Goal: Task Accomplishment & Management: Manage account settings

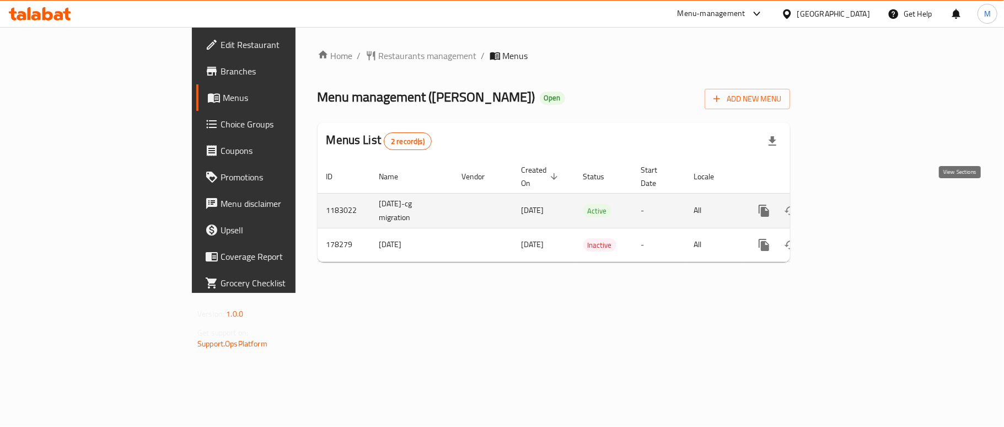
click at [850, 204] on icon "enhanced table" at bounding box center [843, 210] width 13 height 13
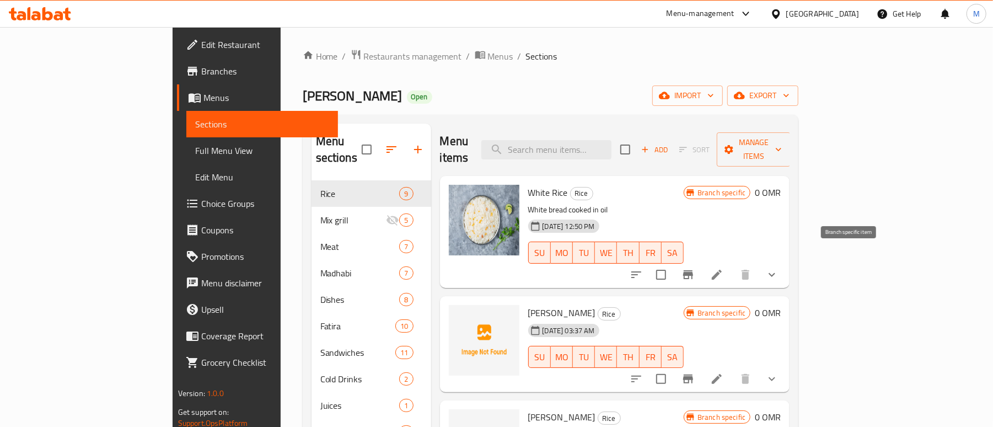
click at [693, 270] on icon "Branch-specific-item" at bounding box center [688, 274] width 10 height 9
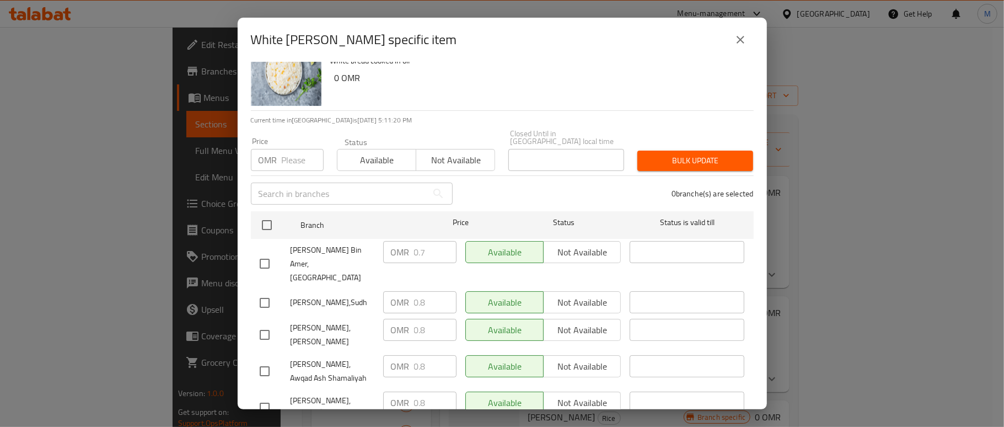
scroll to position [45, 0]
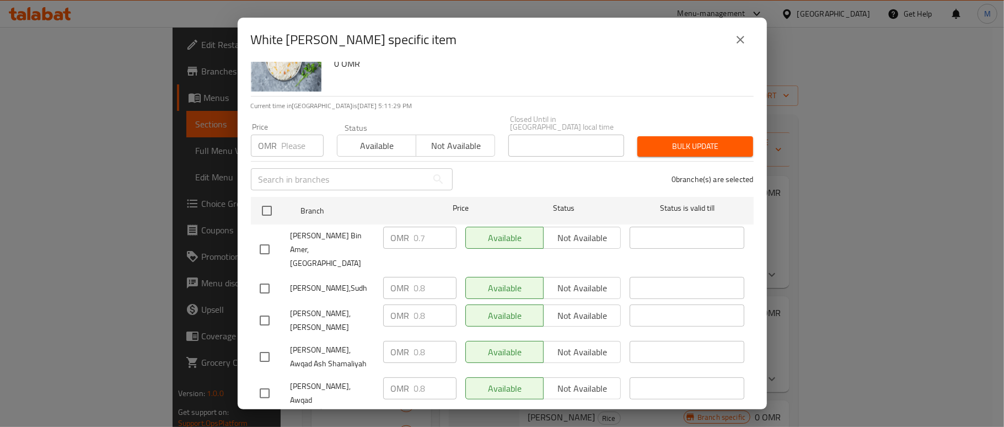
click at [356, 175] on input "text" at bounding box center [339, 179] width 176 height 22
paste input "[GEOGRAPHIC_DATA]"
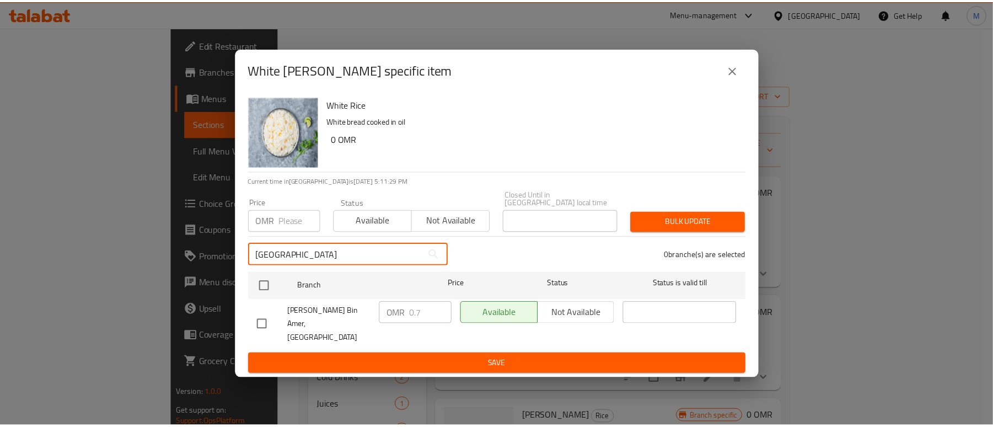
scroll to position [0, 0]
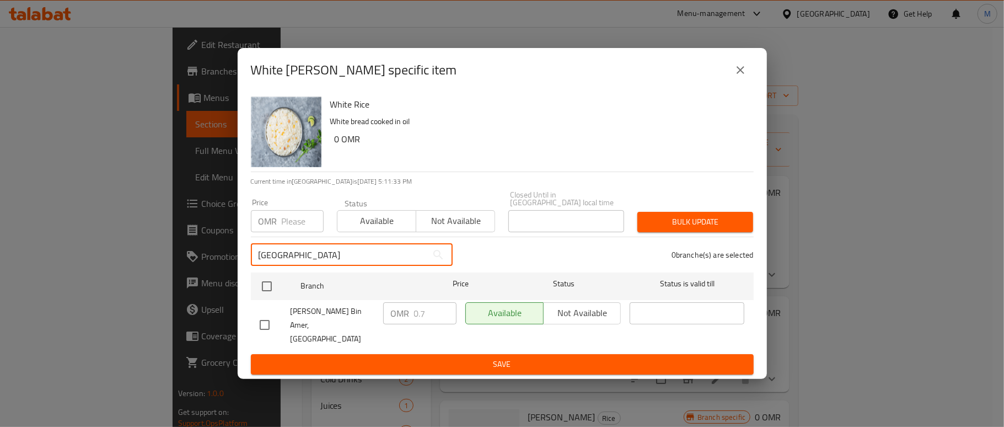
type input "[GEOGRAPHIC_DATA]"
click at [746, 75] on icon "close" at bounding box center [740, 69] width 13 height 13
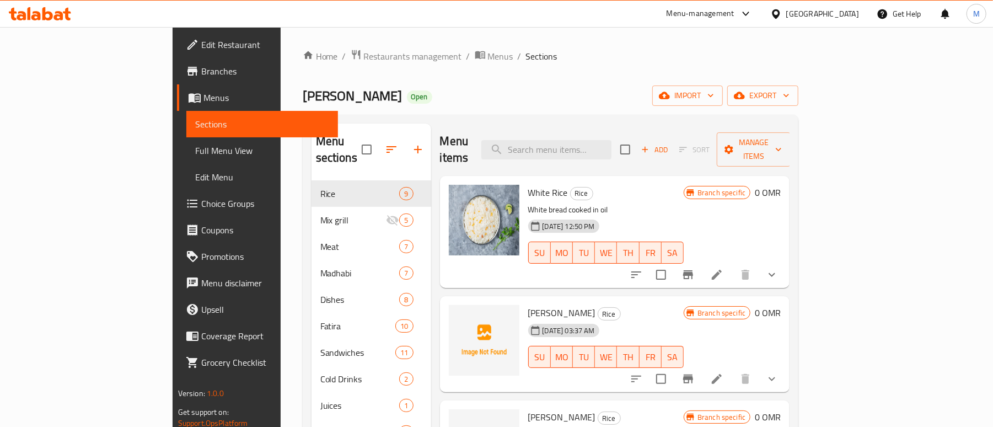
scroll to position [73, 0]
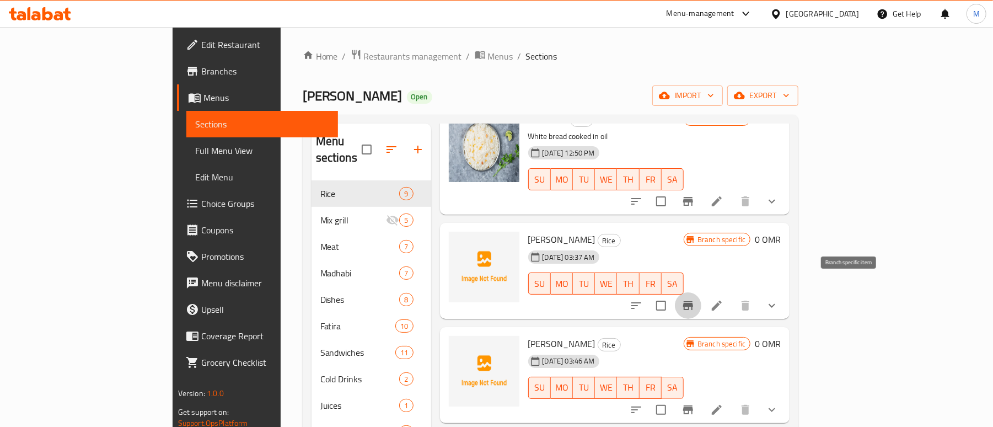
click at [695, 299] on icon "Branch-specific-item" at bounding box center [688, 305] width 13 height 13
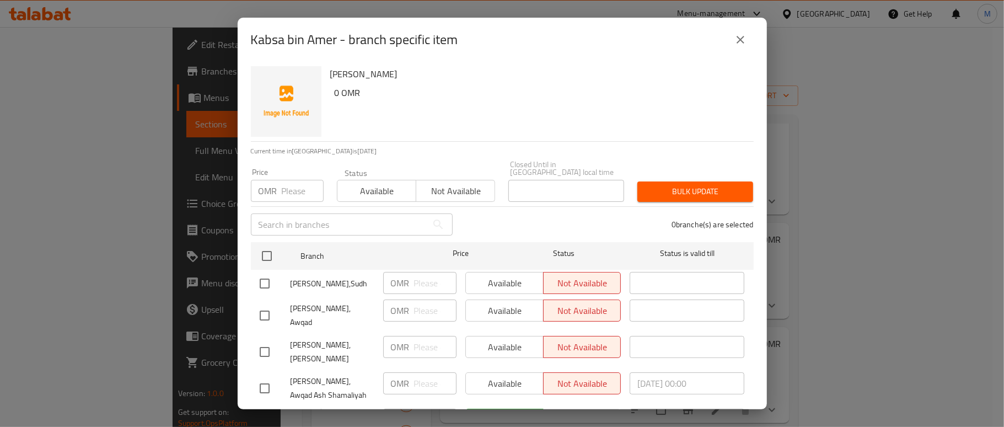
click at [306, 227] on input "text" at bounding box center [339, 224] width 176 height 22
paste input "[GEOGRAPHIC_DATA]"
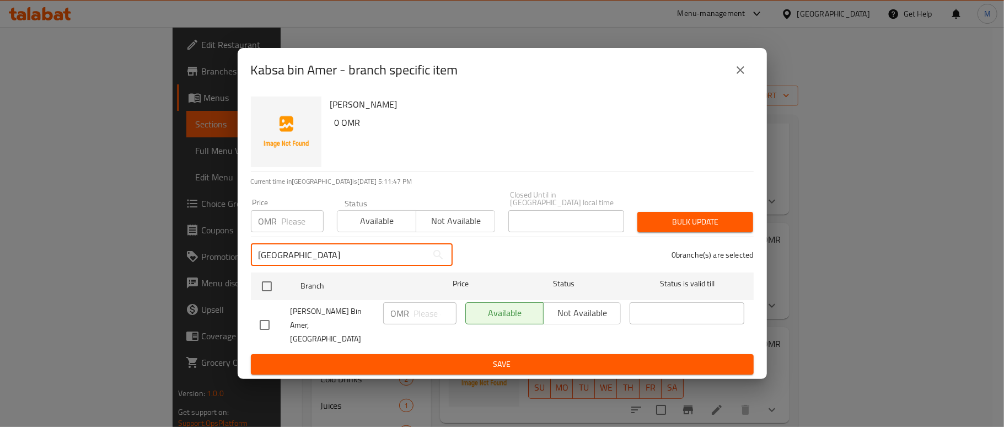
type input "[GEOGRAPHIC_DATA]"
click at [737, 76] on icon "close" at bounding box center [740, 69] width 13 height 13
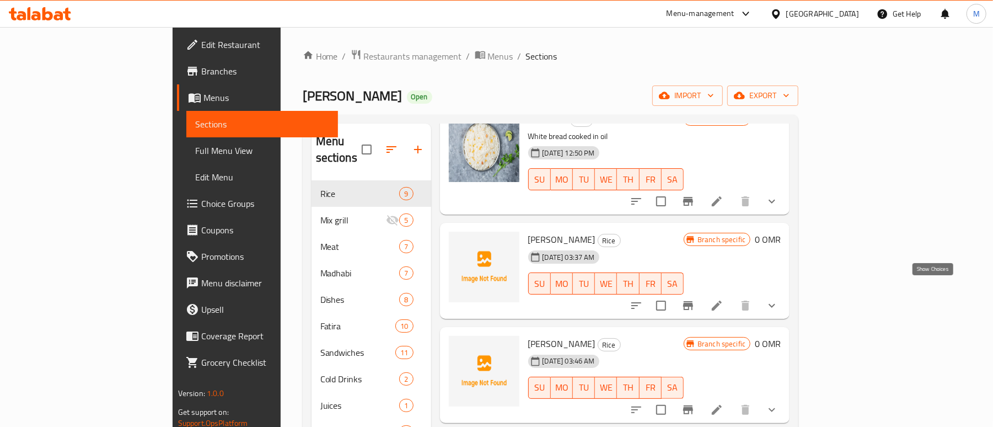
click at [775, 304] on icon "show more" at bounding box center [772, 306] width 7 height 4
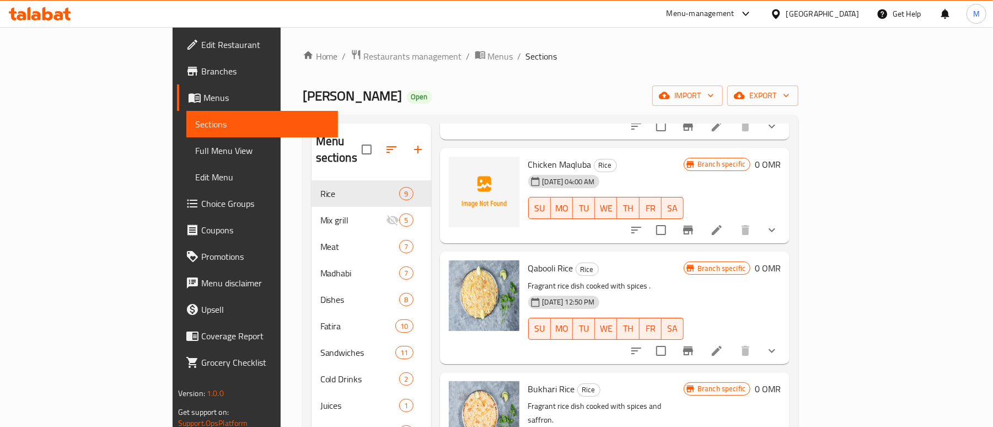
scroll to position [681, 0]
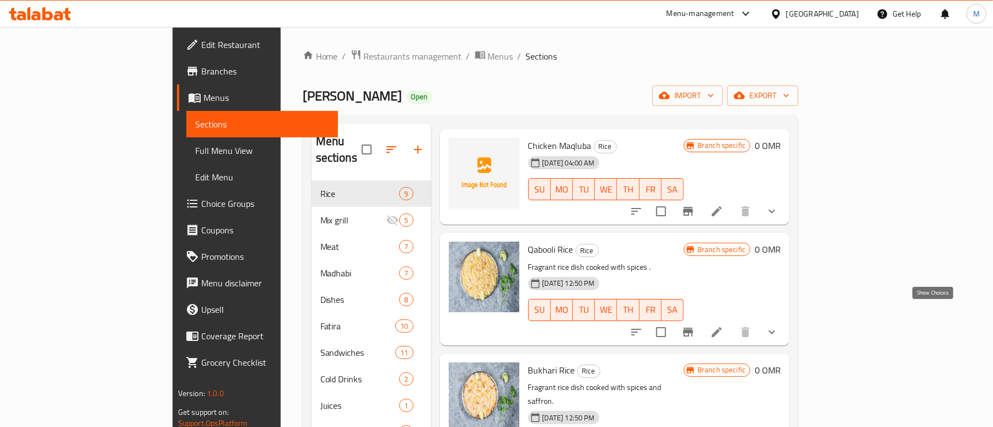
click at [779, 325] on icon "show more" at bounding box center [771, 331] width 13 height 13
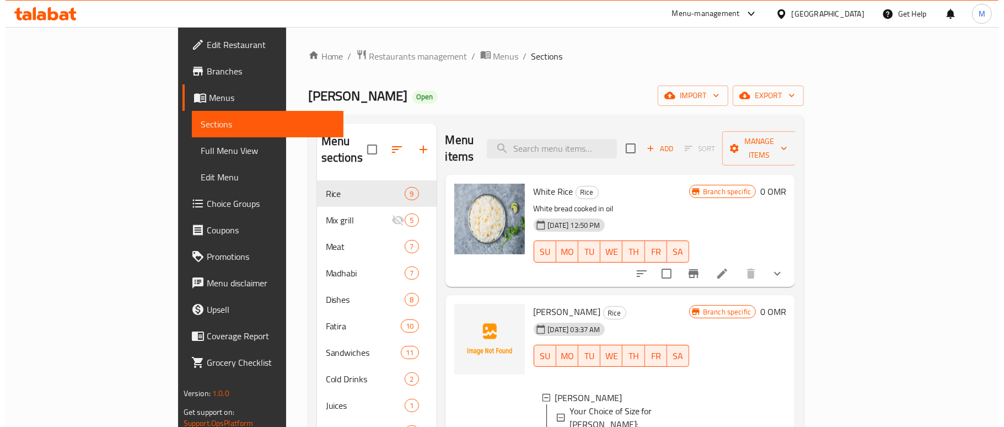
scroll to position [0, 0]
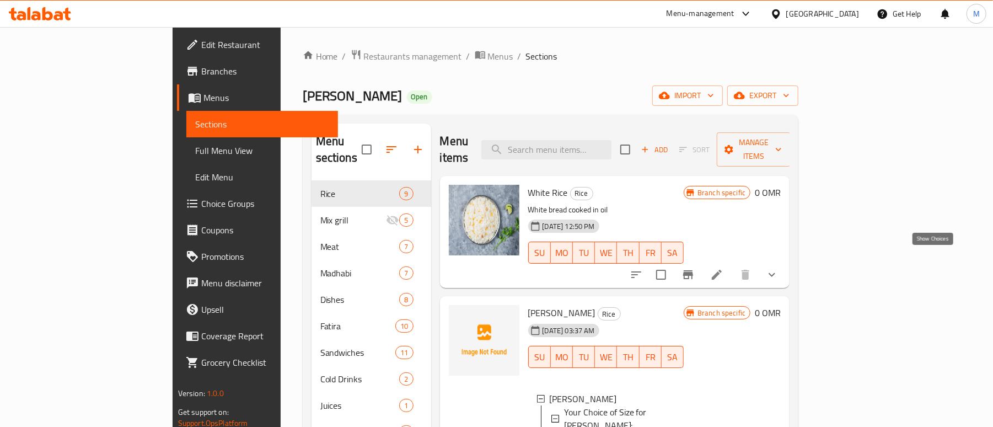
click at [779, 268] on icon "show more" at bounding box center [771, 274] width 13 height 13
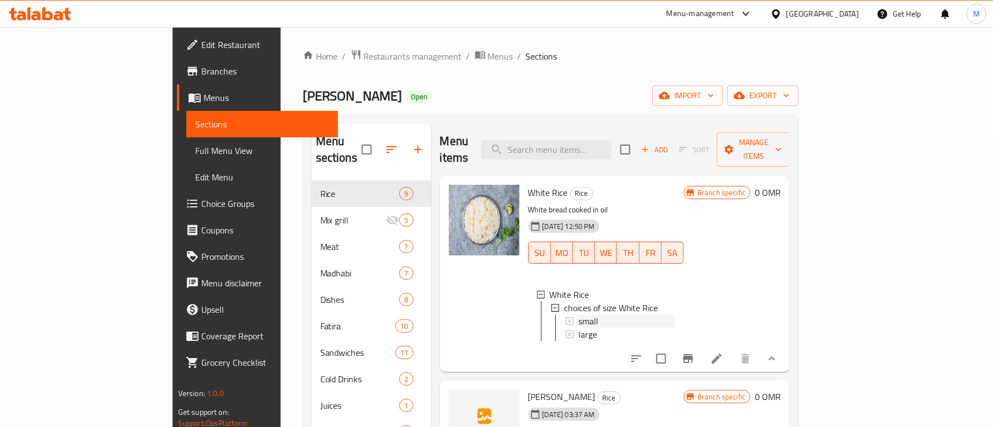
click at [579, 314] on span "small" at bounding box center [589, 320] width 20 height 13
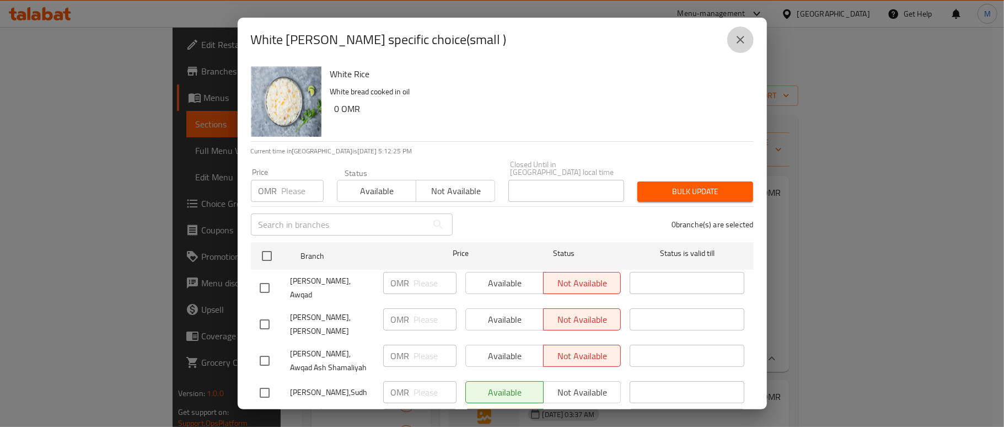
click at [740, 41] on icon "close" at bounding box center [741, 40] width 8 height 8
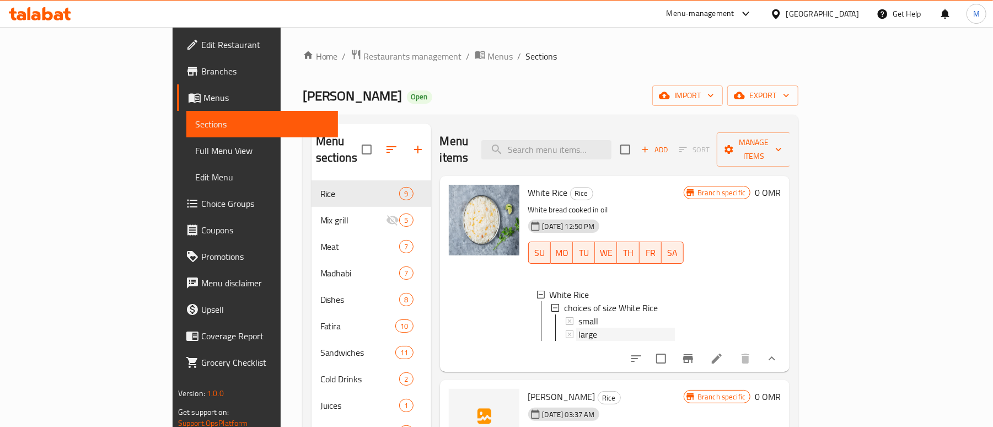
click at [579, 328] on span "large" at bounding box center [588, 334] width 19 height 13
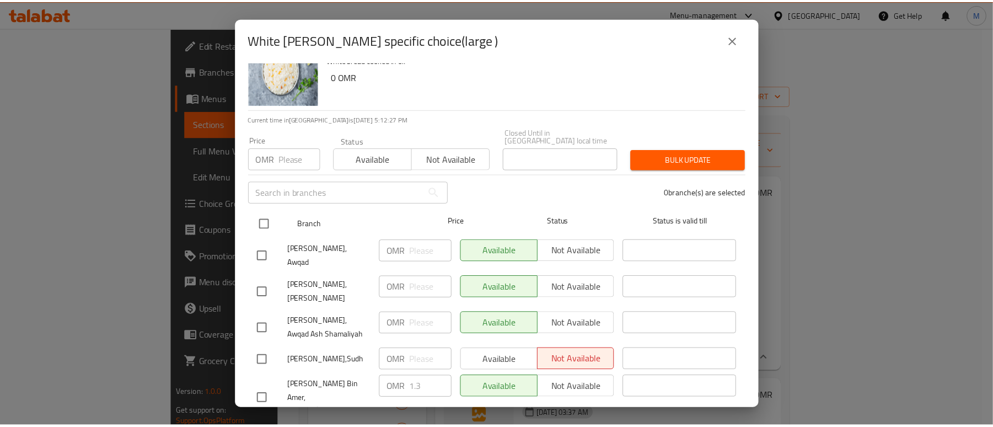
scroll to position [45, 0]
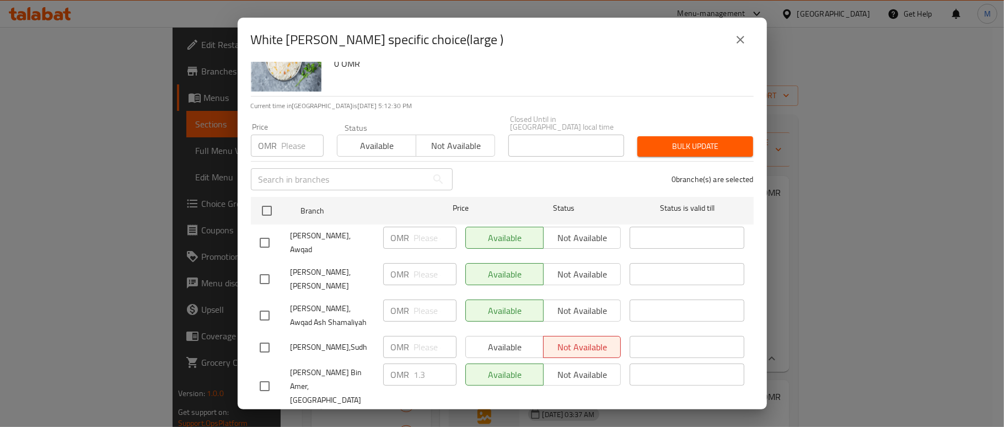
click at [746, 34] on icon "close" at bounding box center [740, 39] width 13 height 13
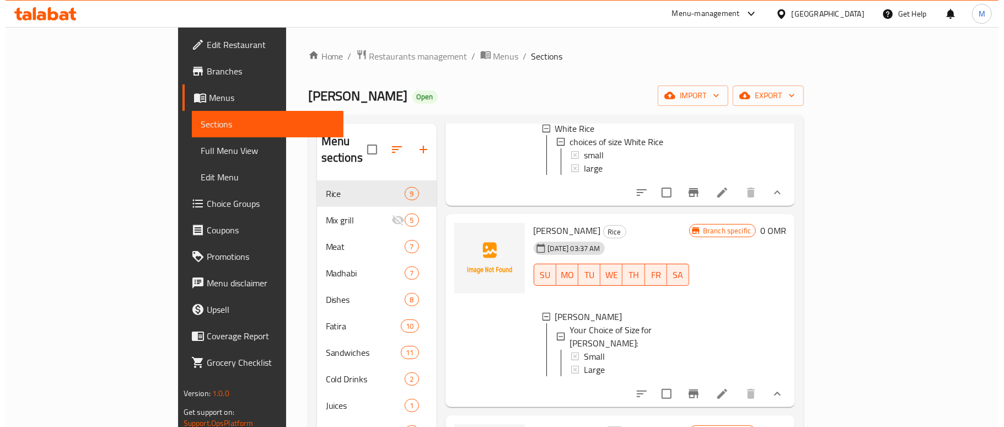
scroll to position [221, 0]
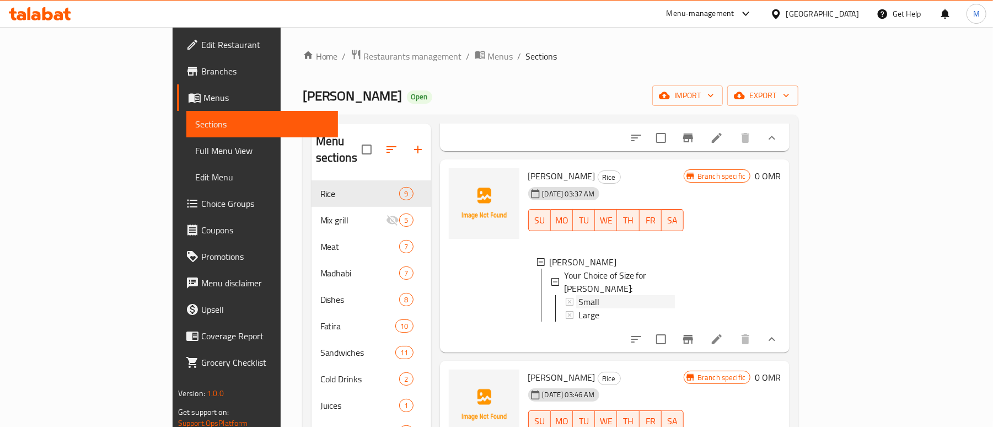
click at [579, 295] on span "Small" at bounding box center [589, 301] width 21 height 13
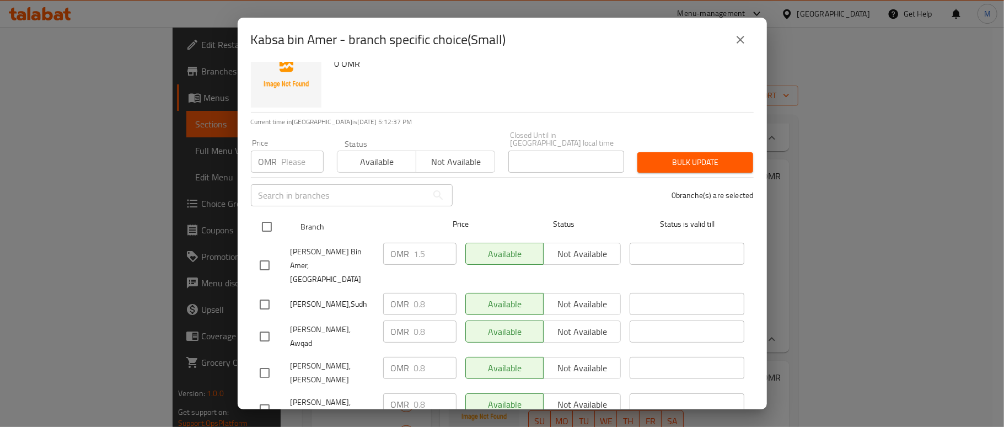
scroll to position [45, 0]
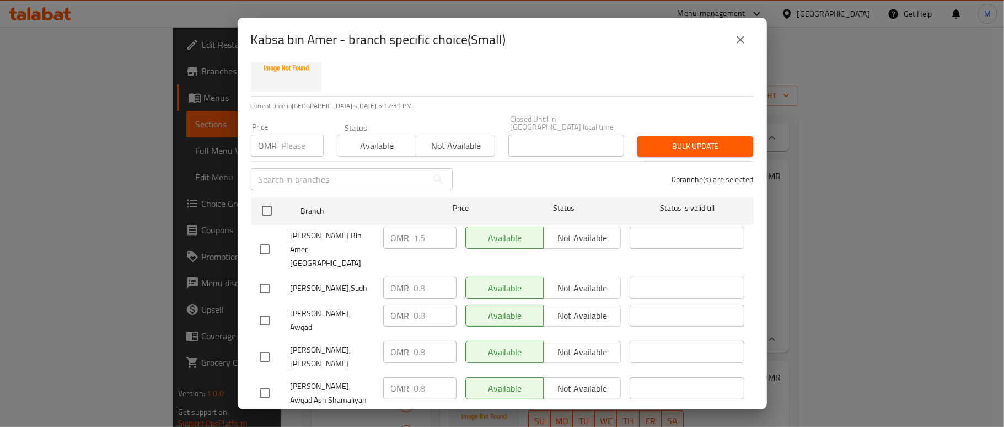
click at [354, 168] on input "text" at bounding box center [339, 179] width 176 height 22
paste input "[GEOGRAPHIC_DATA]"
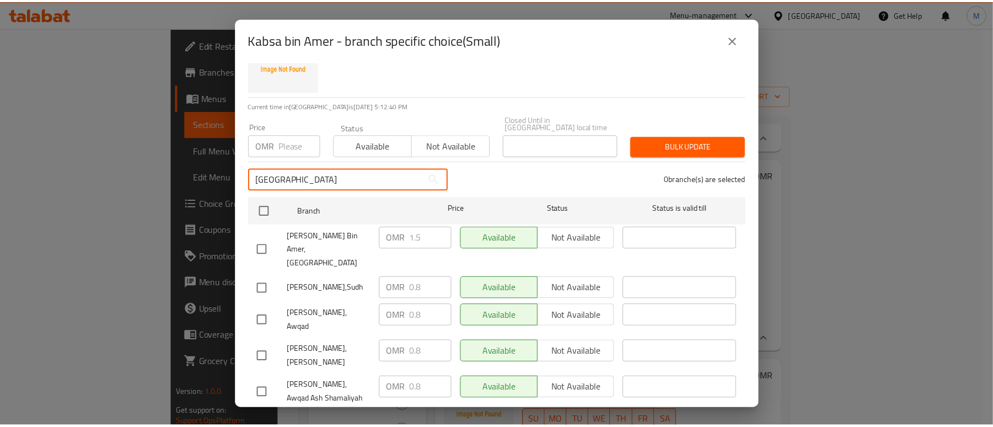
scroll to position [0, 0]
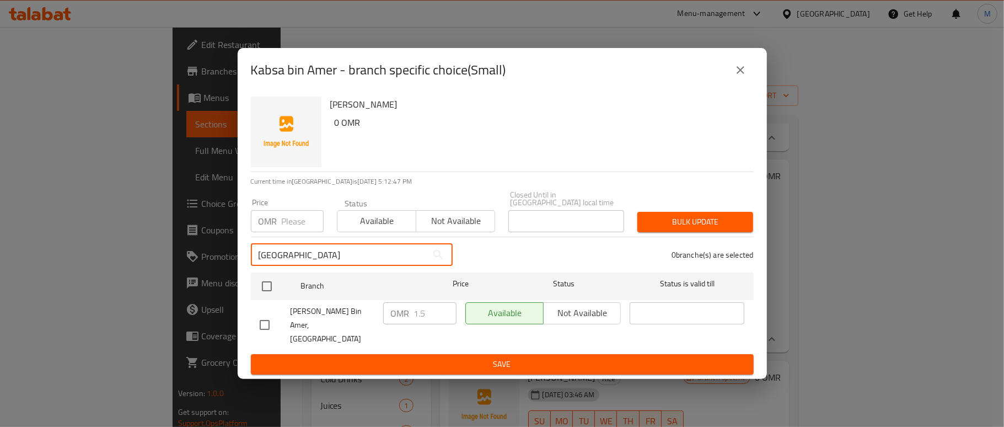
type input "[GEOGRAPHIC_DATA]"
click at [742, 74] on icon "close" at bounding box center [741, 70] width 8 height 8
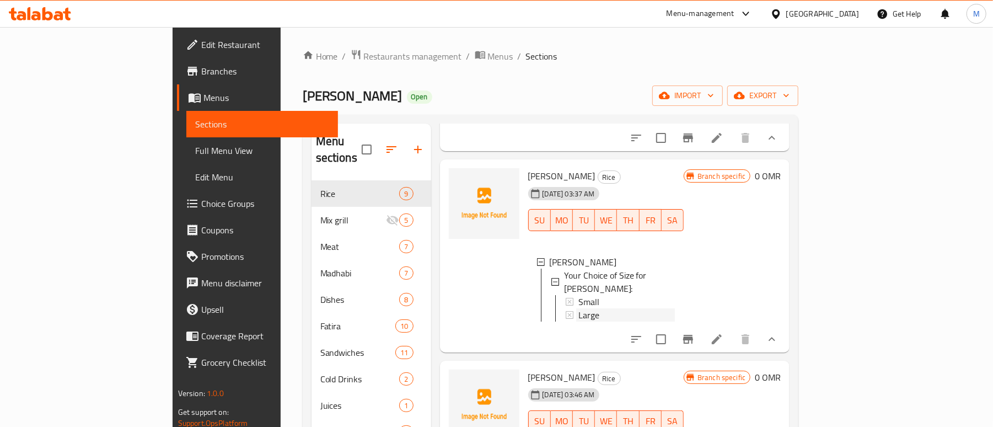
click at [579, 308] on span "Large" at bounding box center [589, 314] width 21 height 13
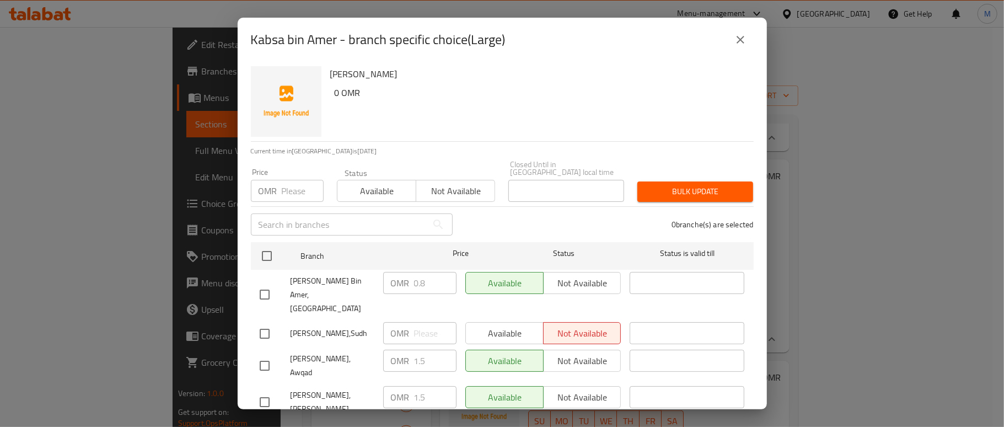
click at [354, 216] on input "text" at bounding box center [339, 224] width 176 height 22
paste input "[GEOGRAPHIC_DATA]"
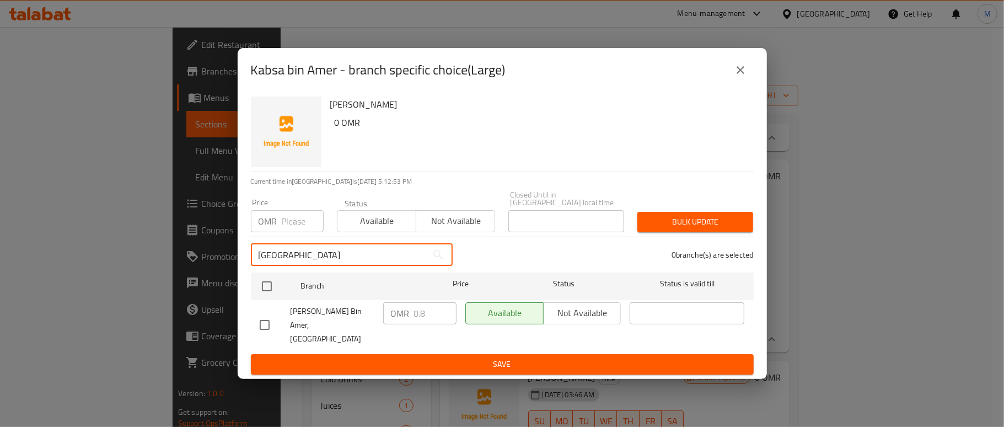
type input "[GEOGRAPHIC_DATA]"
click at [738, 73] on icon "close" at bounding box center [740, 69] width 13 height 13
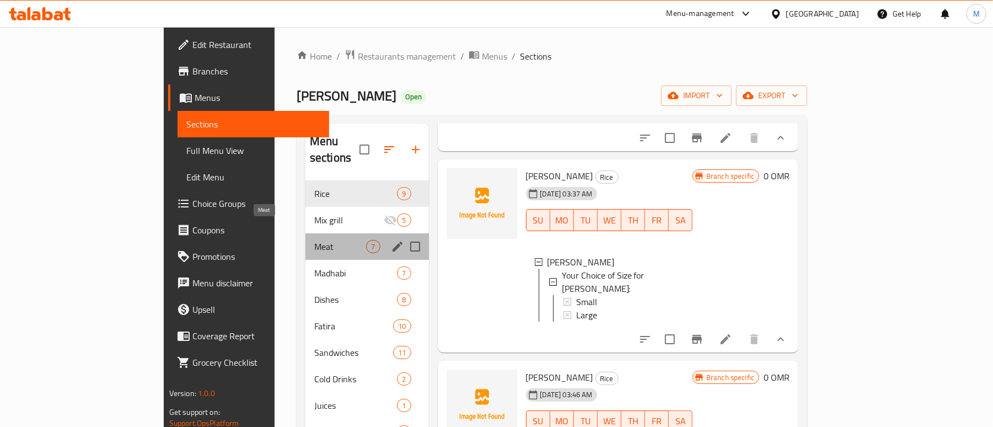
click at [314, 240] on span "Meat" at bounding box center [340, 246] width 52 height 13
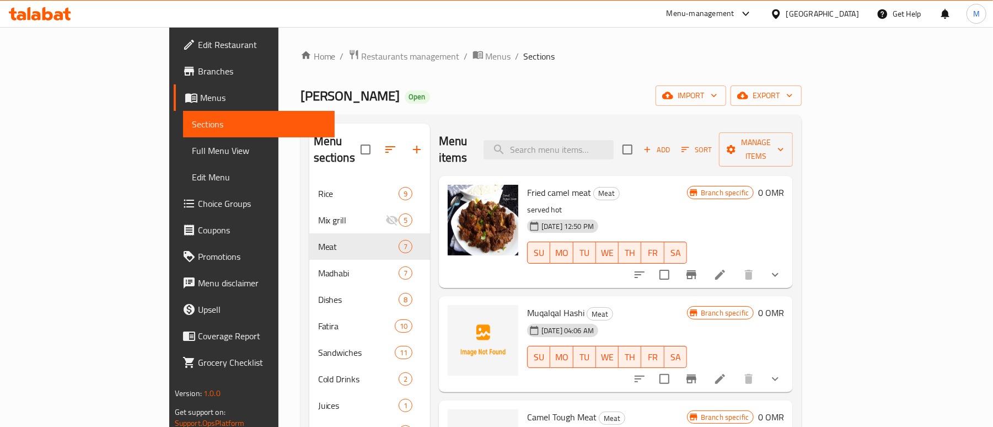
click at [561, 87] on div "Madhabi Bin Amer Open import export" at bounding box center [552, 95] width 502 height 20
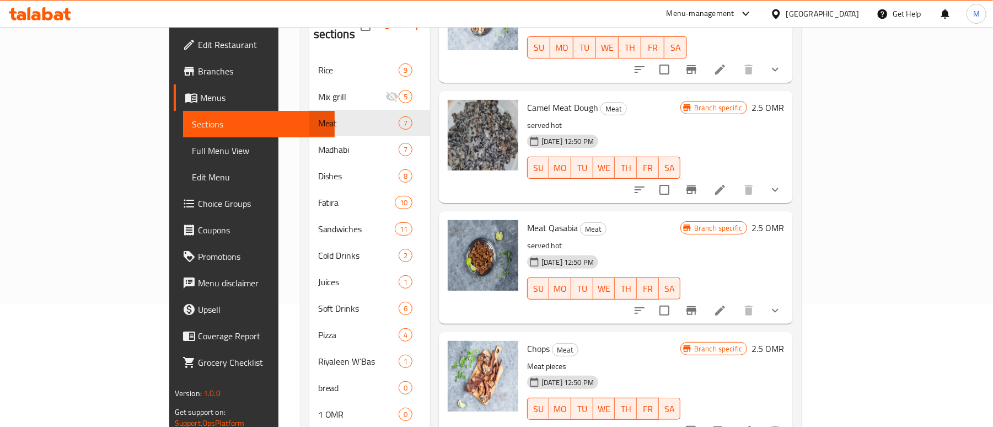
scroll to position [147, 0]
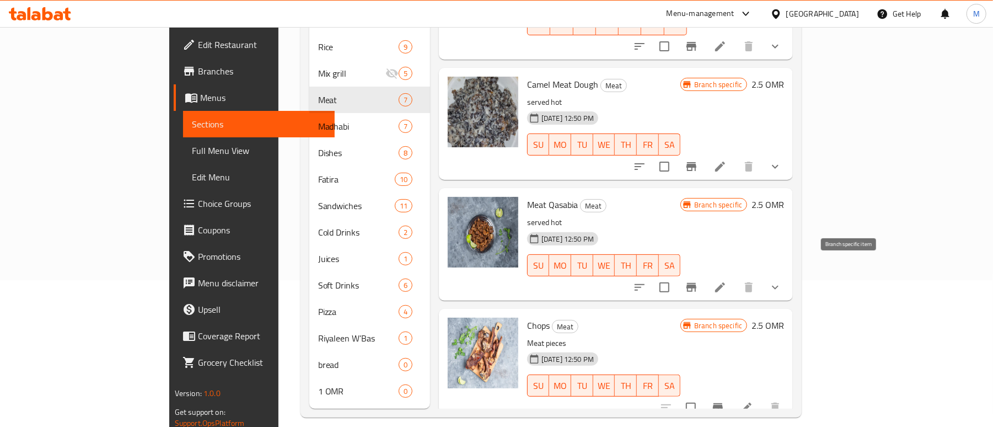
click at [705, 274] on button "Branch-specific-item" at bounding box center [691, 287] width 26 height 26
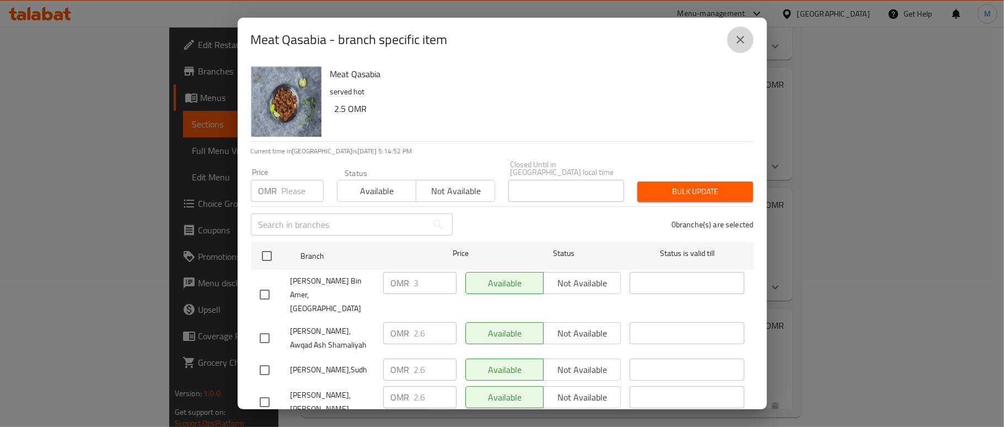
click at [739, 44] on icon "close" at bounding box center [740, 39] width 13 height 13
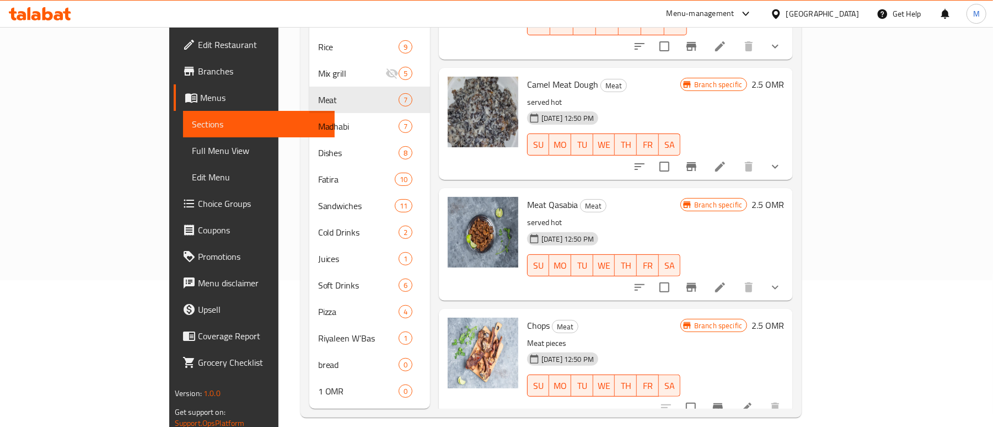
click at [782, 281] on icon "show more" at bounding box center [775, 287] width 13 height 13
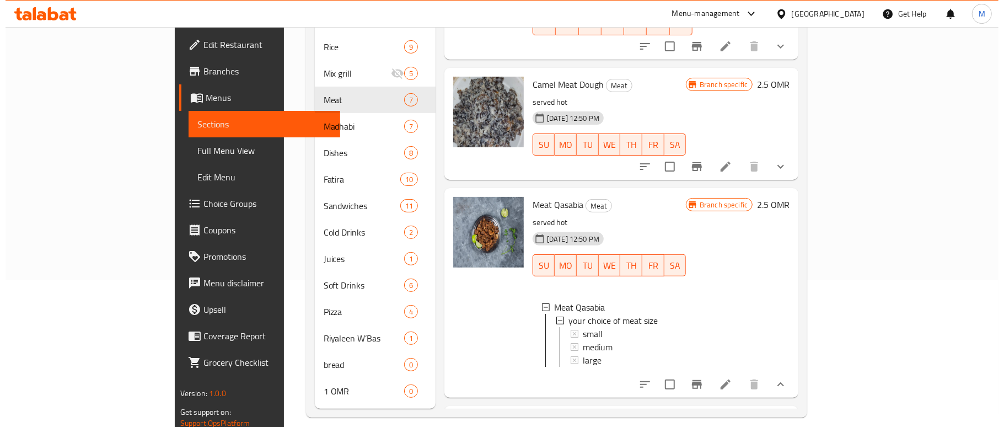
scroll to position [484, 0]
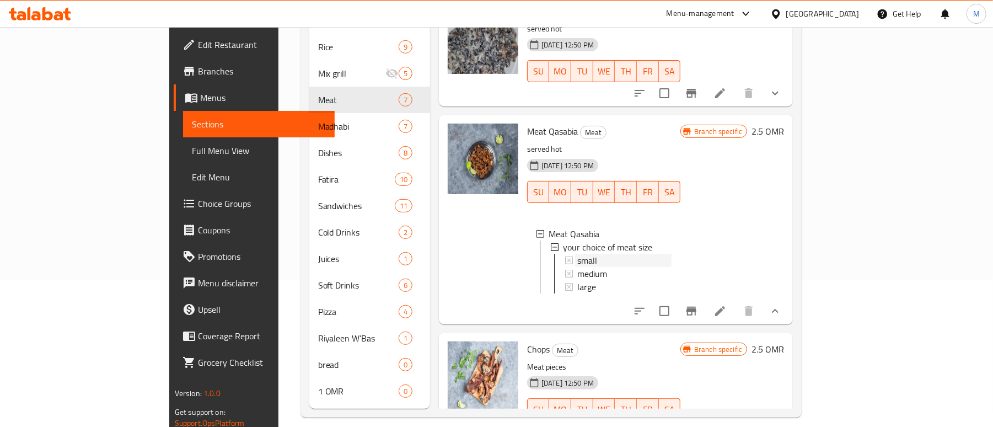
click at [577, 254] on span "small" at bounding box center [587, 260] width 20 height 13
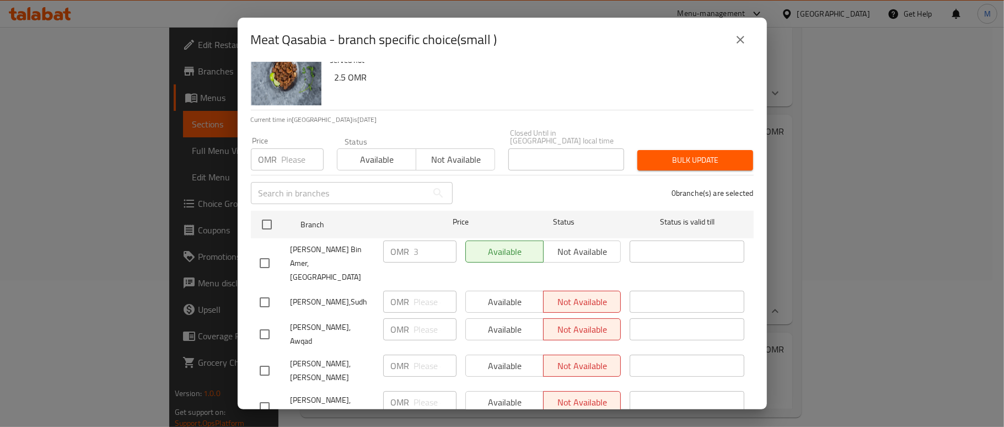
scroll to position [45, 0]
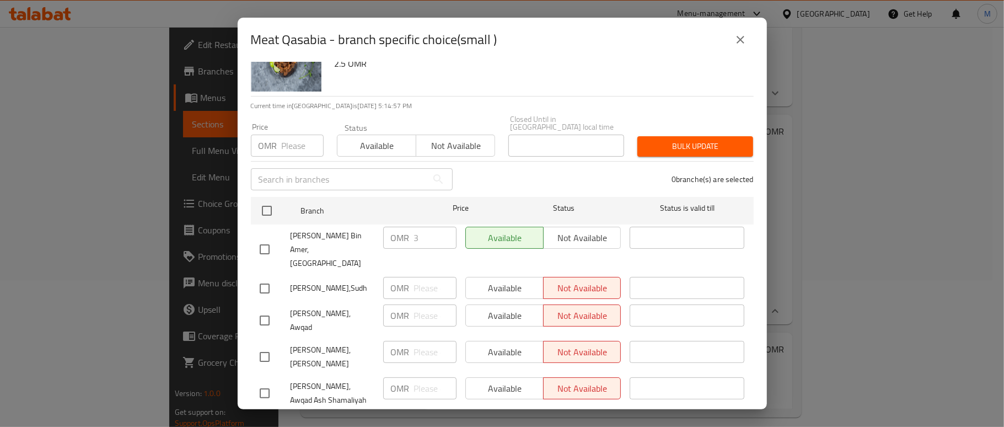
click at [323, 174] on input "text" at bounding box center [339, 179] width 176 height 22
paste input "Qasabia"
type input "Qasabia"
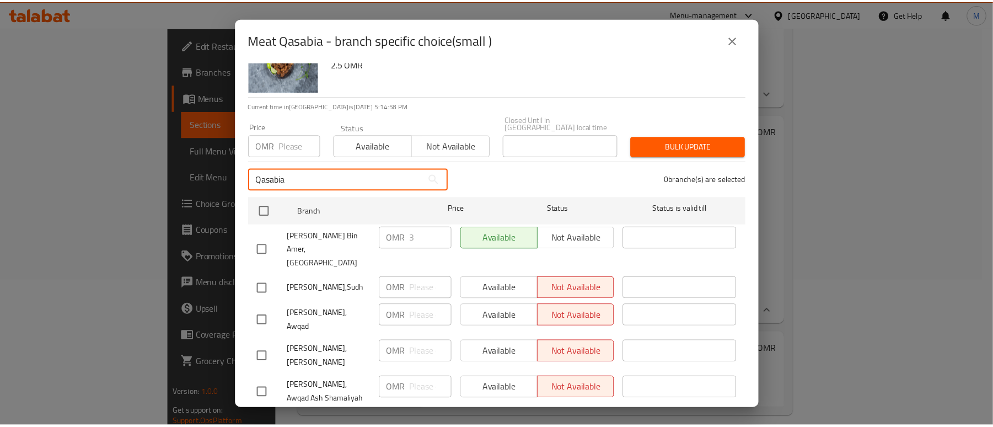
scroll to position [0, 0]
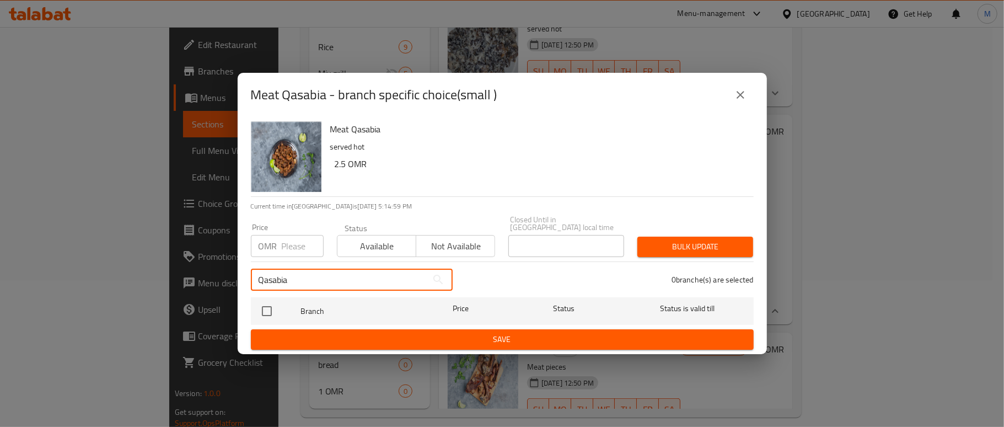
click at [357, 271] on input "Qasabia" at bounding box center [339, 280] width 176 height 22
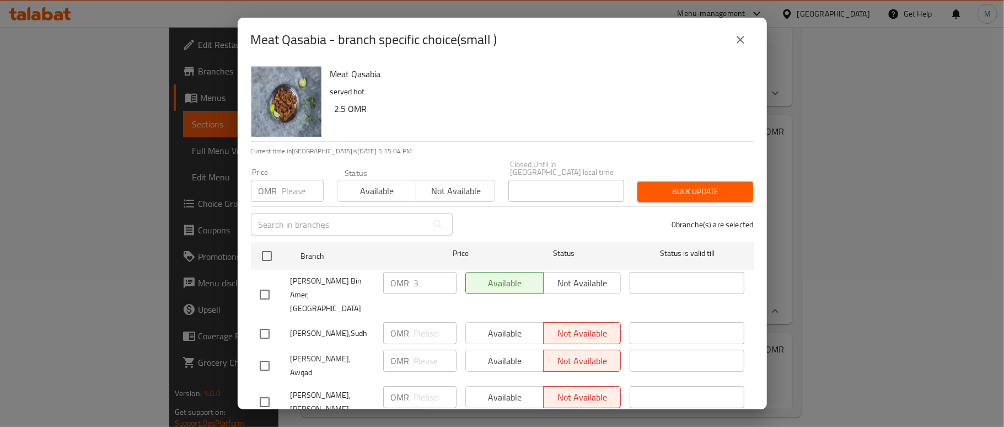
click at [296, 218] on input "text" at bounding box center [339, 224] width 176 height 22
paste input "[GEOGRAPHIC_DATA]"
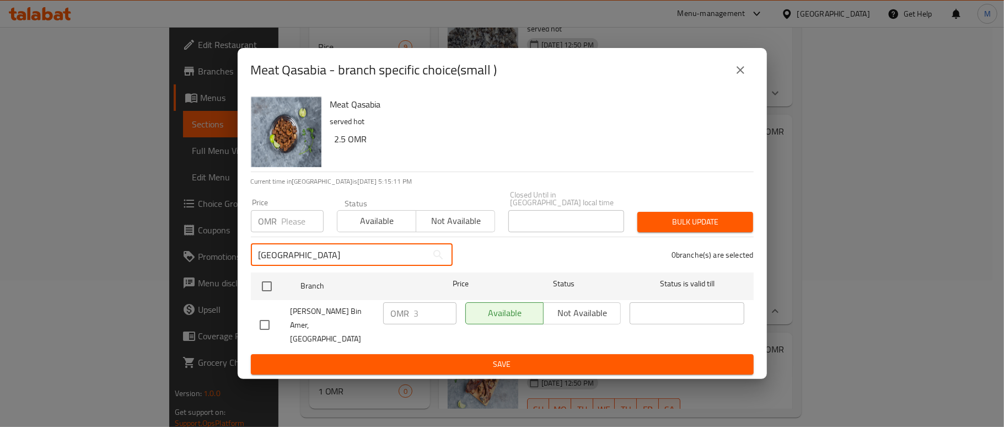
type input "[GEOGRAPHIC_DATA]"
click at [742, 76] on icon "close" at bounding box center [740, 69] width 13 height 13
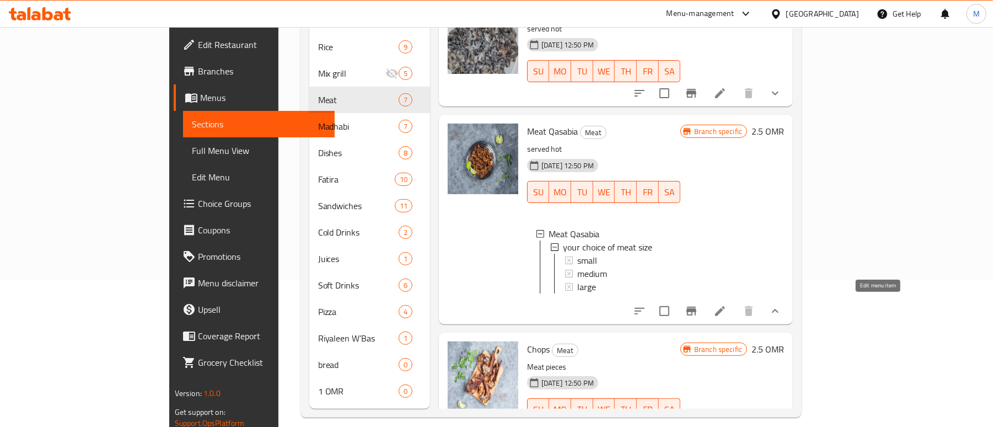
click at [727, 309] on icon at bounding box center [720, 310] width 13 height 13
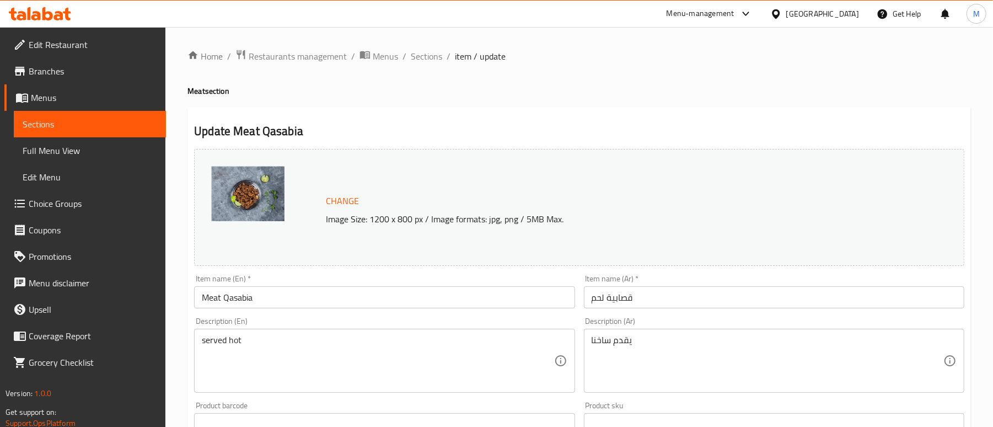
drag, startPoint x: 431, startPoint y: 53, endPoint x: 457, endPoint y: 74, distance: 33.0
click at [431, 53] on span "Sections" at bounding box center [426, 56] width 31 height 13
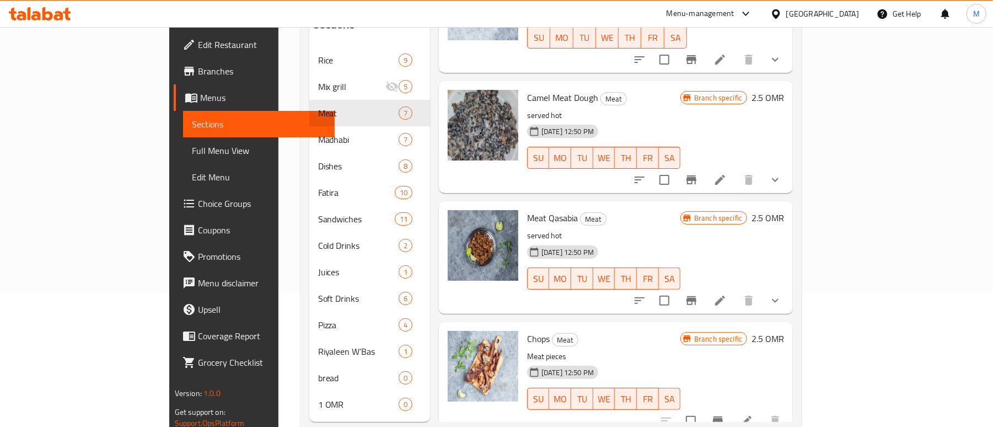
scroll to position [155, 0]
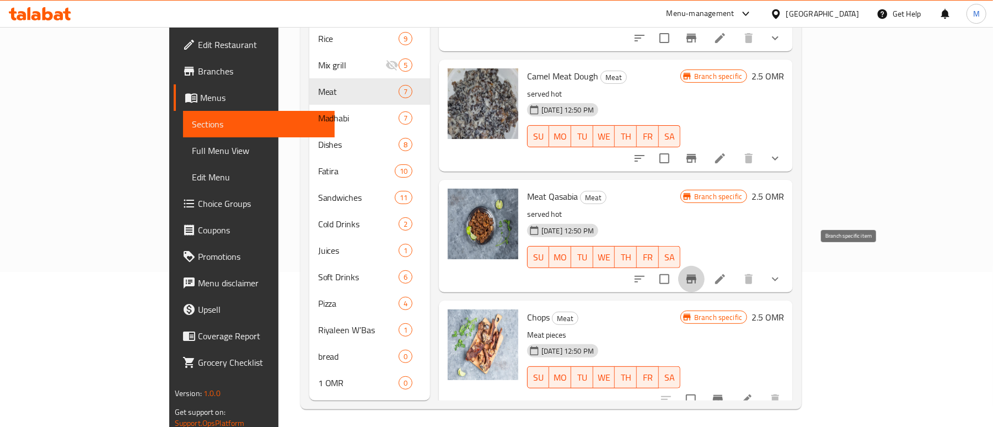
click at [698, 272] on icon "Branch-specific-item" at bounding box center [691, 278] width 13 height 13
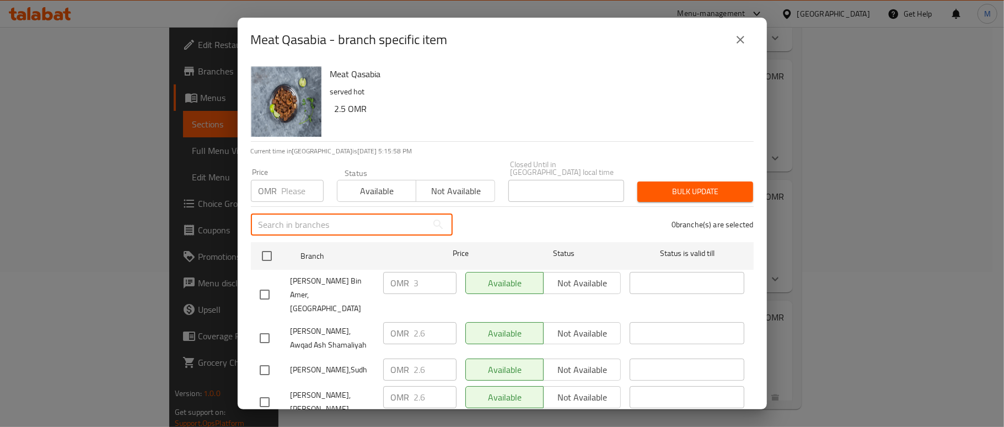
paste input "[GEOGRAPHIC_DATA]"
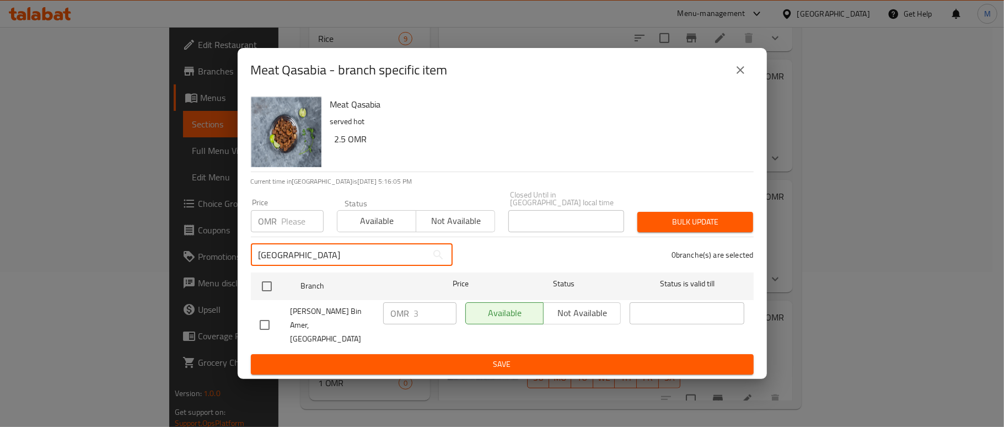
type input "[GEOGRAPHIC_DATA]"
click at [742, 74] on icon "close" at bounding box center [741, 70] width 8 height 8
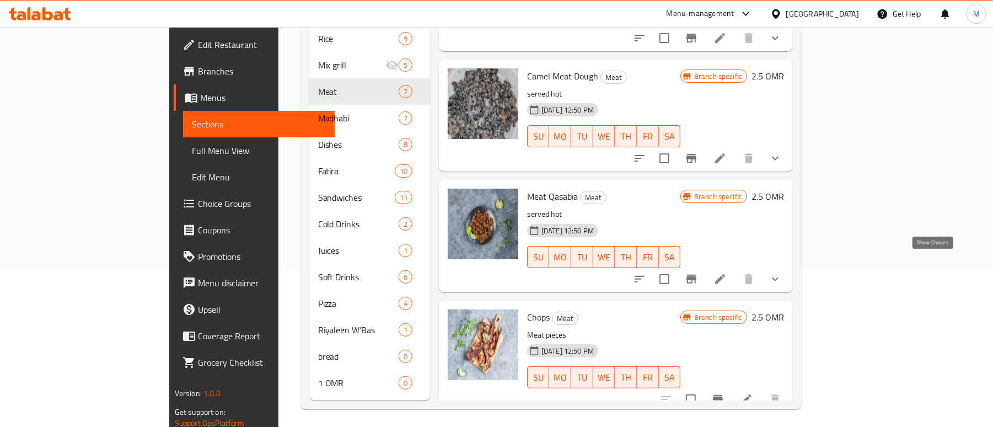
click at [782, 272] on icon "show more" at bounding box center [775, 278] width 13 height 13
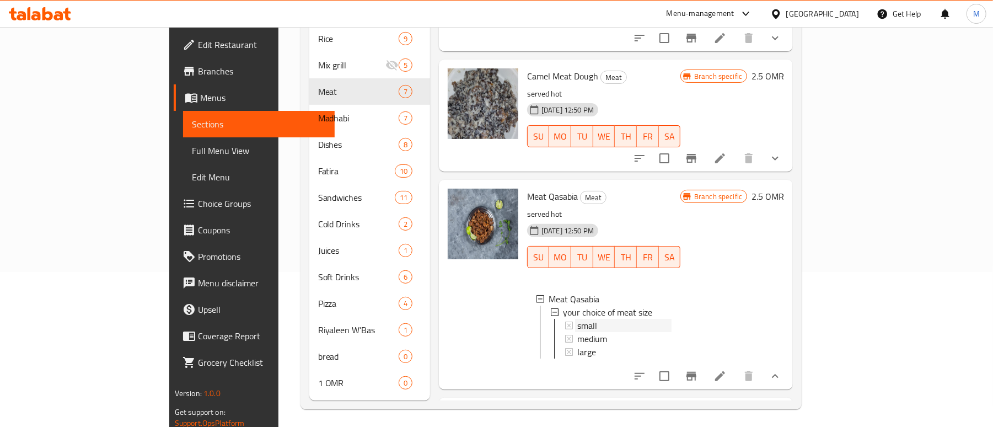
click at [577, 319] on span "small" at bounding box center [587, 325] width 20 height 13
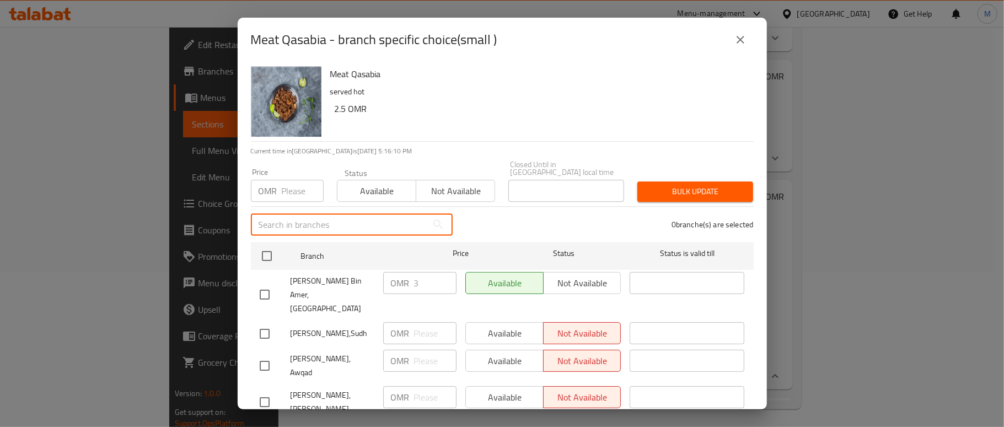
paste input "[GEOGRAPHIC_DATA]"
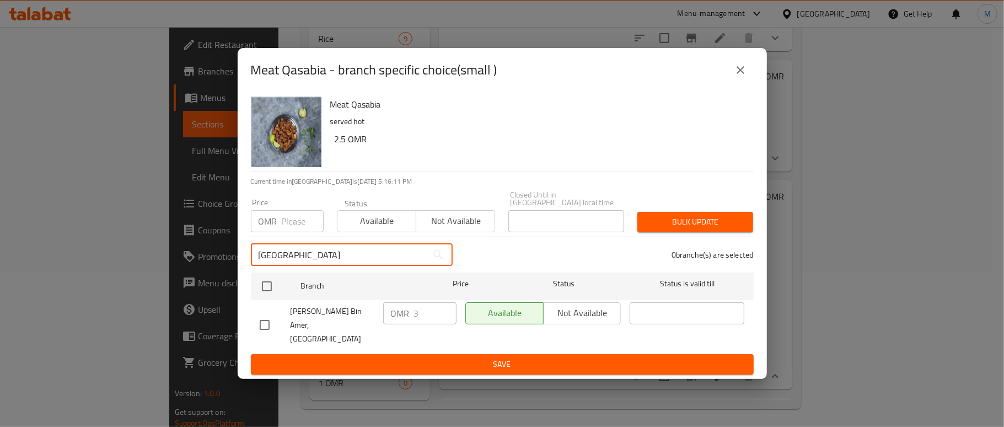
type input "[GEOGRAPHIC_DATA]"
click at [261, 323] on input "checkbox" at bounding box center [264, 324] width 23 height 23
checkbox input "true"
click at [425, 317] on input "3" at bounding box center [435, 313] width 42 height 22
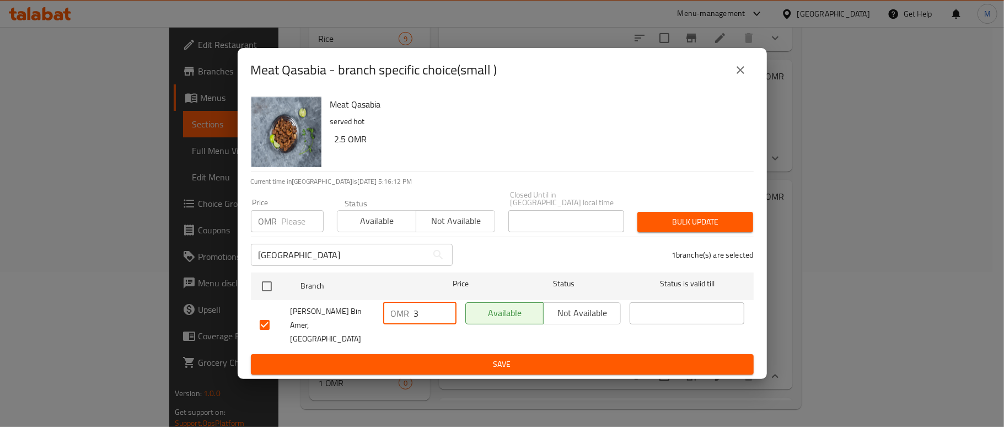
click at [425, 317] on input "3" at bounding box center [435, 313] width 42 height 22
type input "0"
click at [451, 357] on span "Save" at bounding box center [502, 364] width 485 height 14
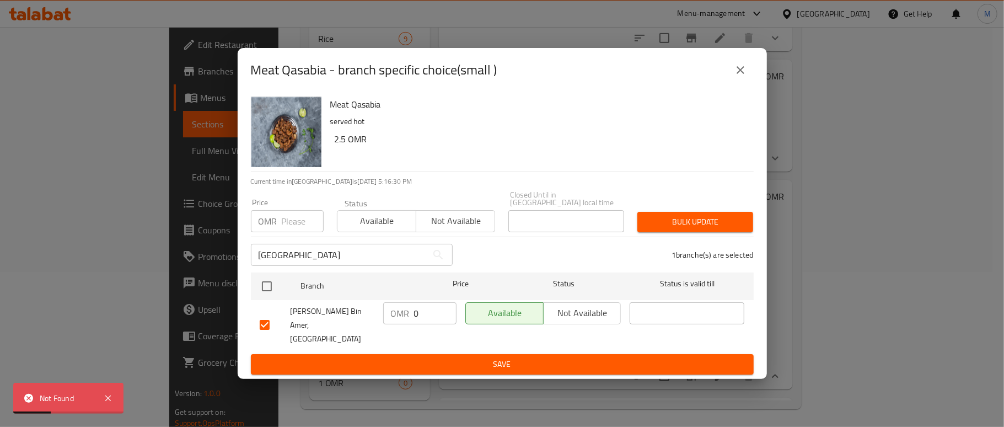
click at [741, 74] on icon "close" at bounding box center [741, 70] width 8 height 8
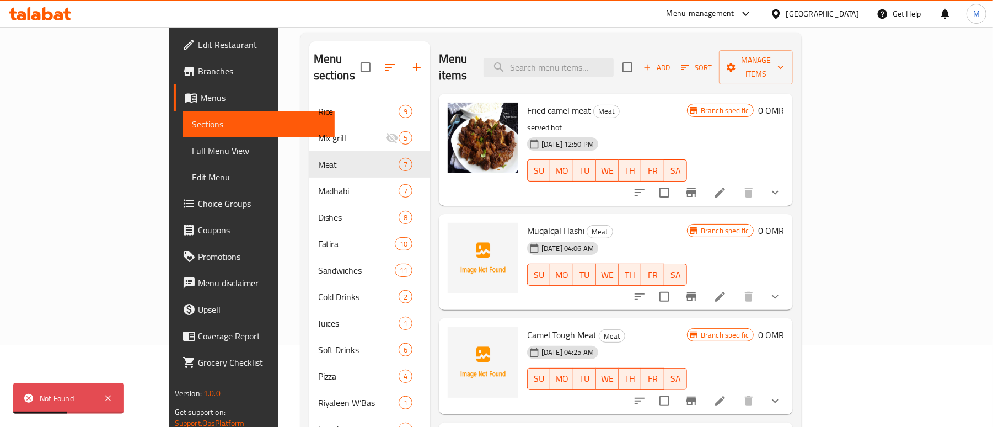
scroll to position [0, 0]
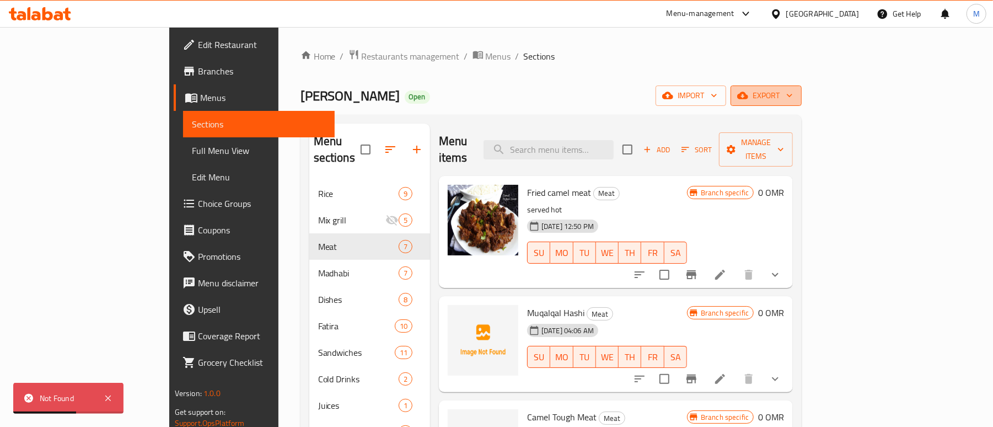
click at [793, 97] on span "export" at bounding box center [766, 96] width 53 height 14
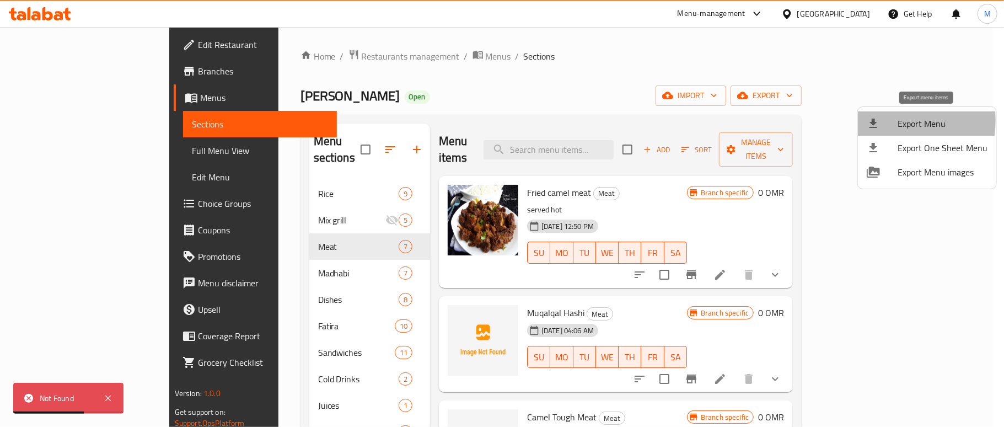
click at [885, 120] on div at bounding box center [882, 123] width 31 height 13
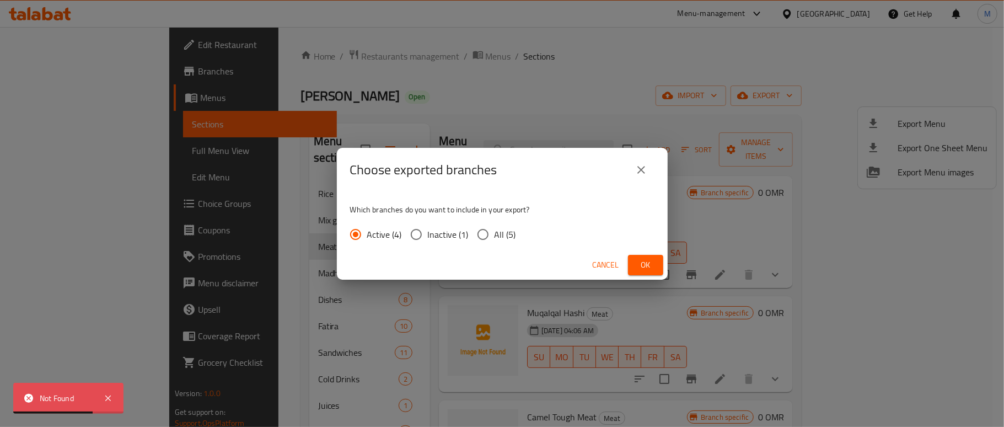
click at [484, 228] on input "All (5)" at bounding box center [483, 234] width 23 height 23
radio input "true"
click at [652, 260] on span "Ok" at bounding box center [646, 265] width 18 height 14
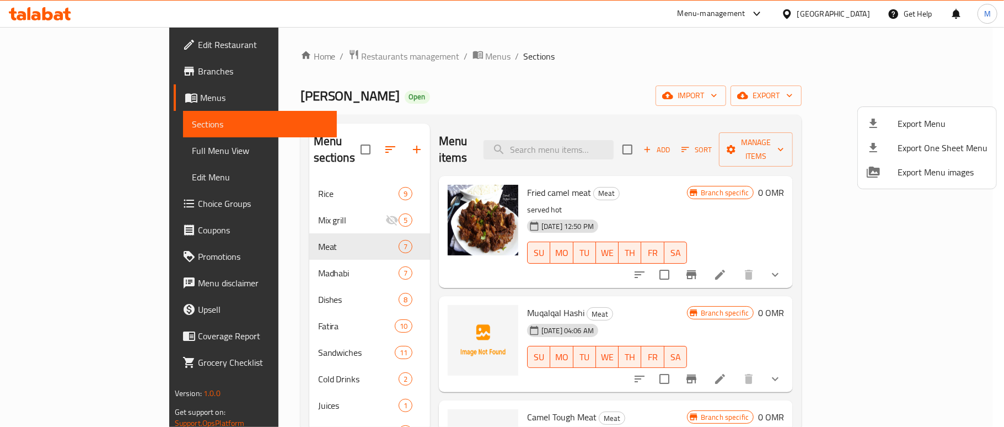
click at [690, 84] on div at bounding box center [502, 213] width 1004 height 427
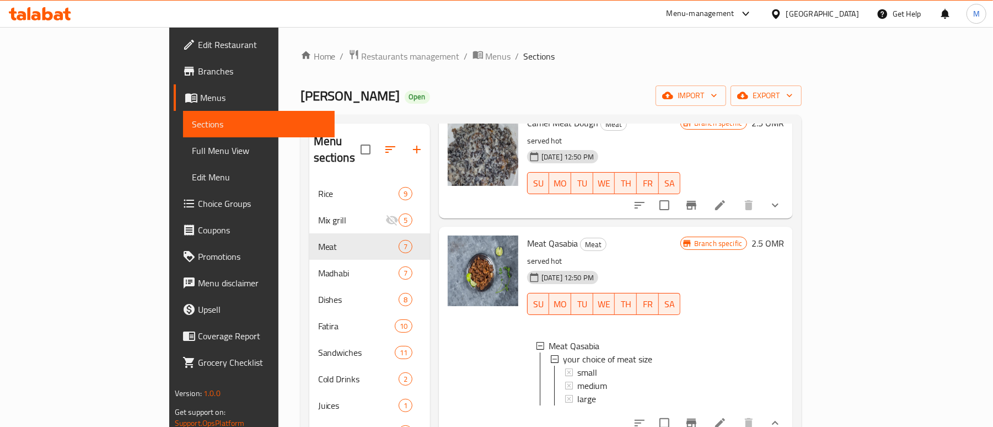
scroll to position [73, 0]
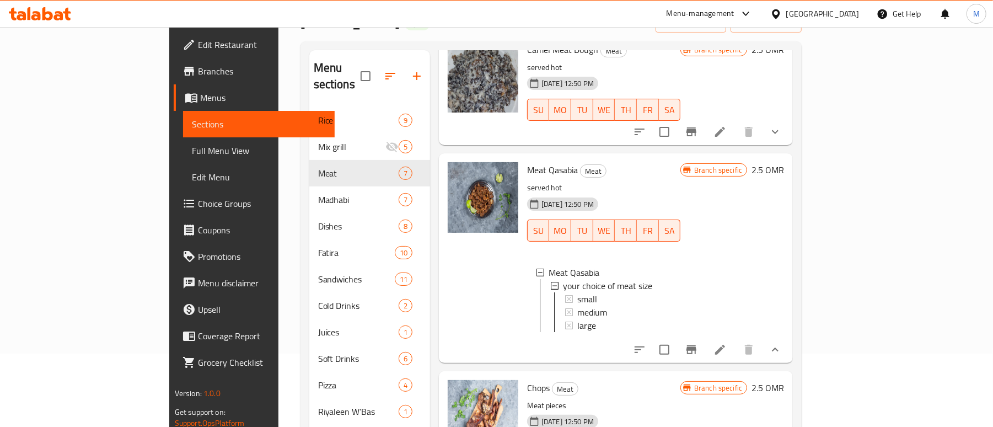
click at [727, 350] on icon at bounding box center [720, 349] width 13 height 13
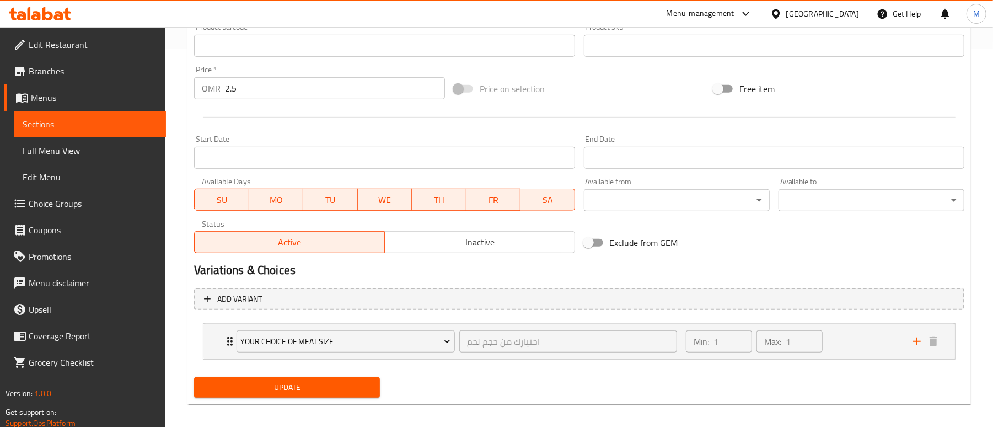
scroll to position [387, 0]
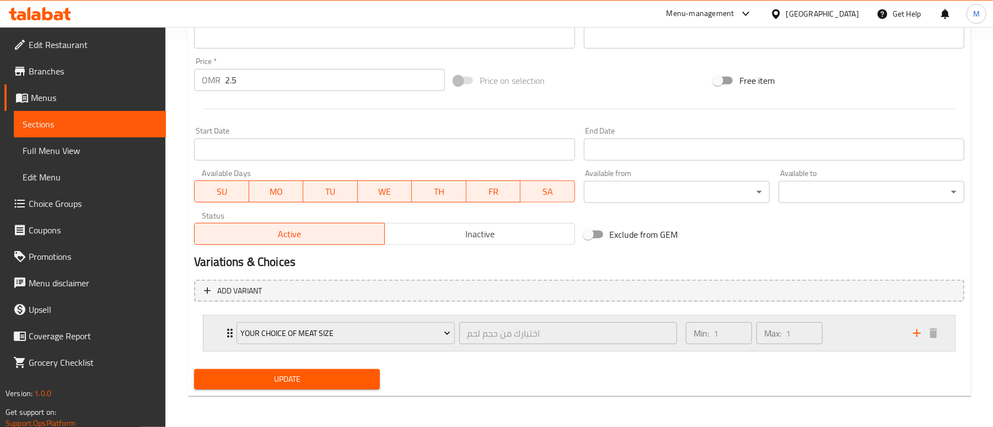
click at [228, 328] on icon "Expand" at bounding box center [229, 332] width 13 height 13
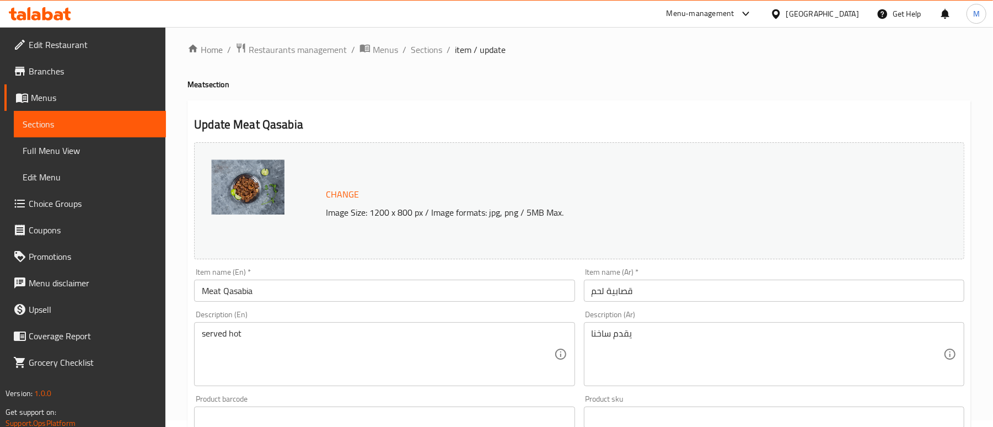
scroll to position [0, 0]
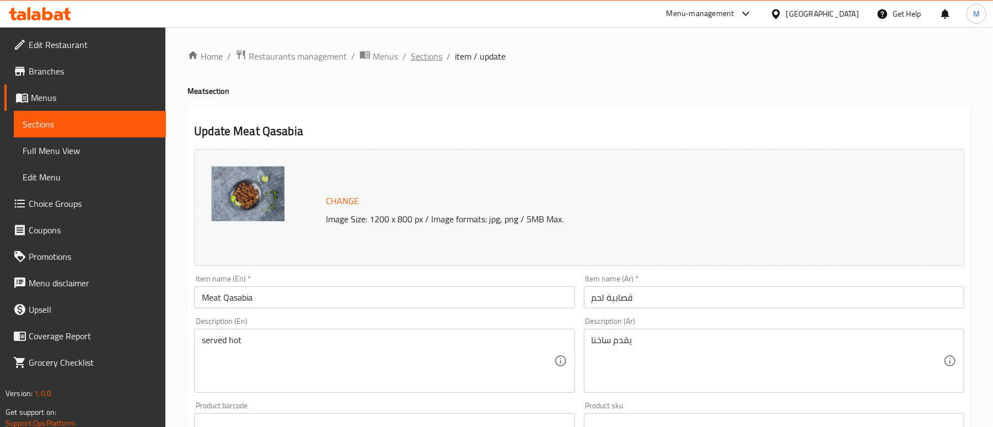
click at [422, 58] on span "Sections" at bounding box center [426, 56] width 31 height 13
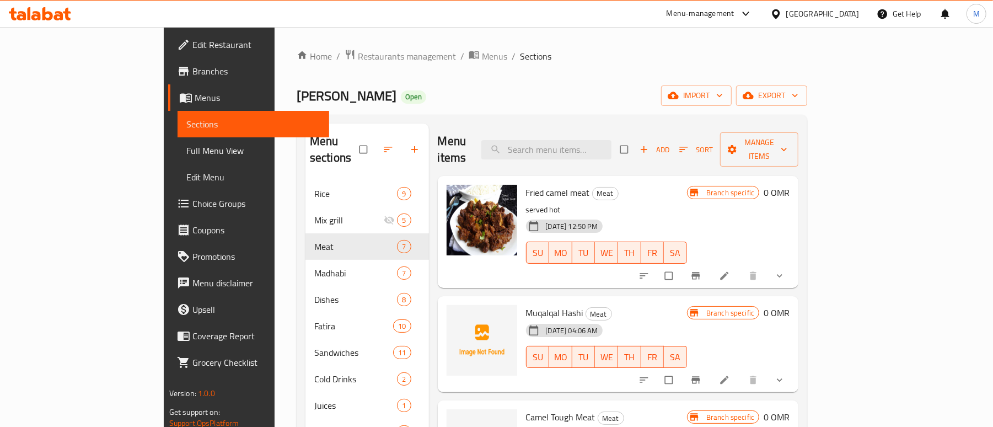
click at [192, 204] on span "Choice Groups" at bounding box center [256, 203] width 128 height 13
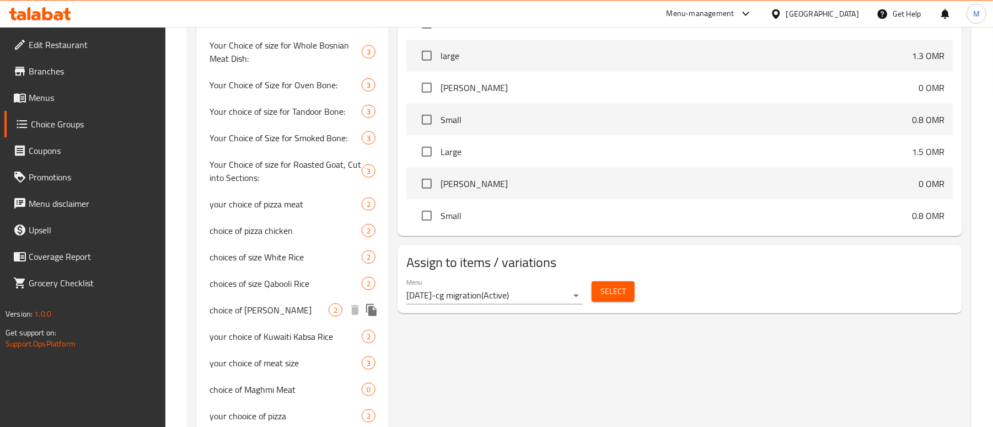
scroll to position [464, 0]
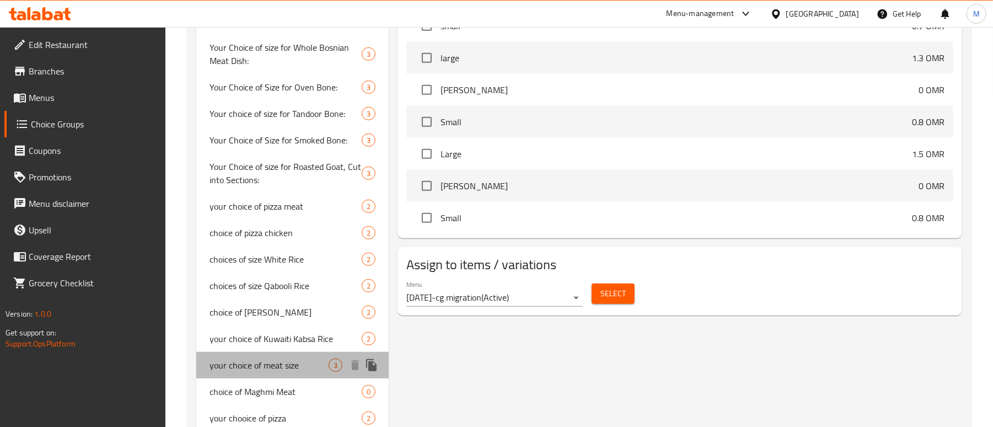
click at [280, 358] on span "your choice of meat size" at bounding box center [269, 364] width 119 height 13
type input "your choice of meat size"
type input "اختيارك من حجم لحم"
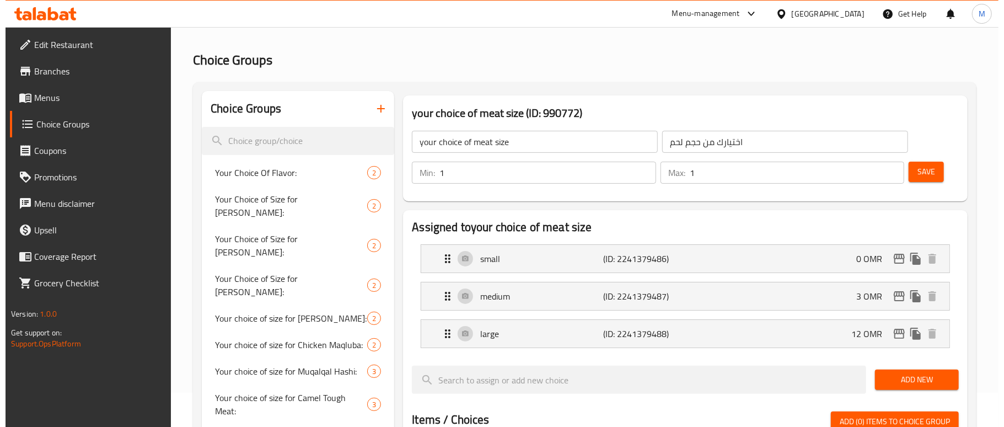
scroll to position [23, 0]
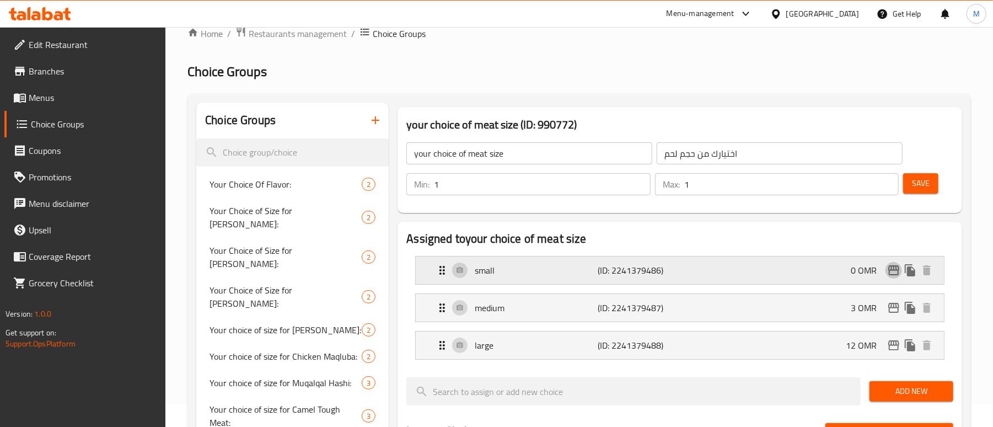
click at [892, 265] on icon "edit" at bounding box center [893, 270] width 13 height 13
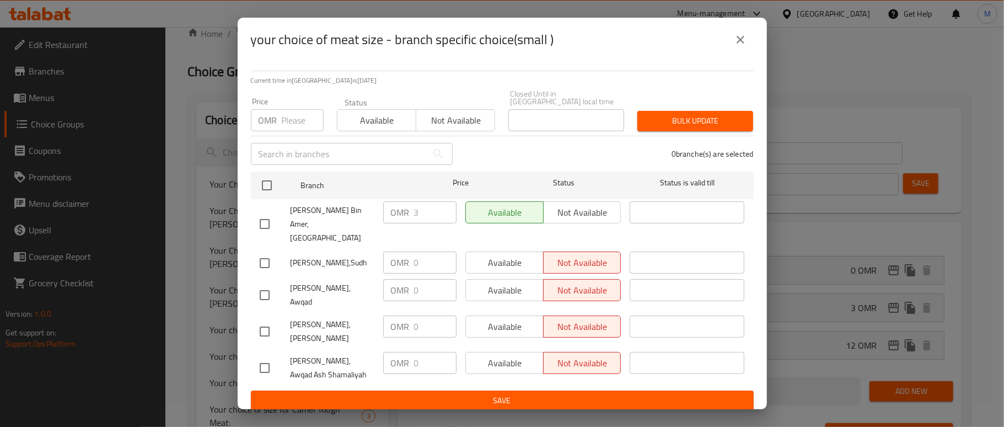
click at [338, 156] on input "text" at bounding box center [339, 154] width 176 height 22
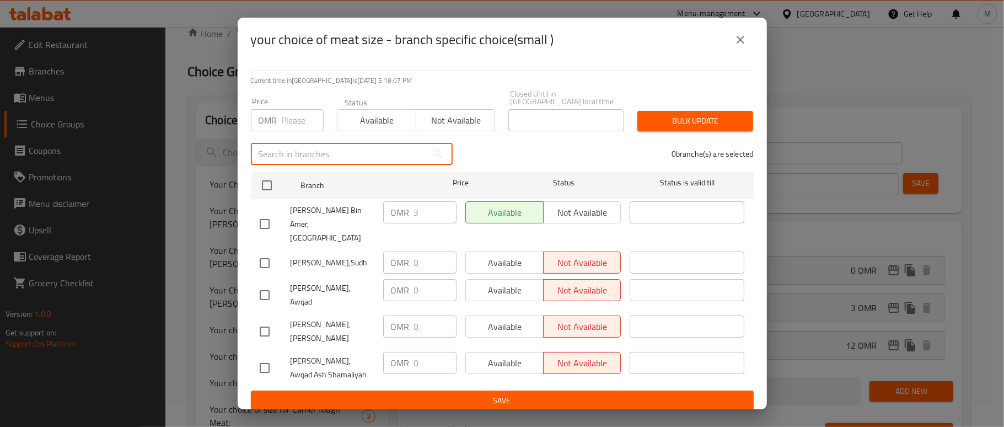
paste input "[GEOGRAPHIC_DATA]"
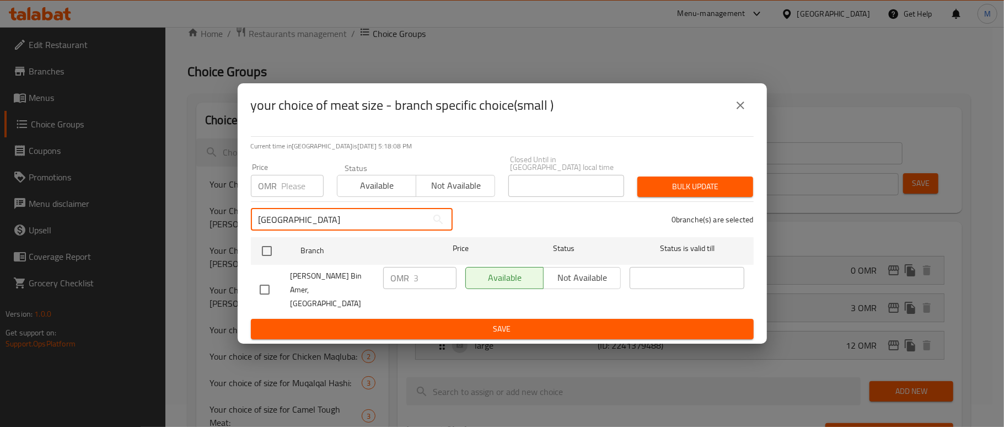
type input "[GEOGRAPHIC_DATA]"
click at [275, 279] on input "checkbox" at bounding box center [264, 289] width 23 height 23
checkbox input "true"
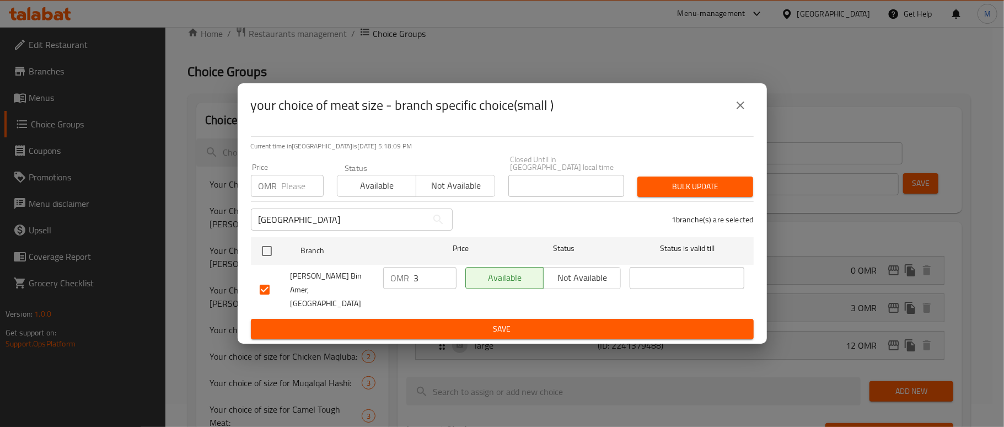
click at [427, 283] on input "3" at bounding box center [435, 278] width 42 height 22
type input "0"
click at [503, 307] on ul "Branch Price Status Status is valid till Madhabi Bin Amer, Muscat Bay OMR 0 ​ A…" at bounding box center [502, 276] width 503 height 87
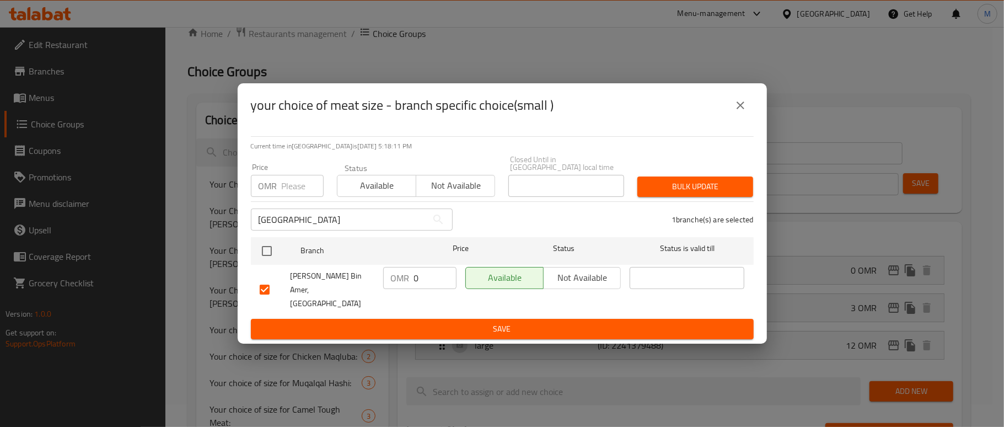
click at [504, 322] on span "Save" at bounding box center [502, 329] width 485 height 14
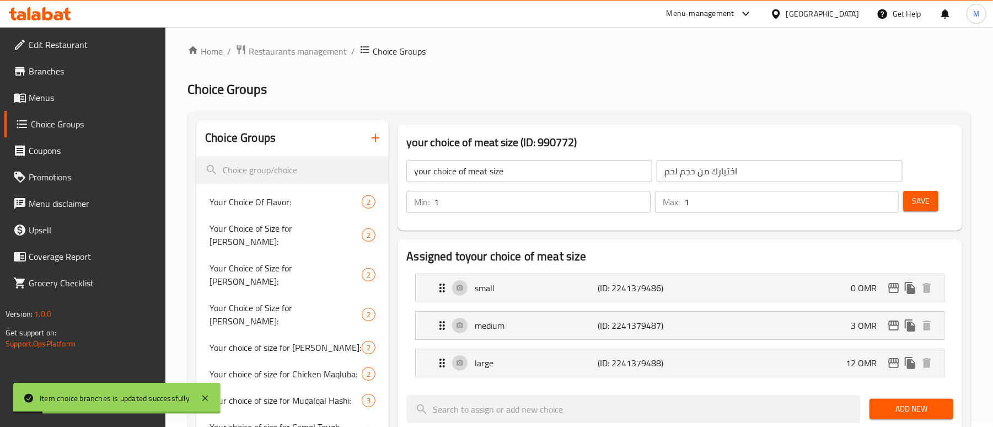
scroll to position [0, 0]
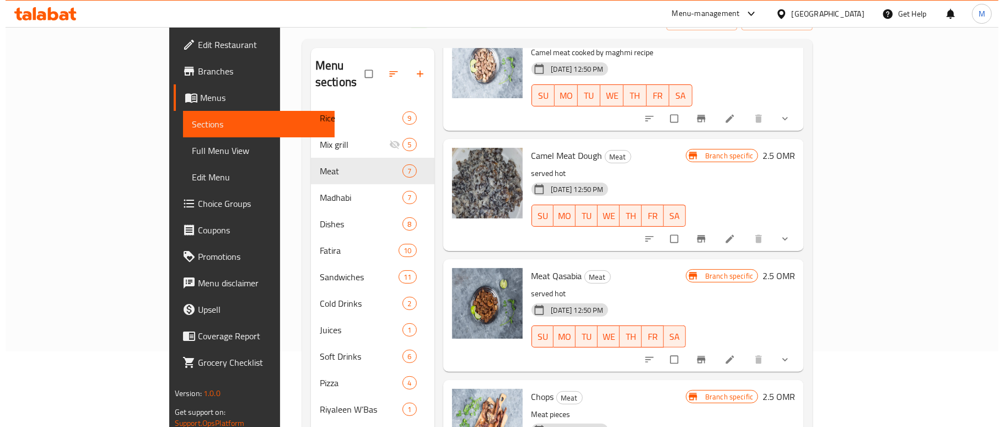
scroll to position [147, 0]
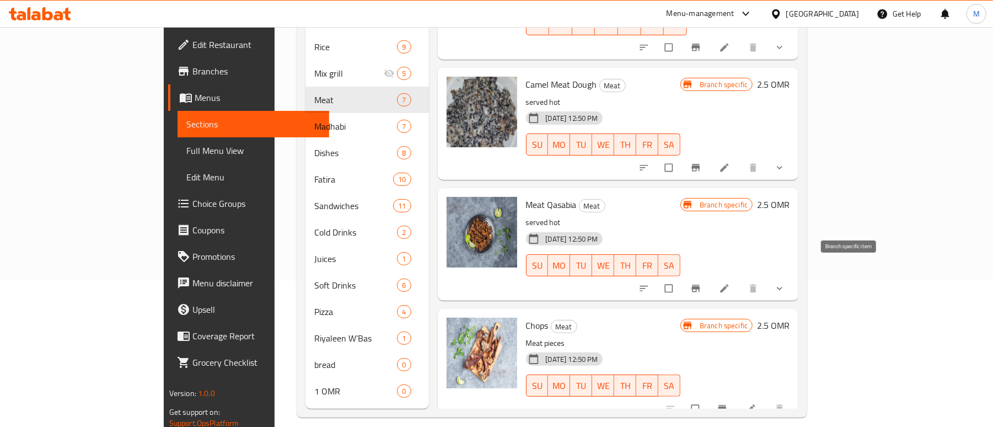
click at [702, 283] on icon "Branch-specific-item" at bounding box center [695, 288] width 11 height 11
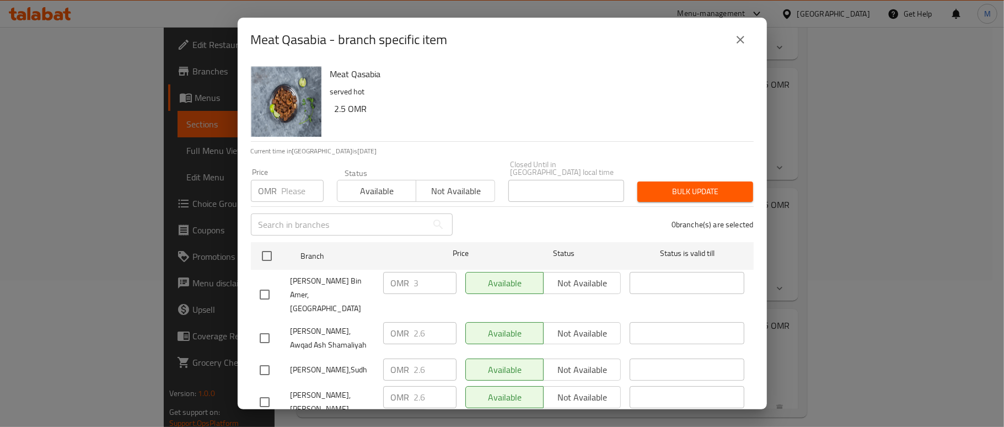
click at [331, 216] on input "text" at bounding box center [339, 224] width 176 height 22
paste input "[GEOGRAPHIC_DATA]"
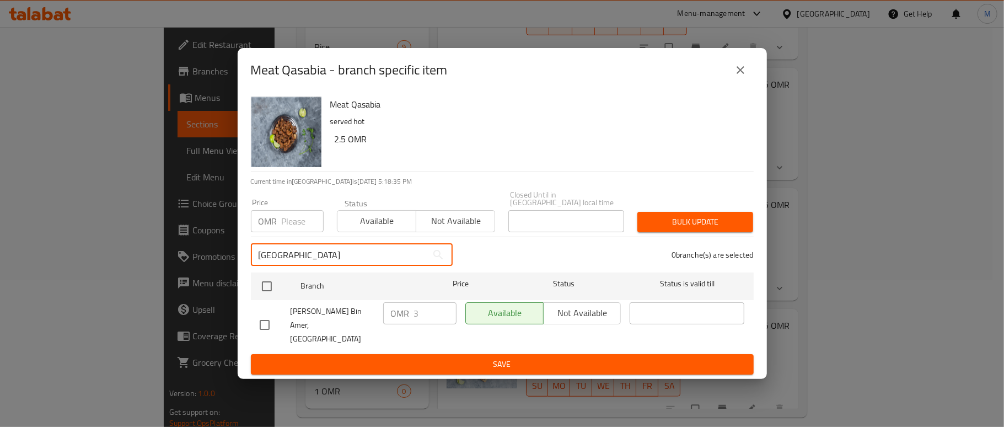
type input "[GEOGRAPHIC_DATA]"
click at [737, 77] on icon "close" at bounding box center [740, 69] width 13 height 13
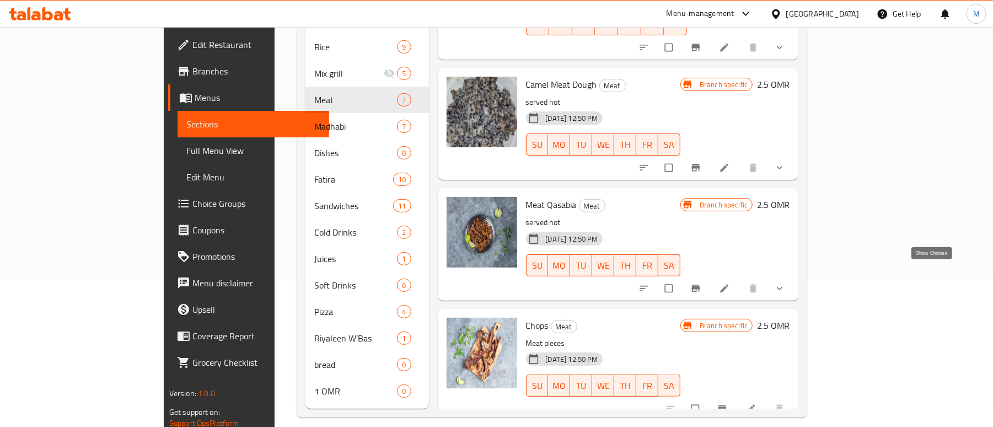
click at [785, 283] on icon "show more" at bounding box center [779, 288] width 11 height 11
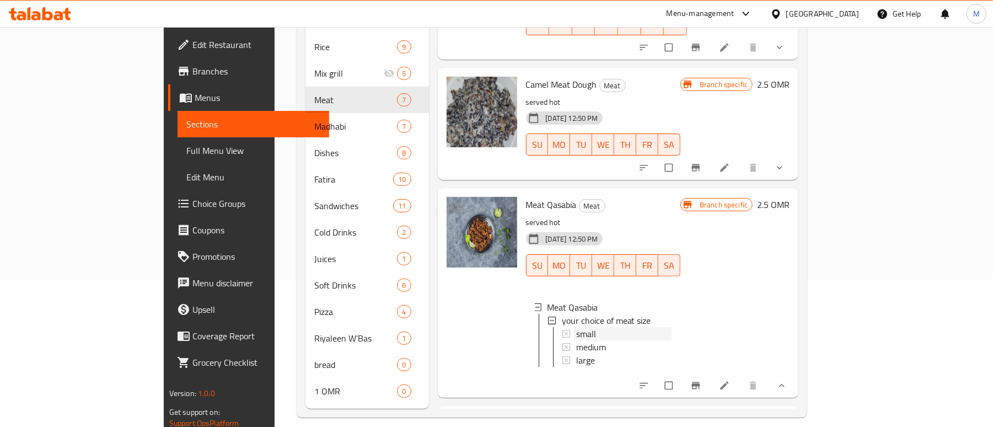
click at [581, 327] on div "small" at bounding box center [624, 333] width 96 height 13
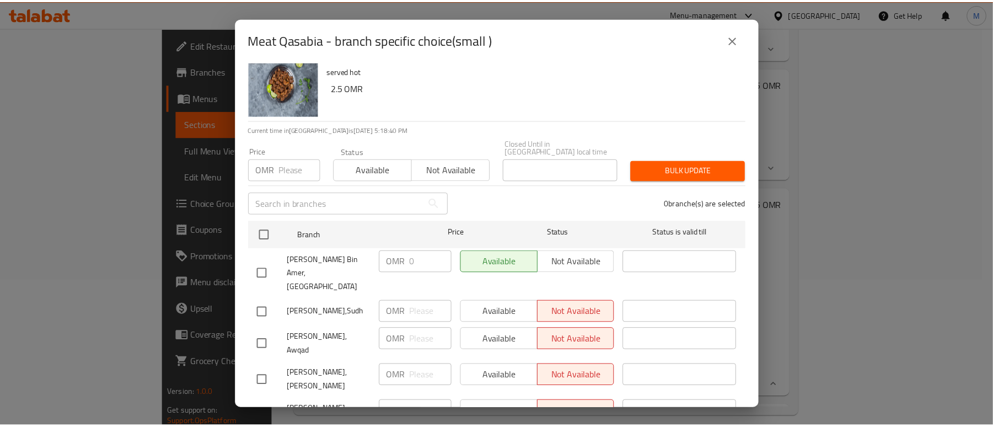
scroll to position [0, 0]
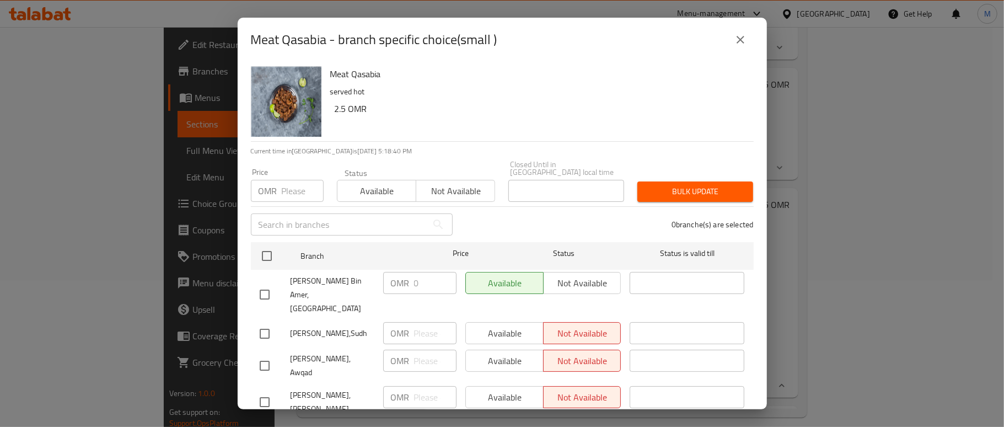
click at [737, 43] on icon "close" at bounding box center [741, 40] width 8 height 8
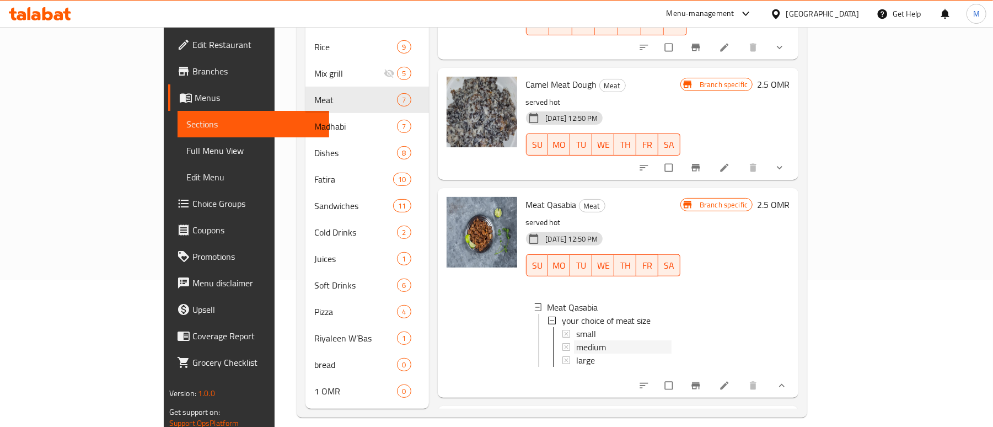
click at [576, 340] on span "medium" at bounding box center [591, 346] width 30 height 13
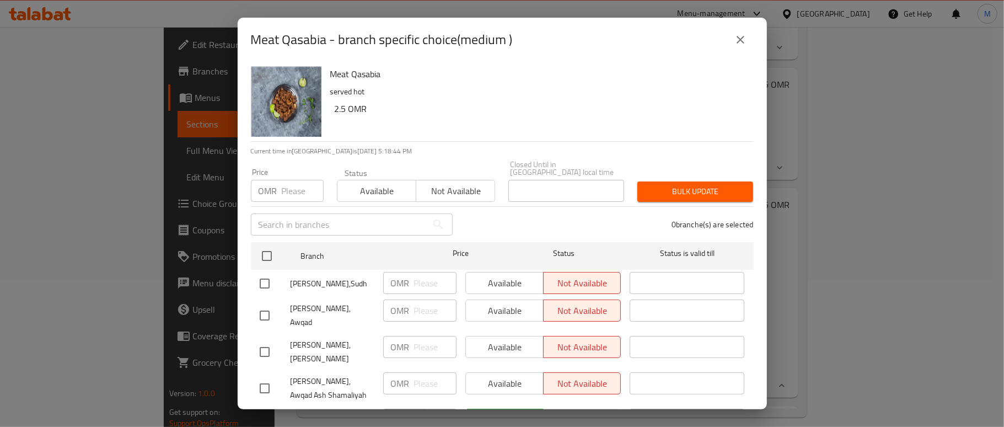
click at [314, 221] on input "text" at bounding box center [339, 224] width 176 height 22
paste input "[GEOGRAPHIC_DATA]"
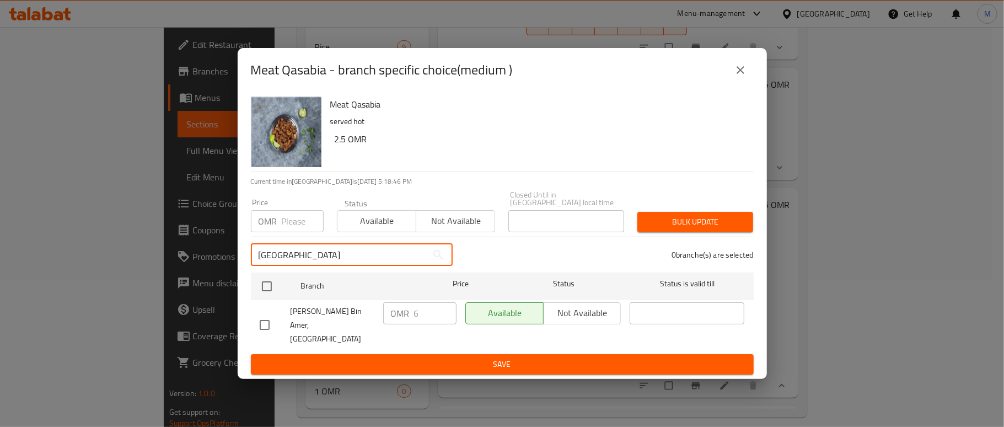
type input "[GEOGRAPHIC_DATA]"
click at [735, 77] on icon "close" at bounding box center [740, 69] width 13 height 13
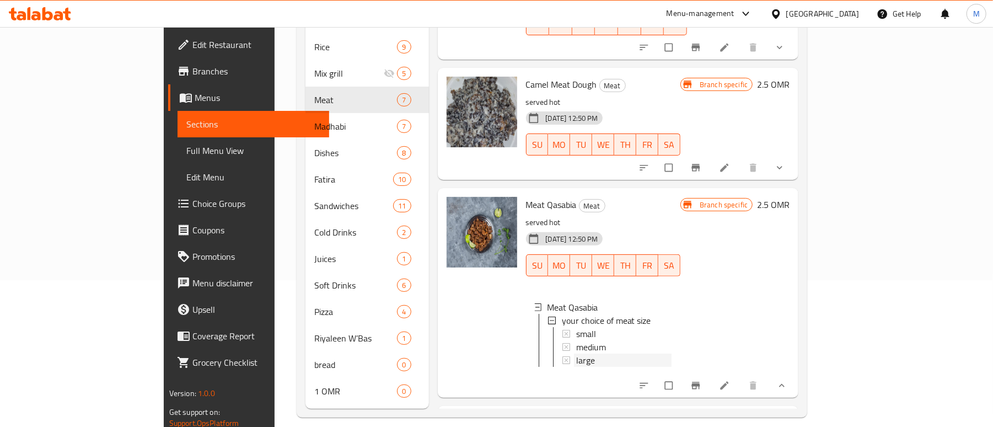
click at [576, 354] on span "large" at bounding box center [585, 360] width 19 height 13
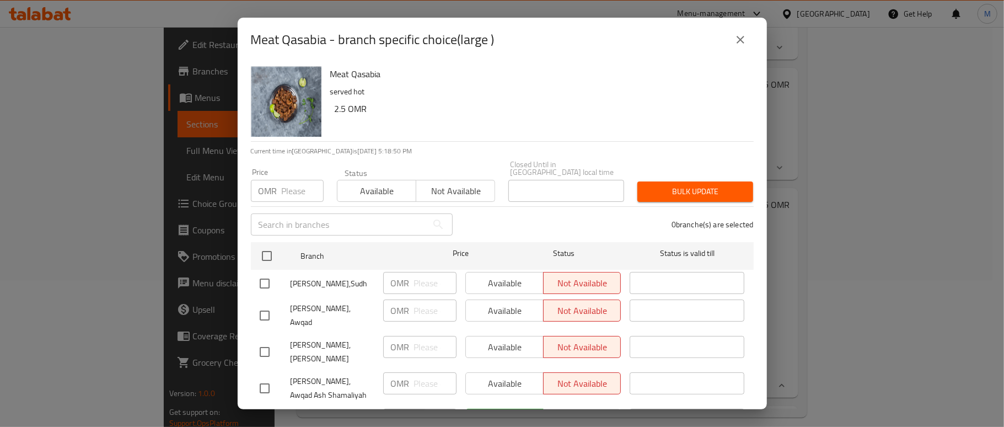
click at [305, 213] on input "text" at bounding box center [339, 224] width 176 height 22
paste input "[GEOGRAPHIC_DATA]"
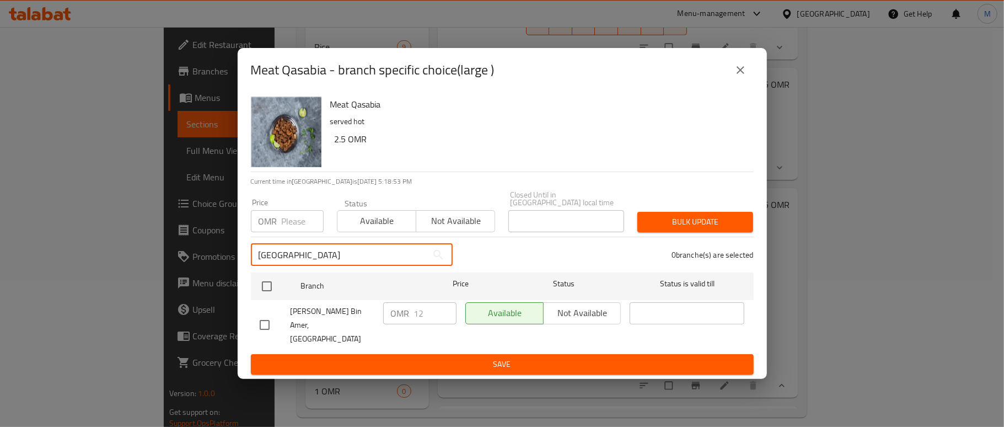
type input "[GEOGRAPHIC_DATA]"
click at [741, 77] on icon "close" at bounding box center [740, 69] width 13 height 13
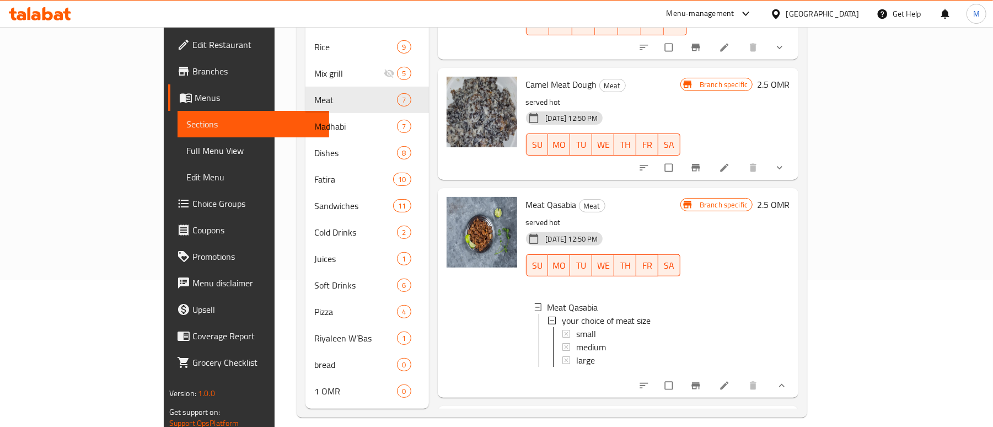
click at [442, 312] on div at bounding box center [481, 292] width 79 height 200
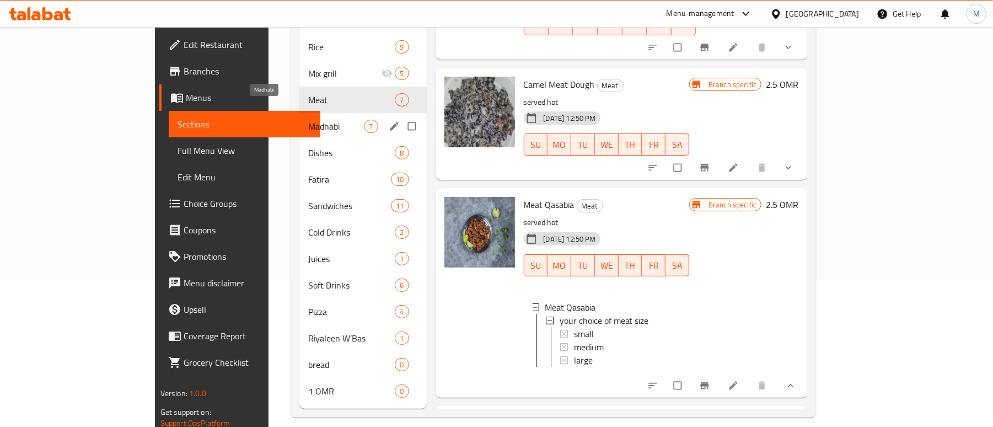
click at [308, 120] on span "Madhabi" at bounding box center [336, 126] width 56 height 13
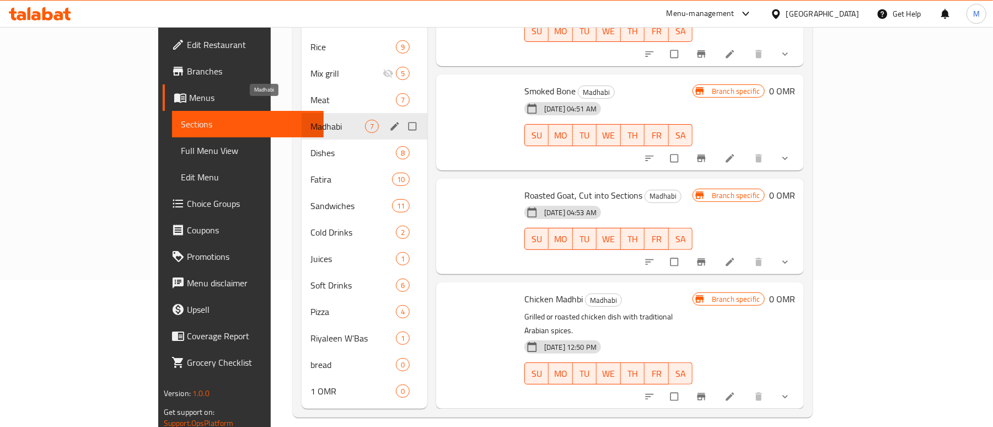
scroll to position [345, 0]
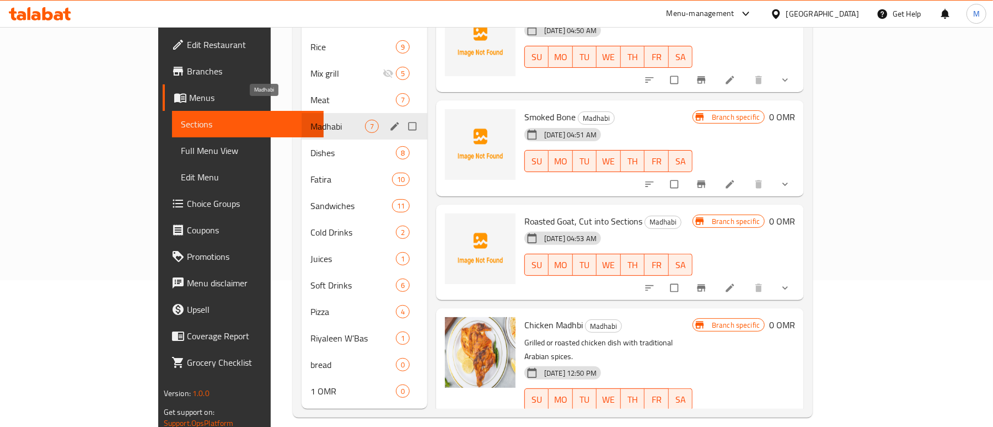
click at [310, 120] on span "Madhabi" at bounding box center [337, 126] width 55 height 13
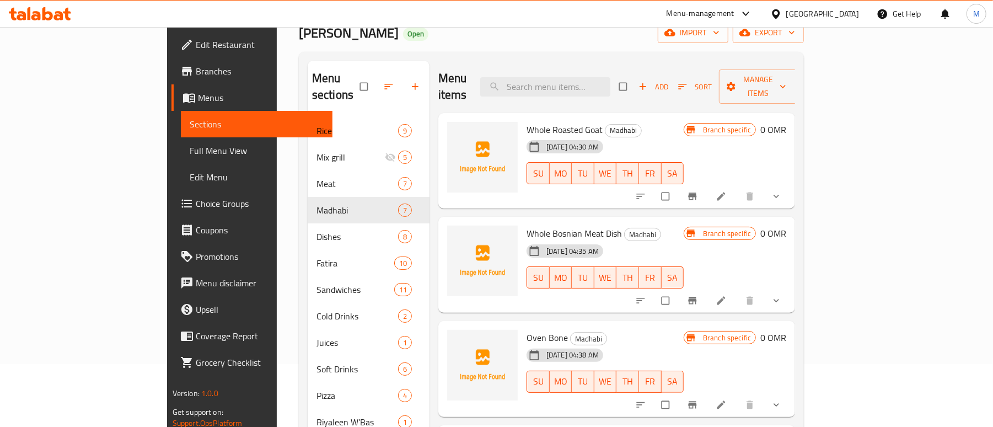
scroll to position [0, 0]
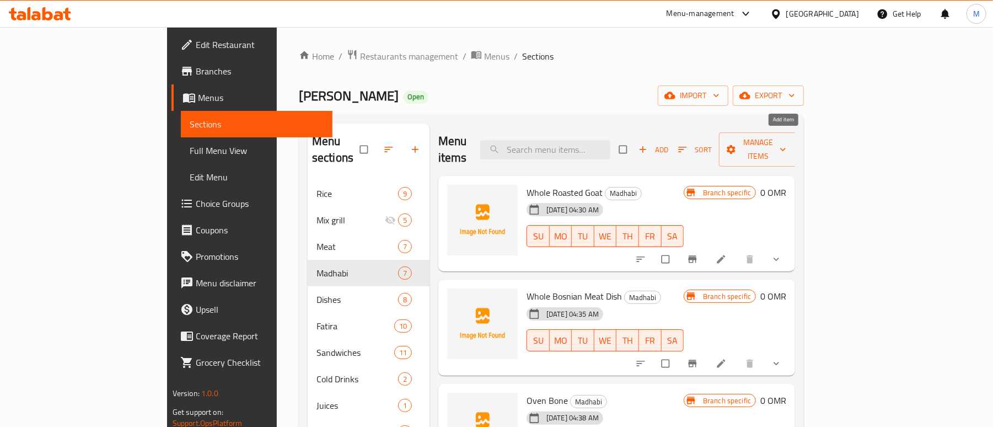
click at [651, 144] on span "button" at bounding box center [644, 149] width 13 height 11
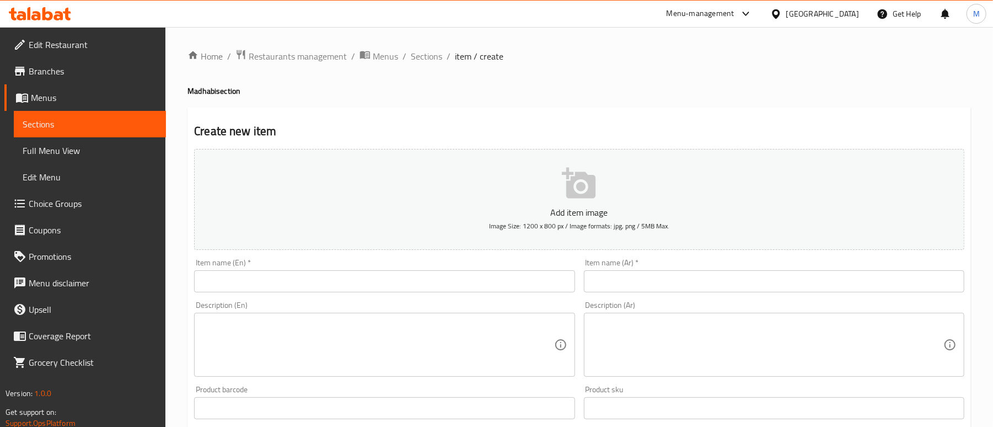
click at [597, 292] on input "text" at bounding box center [774, 281] width 381 height 22
click at [282, 281] on input "text" at bounding box center [384, 281] width 381 height 22
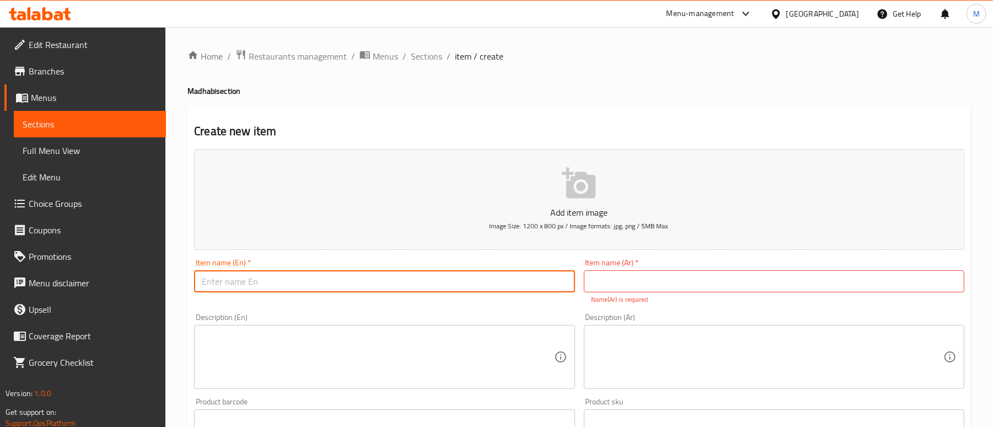
paste input "Oven-Bosnian-mandy chicken"
click at [318, 280] on input "Oven-Bosnian-mandy chicken" at bounding box center [384, 281] width 381 height 22
click at [227, 282] on input "Oven-Bosnian-Mandy Chicken" at bounding box center [384, 281] width 381 height 22
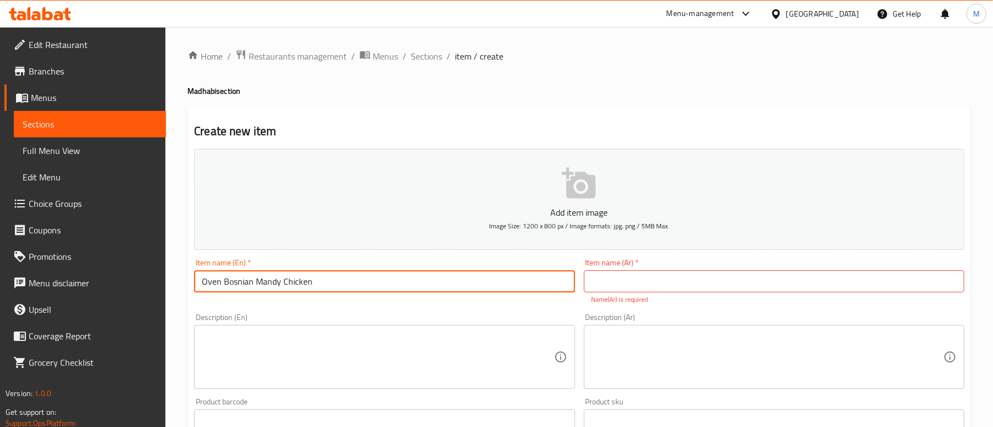
type input "Oven Bosnian Mandy Chicken"
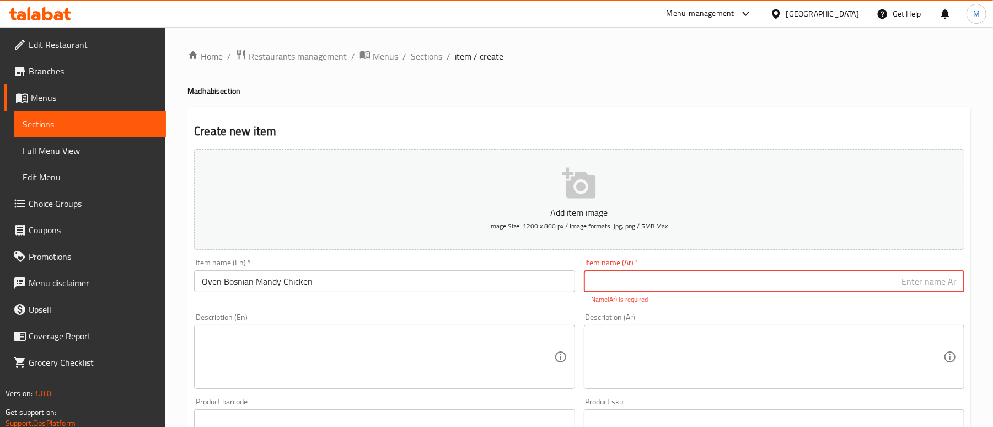
click at [810, 279] on input "text" at bounding box center [774, 281] width 381 height 22
type input "دجاج [PERSON_NAME]"
click at [662, 107] on div "Create new item Add item image Image Size: 1200 x 800 px / Image formats: jpg, …" at bounding box center [580, 434] width 784 height 654
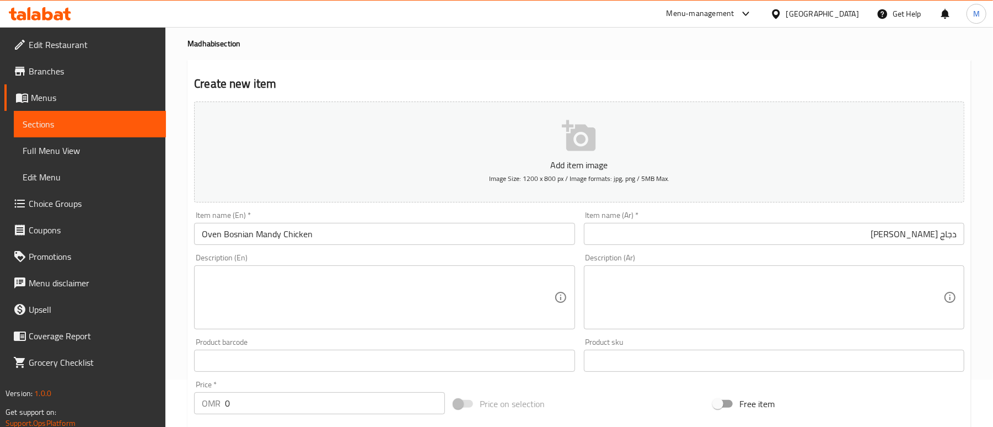
scroll to position [73, 0]
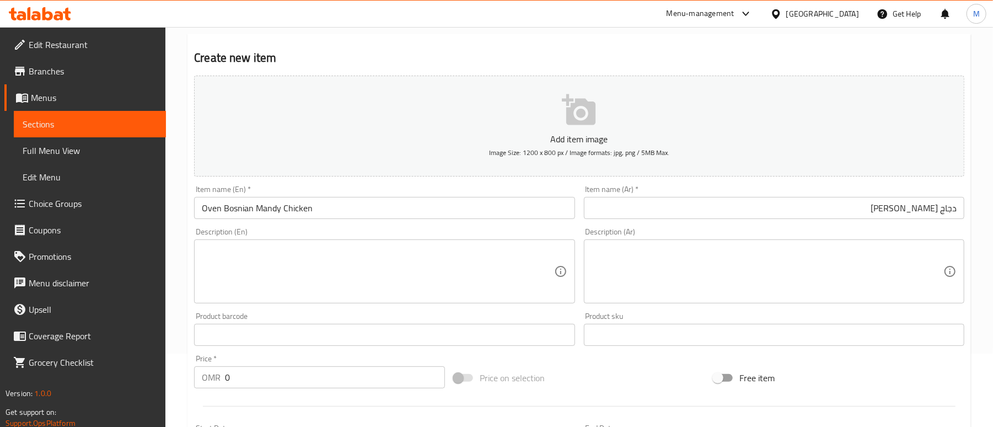
click at [283, 373] on input "0" at bounding box center [335, 377] width 220 height 22
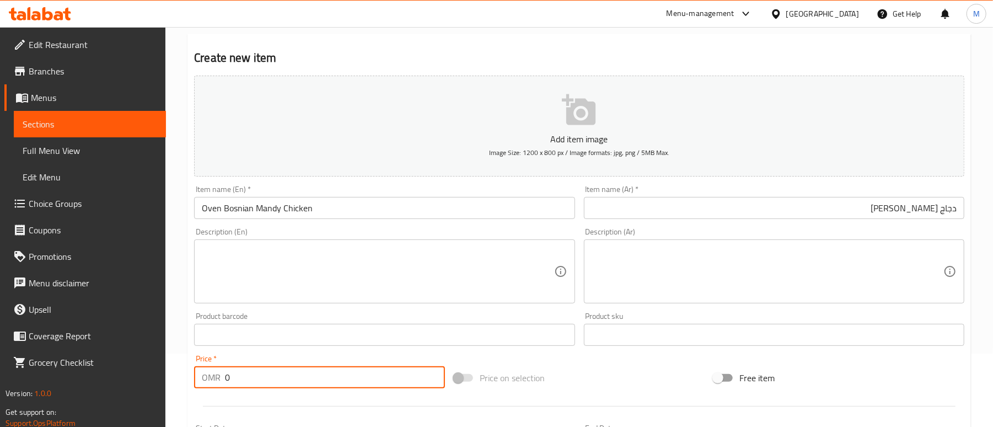
click at [283, 373] on input "0" at bounding box center [335, 377] width 220 height 22
type input "3"
click at [263, 399] on div at bounding box center [579, 406] width 779 height 27
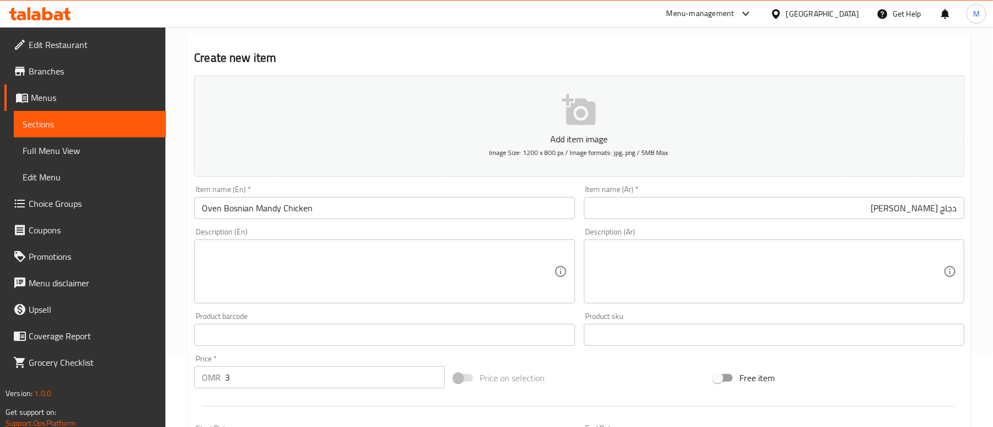
click at [814, 226] on div "Description (Ar) Description (Ar)" at bounding box center [774, 265] width 389 height 84
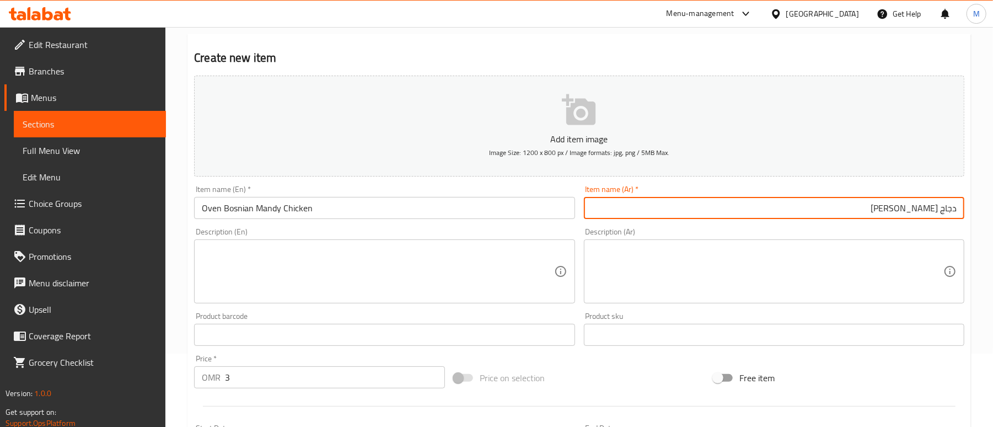
click at [812, 215] on input "دجاج [PERSON_NAME]" at bounding box center [774, 208] width 381 height 22
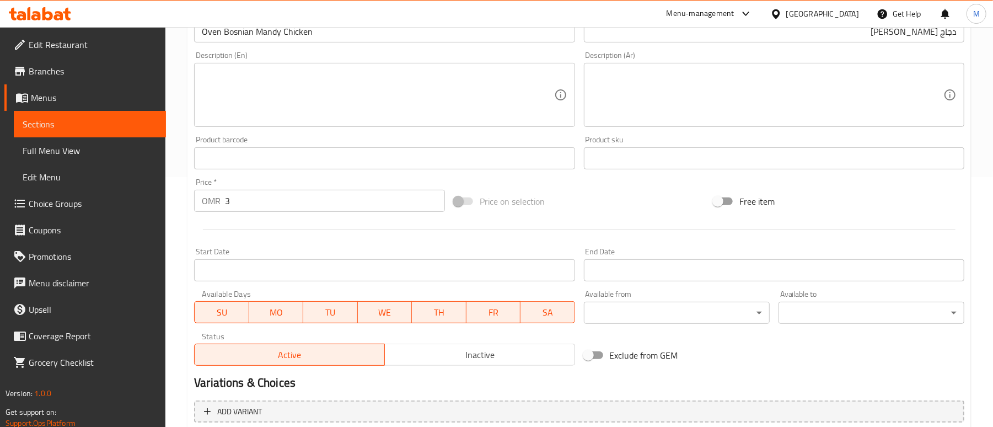
scroll to position [351, 0]
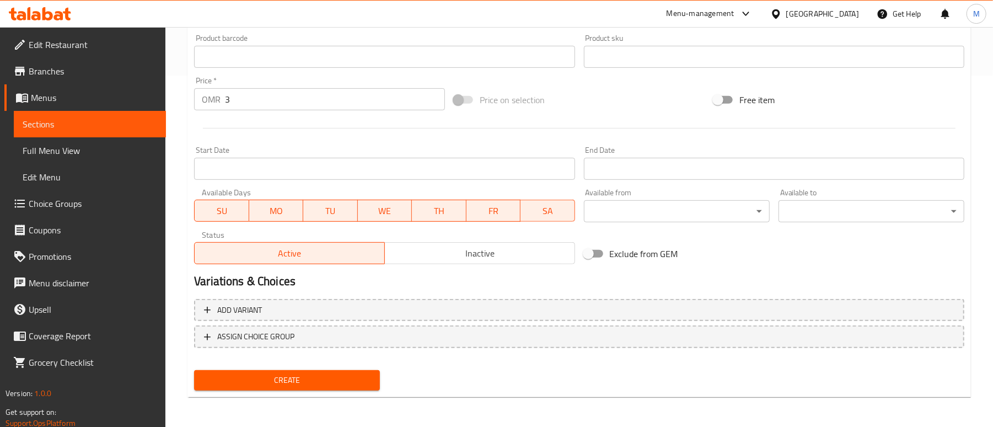
click at [285, 383] on span "Create" at bounding box center [287, 380] width 168 height 14
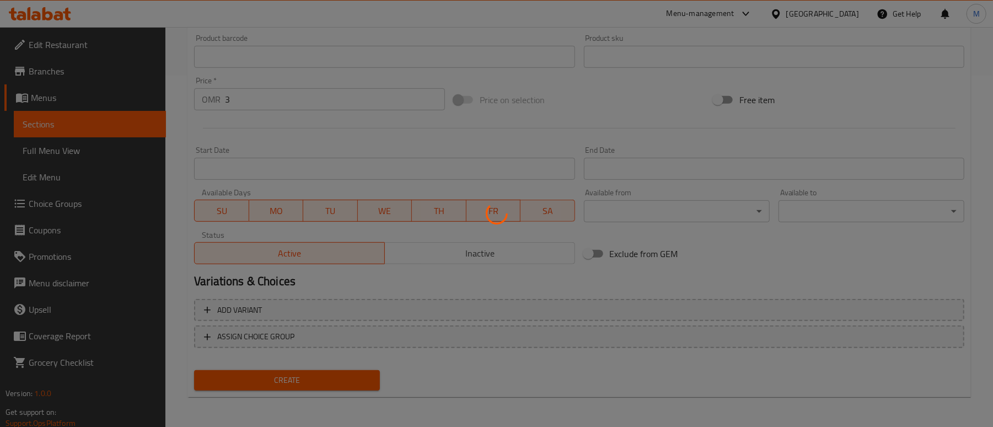
type input "0"
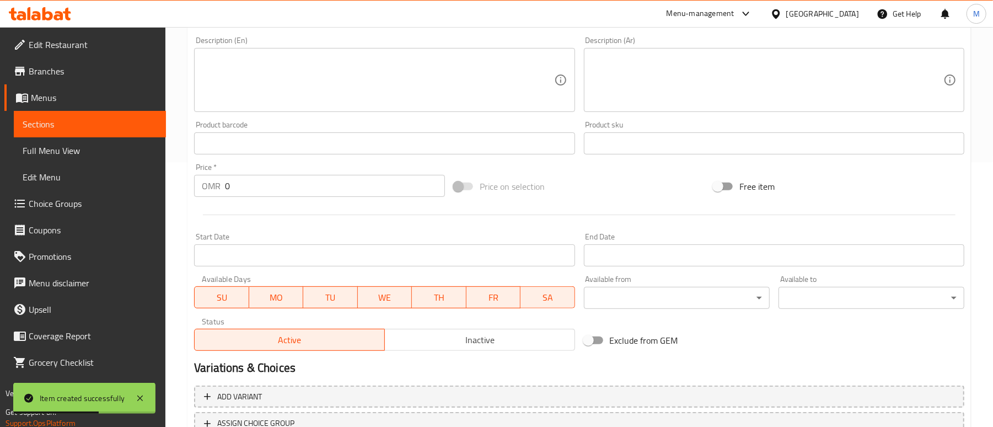
scroll to position [131, 0]
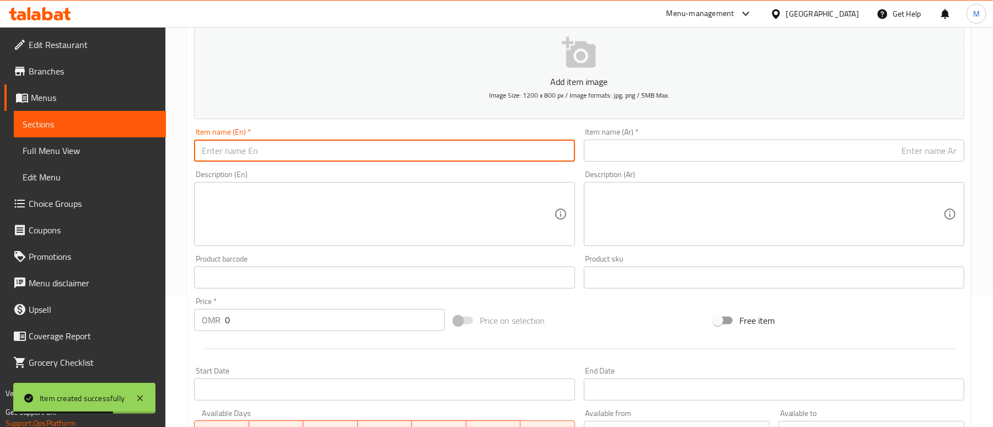
drag, startPoint x: 268, startPoint y: 150, endPoint x: 283, endPoint y: 154, distance: 16.1
click at [268, 150] on input "text" at bounding box center [384, 151] width 381 height 22
paste input "Half Oven-Bosnian-mandy chicken"
click at [355, 148] on input "Half Oven-Bosnian-mandy chicken" at bounding box center [384, 151] width 381 height 22
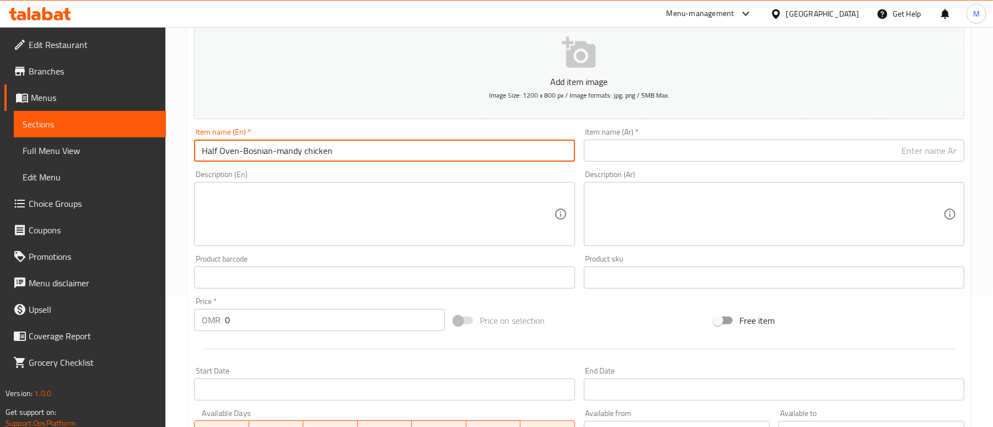
click at [355, 148] on input "Half Oven-Bosnian-mandy chicken" at bounding box center [384, 151] width 381 height 22
click at [272, 153] on input "Half Oven-Bosnian-Mandy Chicken" at bounding box center [384, 151] width 381 height 22
type input "Half Oven Bosnian Mandy Chicken"
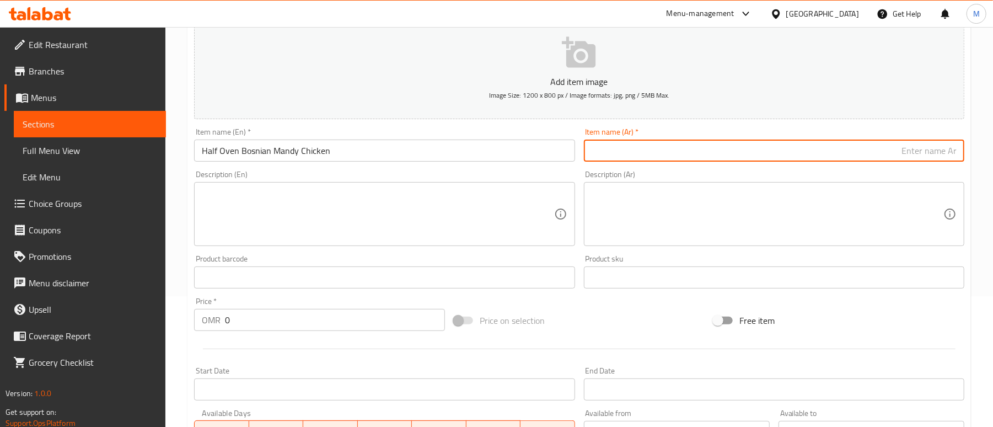
click at [815, 146] on input "text" at bounding box center [774, 151] width 381 height 22
paste input "دجاج [PERSON_NAME]"
type input "نصف دجاج [PERSON_NAME]"
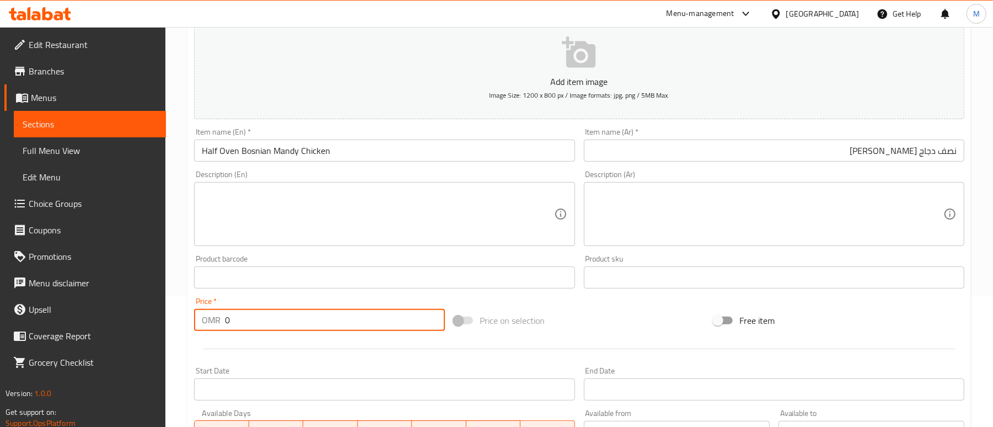
click at [289, 320] on input "0" at bounding box center [335, 320] width 220 height 22
type input "1.5"
click at [329, 358] on div at bounding box center [579, 348] width 779 height 27
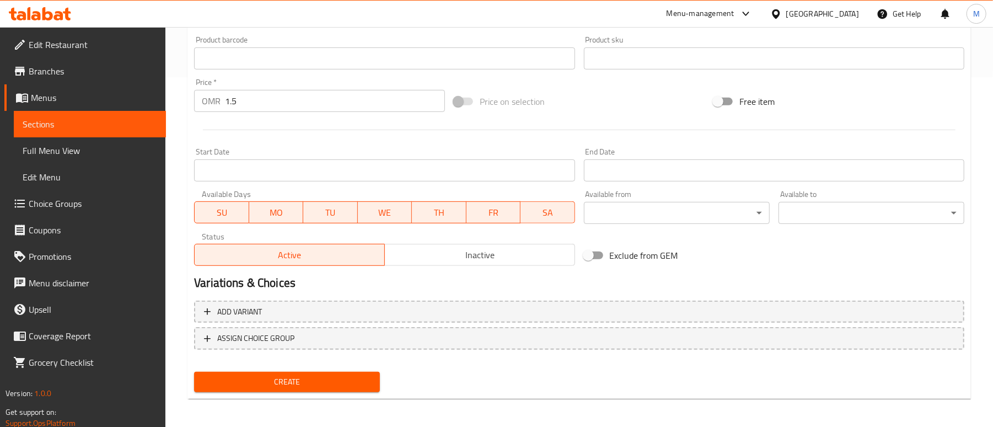
scroll to position [351, 0]
click at [256, 392] on div "Create" at bounding box center [287, 380] width 195 height 29
click at [255, 389] on button "Create" at bounding box center [287, 380] width 186 height 20
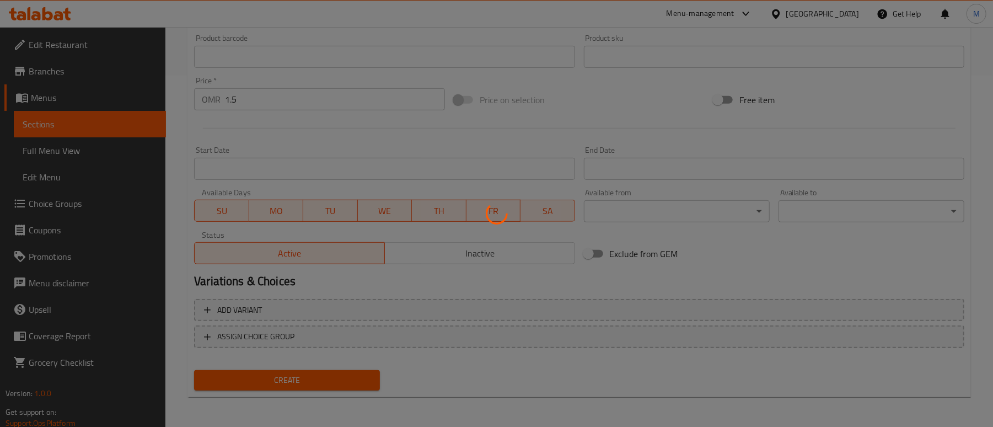
type input "0"
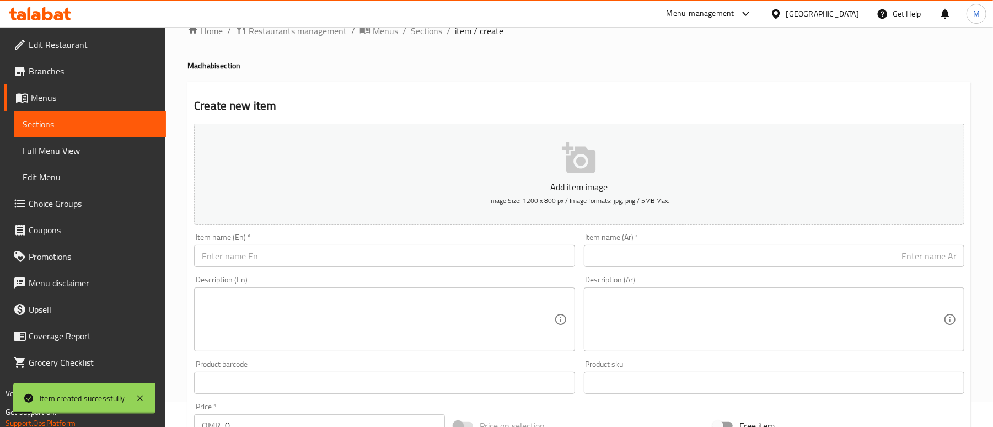
scroll to position [0, 0]
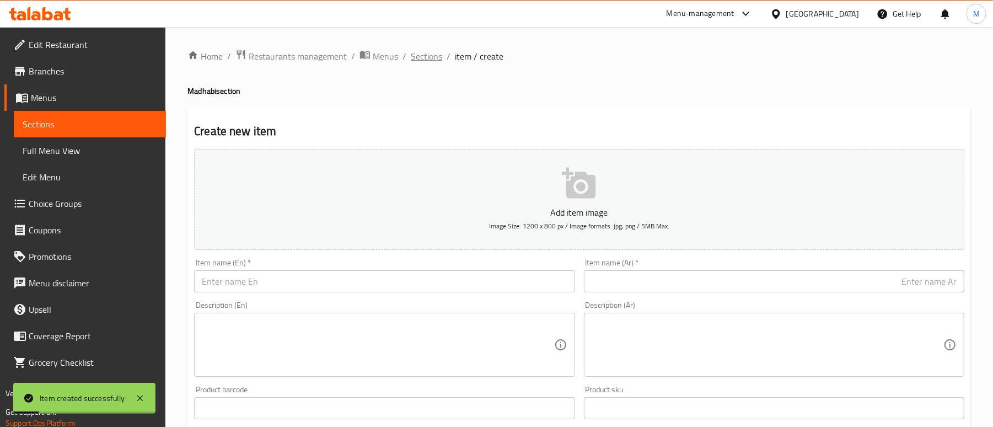
click at [426, 60] on span "Sections" at bounding box center [426, 56] width 31 height 13
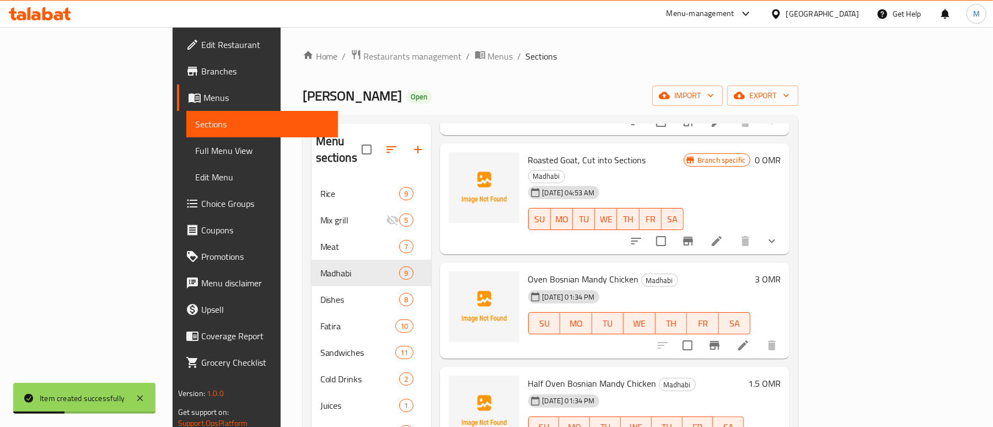
scroll to position [155, 0]
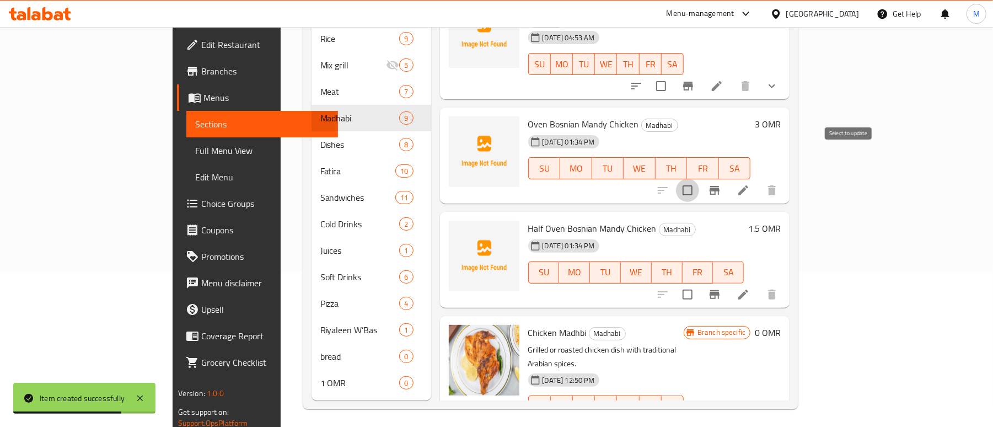
click at [699, 179] on input "checkbox" at bounding box center [687, 190] width 23 height 23
checkbox input "true"
click at [699, 283] on input "checkbox" at bounding box center [687, 294] width 23 height 23
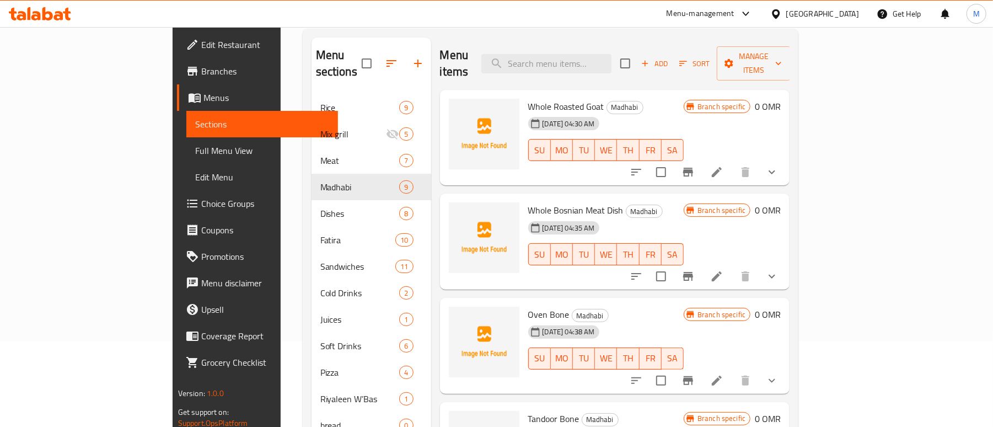
scroll to position [0, 0]
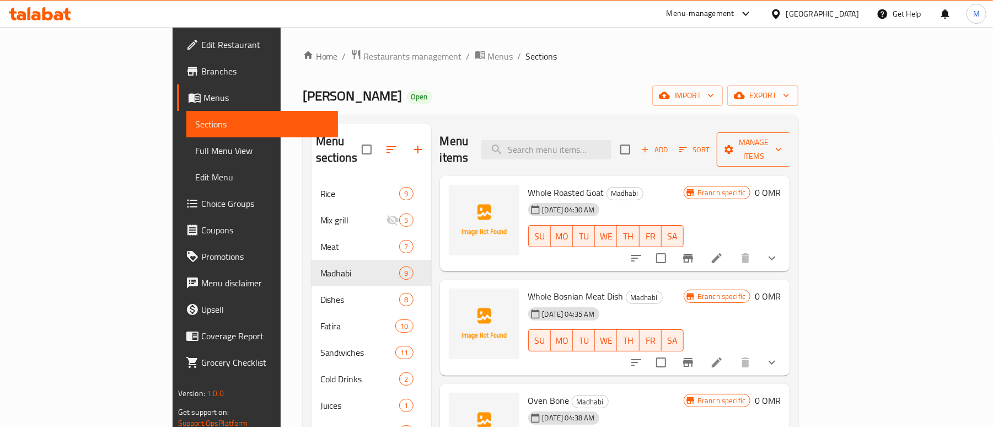
click at [782, 146] on span "Manage items" at bounding box center [754, 150] width 56 height 28
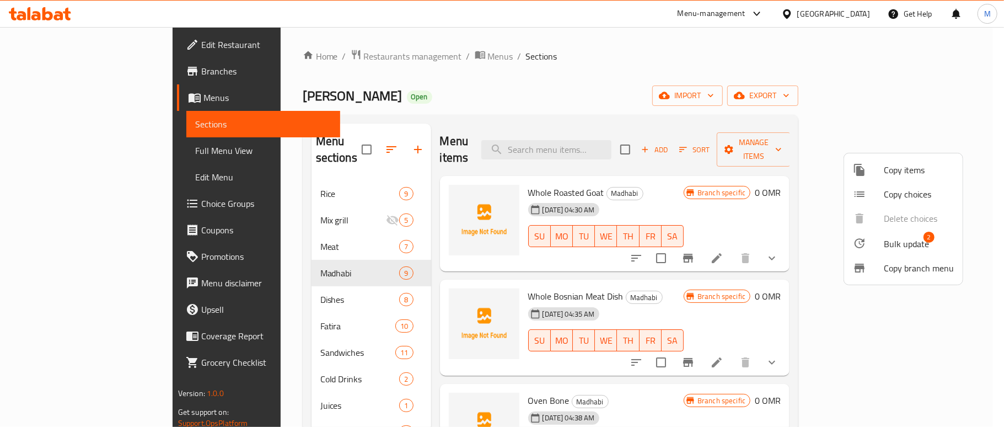
click at [908, 243] on span "Bulk update" at bounding box center [906, 243] width 45 height 13
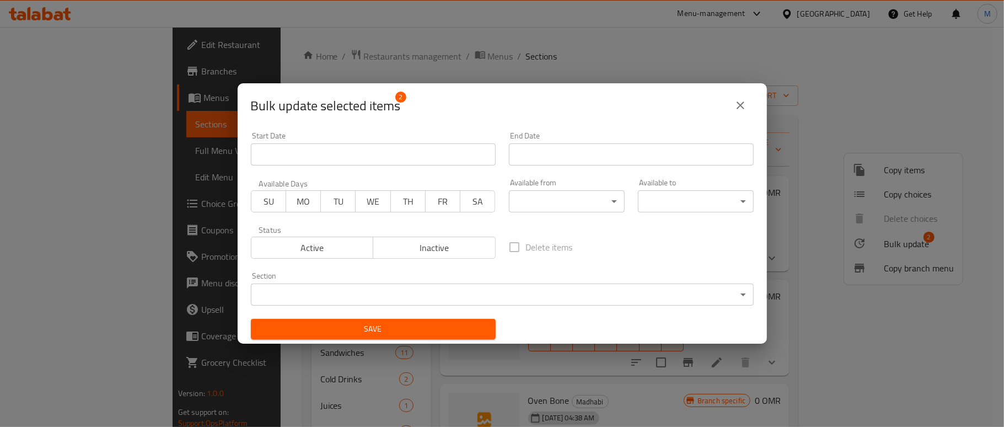
click at [745, 106] on icon "close" at bounding box center [740, 105] width 13 height 13
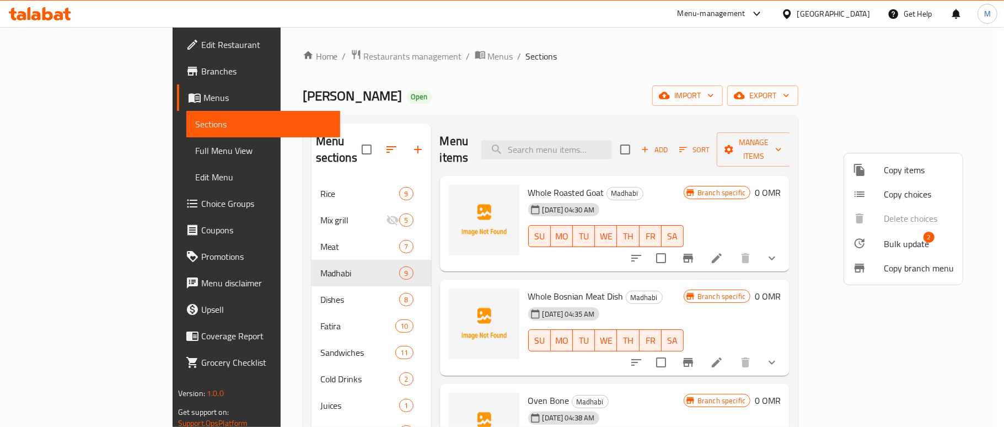
click at [730, 52] on div at bounding box center [502, 213] width 1004 height 427
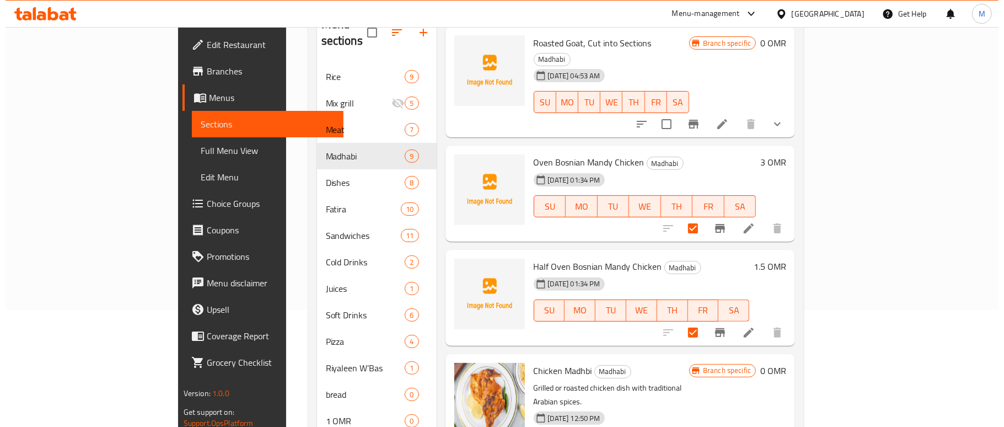
scroll to position [155, 0]
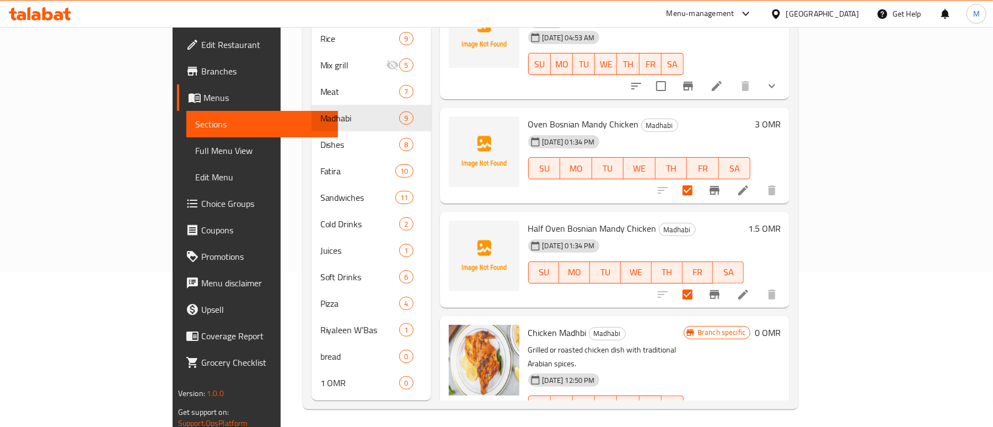
click at [699, 283] on input "checkbox" at bounding box center [687, 294] width 23 height 23
checkbox input "false"
click at [720, 186] on icon "Branch-specific-item" at bounding box center [715, 190] width 10 height 9
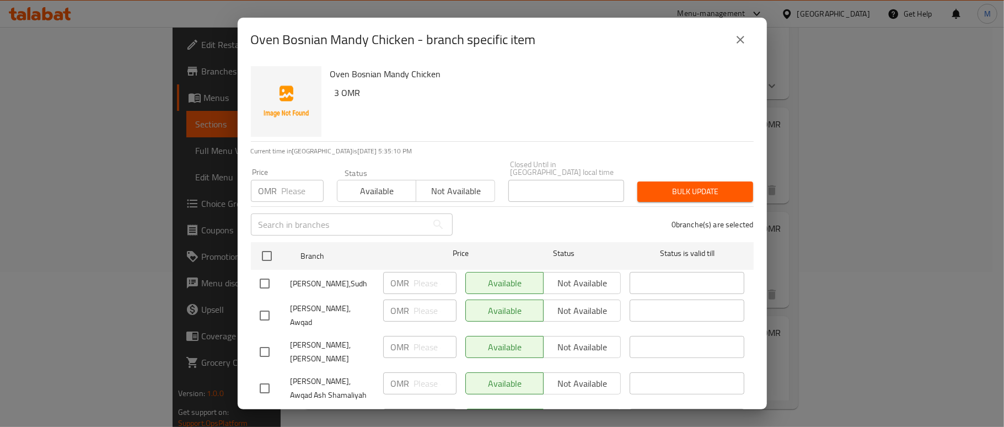
click at [331, 221] on input "text" at bounding box center [339, 224] width 176 height 22
paste input "[GEOGRAPHIC_DATA]"
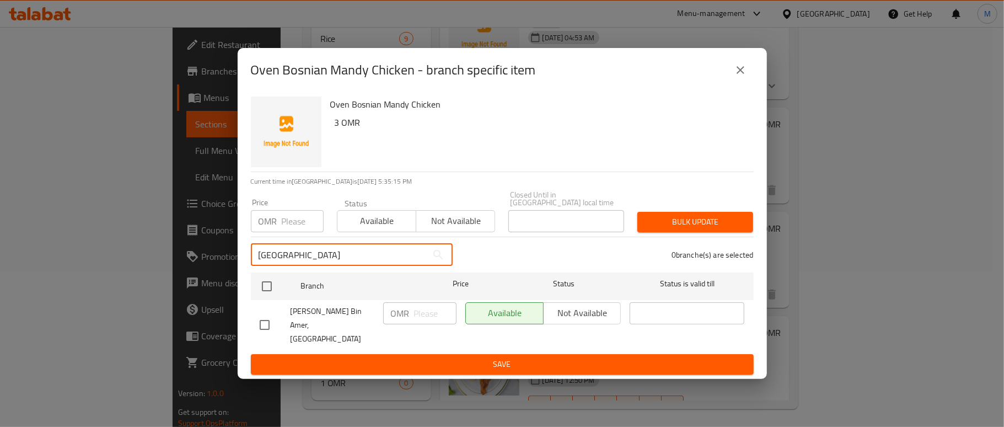
type input "[GEOGRAPHIC_DATA]"
click at [267, 323] on input "checkbox" at bounding box center [264, 324] width 23 height 23
checkbox input "true"
click at [338, 263] on input "[GEOGRAPHIC_DATA]" at bounding box center [339, 255] width 176 height 22
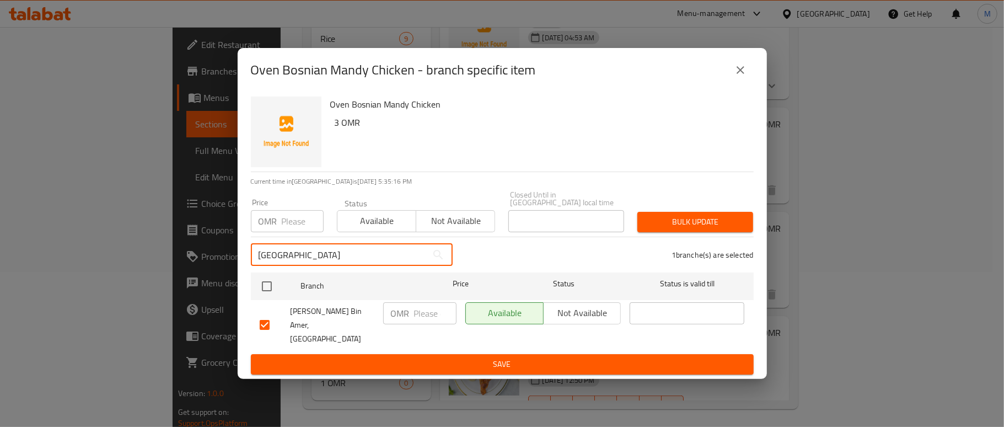
click at [338, 263] on input "[GEOGRAPHIC_DATA]" at bounding box center [339, 255] width 176 height 22
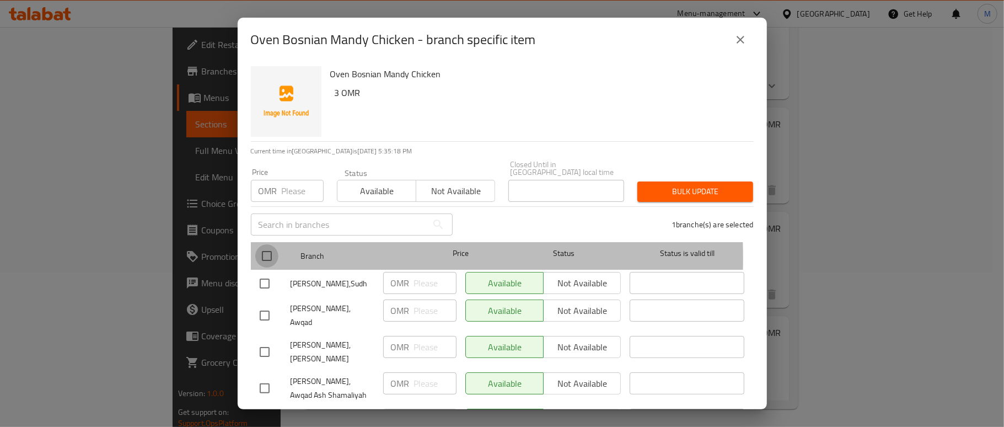
click at [270, 250] on input "checkbox" at bounding box center [266, 255] width 23 height 23
checkbox input "true"
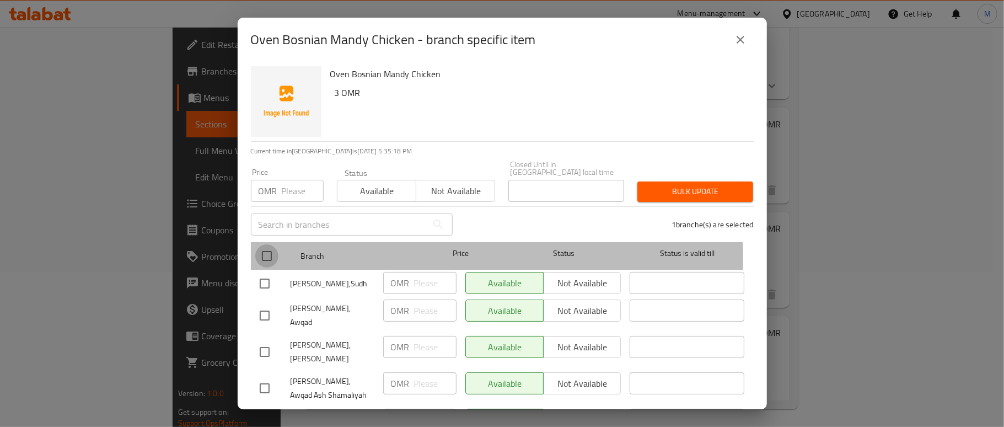
checkbox input "true"
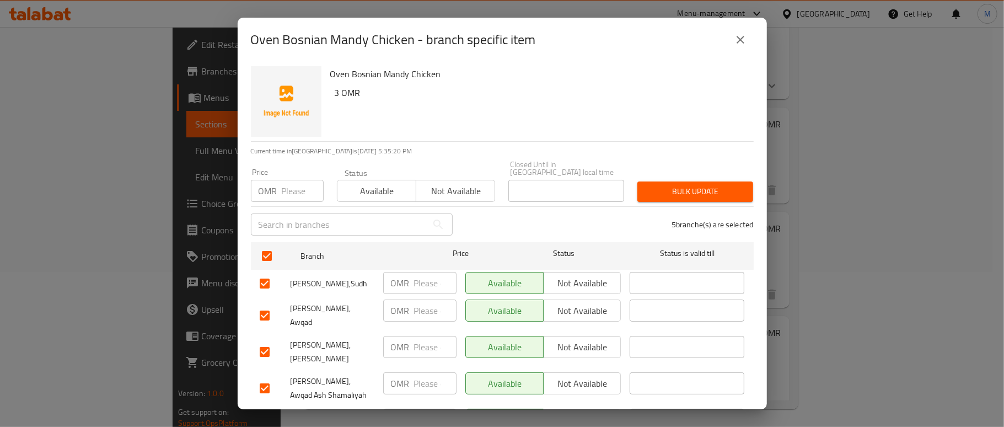
click at [596, 275] on span "Not available" at bounding box center [582, 283] width 69 height 16
click at [567, 306] on span "Not available" at bounding box center [582, 311] width 69 height 16
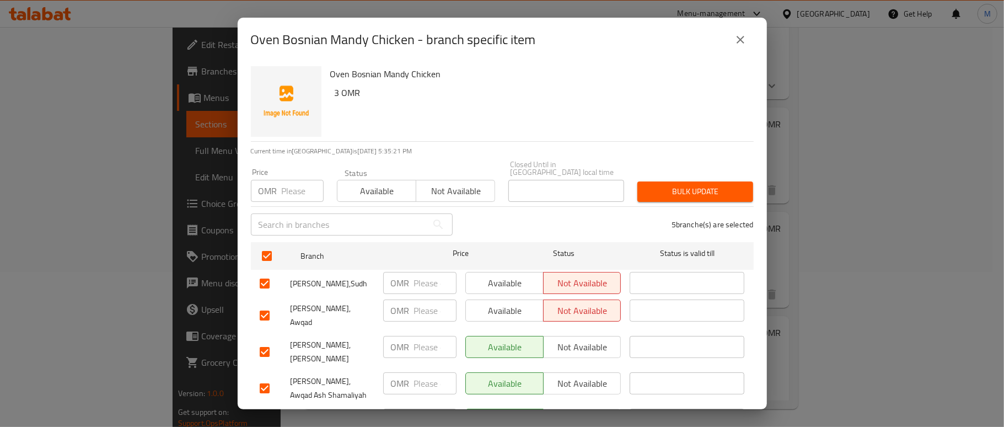
scroll to position [45, 0]
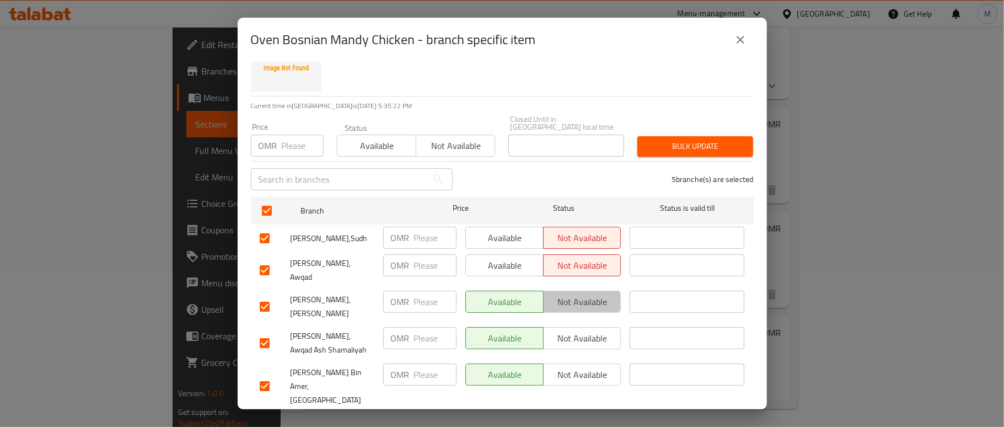
click at [570, 294] on span "Not available" at bounding box center [582, 302] width 69 height 16
click at [565, 330] on span "Not available" at bounding box center [582, 338] width 69 height 16
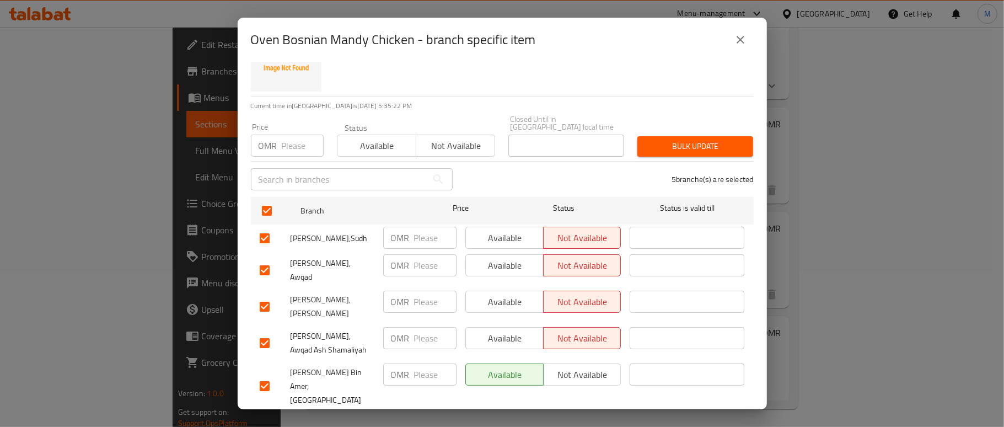
click at [577, 367] on span "Not available" at bounding box center [582, 375] width 69 height 16
click at [318, 168] on input "text" at bounding box center [339, 179] width 176 height 22
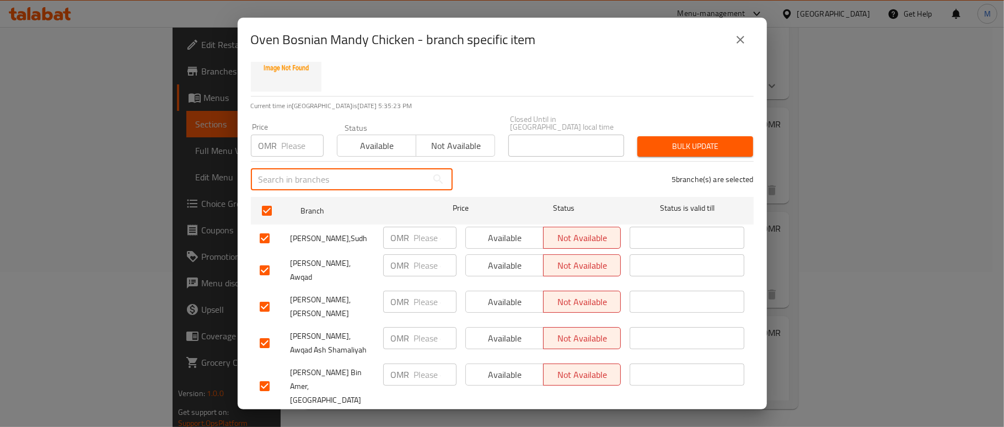
click at [318, 168] on input "text" at bounding box center [339, 179] width 176 height 22
paste input "[GEOGRAPHIC_DATA]"
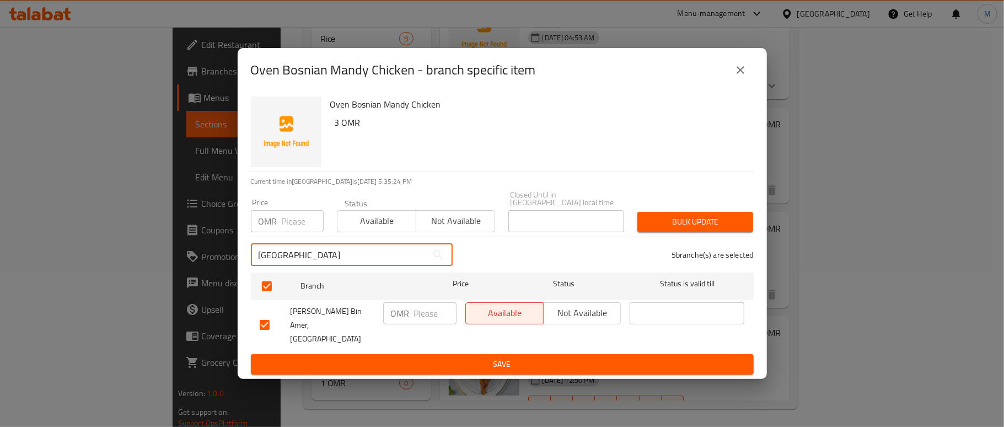
type input "[GEOGRAPHIC_DATA]"
click at [269, 319] on input "checkbox" at bounding box center [264, 324] width 23 height 23
checkbox input "false"
click at [256, 320] on input "checkbox" at bounding box center [264, 324] width 23 height 23
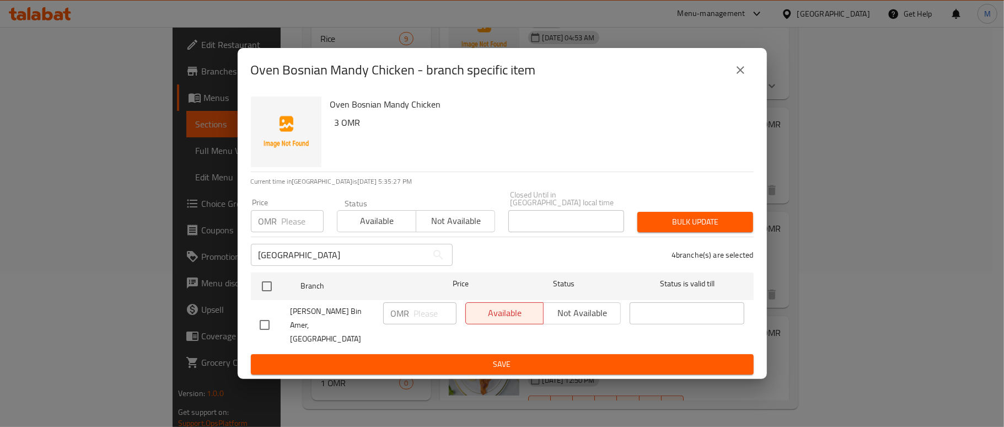
checkbox input "true"
click at [512, 317] on span "Available" at bounding box center [504, 313] width 69 height 16
click at [546, 314] on button "Not available" at bounding box center [582, 313] width 78 height 22
click at [517, 318] on span "Available" at bounding box center [504, 313] width 69 height 16
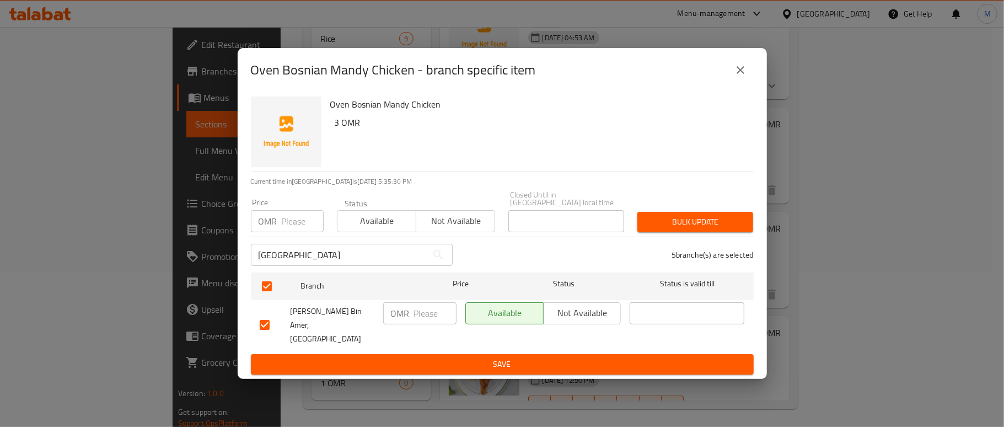
click at [263, 320] on input "checkbox" at bounding box center [264, 324] width 23 height 23
checkbox input "false"
click at [306, 265] on input "[GEOGRAPHIC_DATA]" at bounding box center [339, 255] width 176 height 22
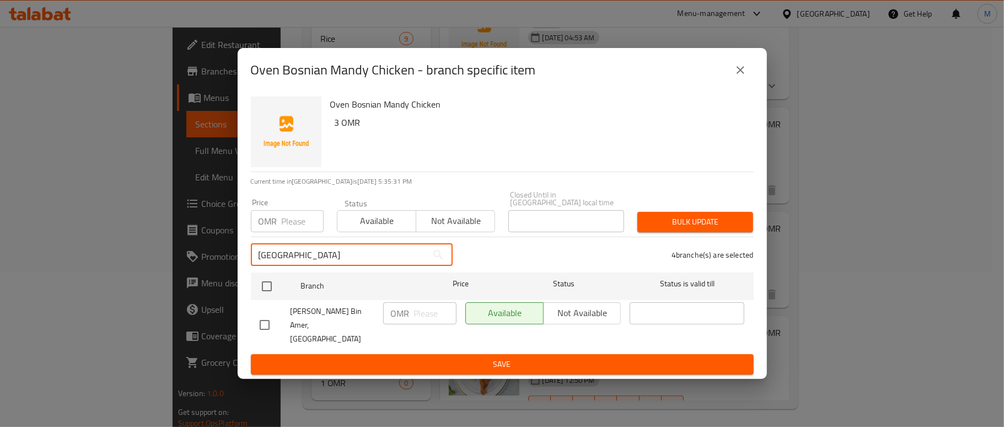
click at [307, 264] on input "[GEOGRAPHIC_DATA]" at bounding box center [339, 255] width 176 height 22
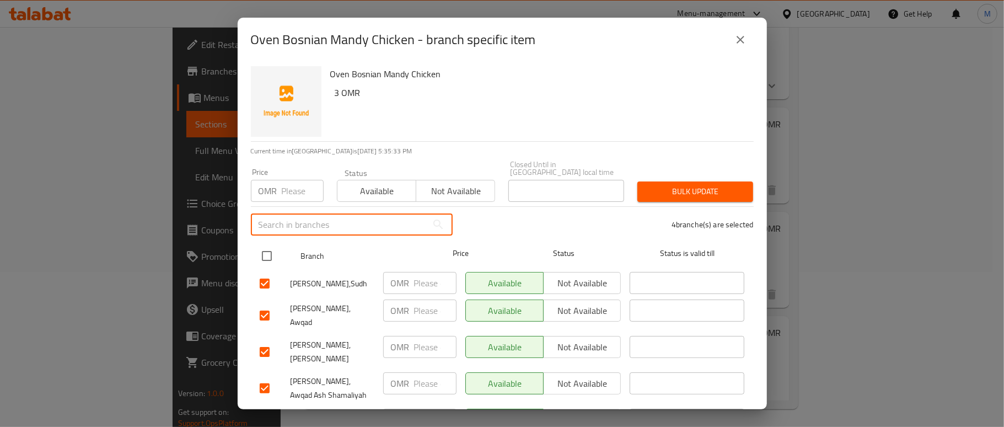
scroll to position [45, 0]
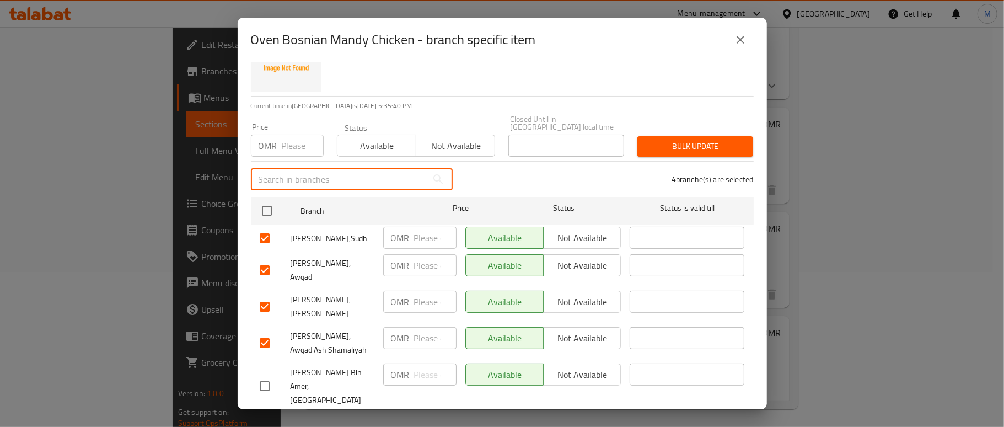
click at [567, 232] on span "Not available" at bounding box center [582, 238] width 69 height 16
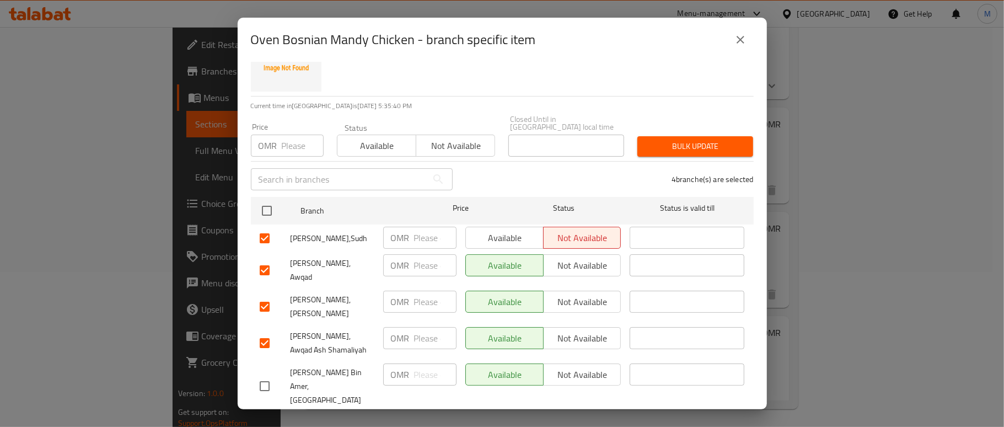
click at [561, 260] on span "Not available" at bounding box center [582, 266] width 69 height 16
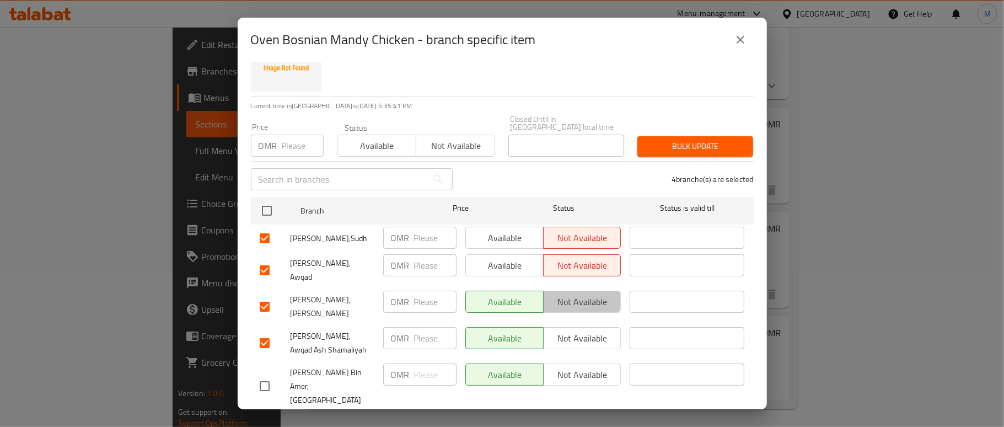
click at [565, 294] on span "Not available" at bounding box center [582, 302] width 69 height 16
click at [570, 330] on span "Not available" at bounding box center [582, 338] width 69 height 16
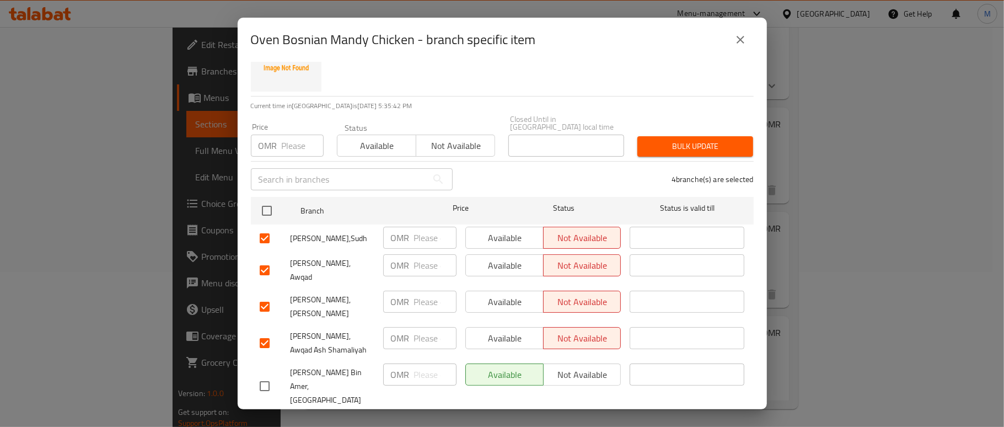
click at [508, 173] on div "4 branche(s) are selected" at bounding box center [609, 179] width 301 height 40
click at [324, 168] on input "text" at bounding box center [339, 179] width 176 height 22
paste input "[GEOGRAPHIC_DATA]"
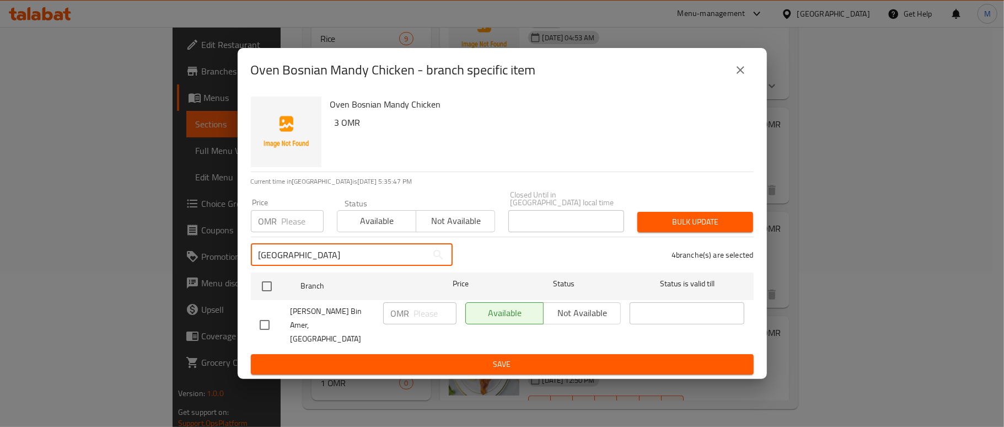
scroll to position [0, 0]
type input "[GEOGRAPHIC_DATA]"
click at [332, 243] on div "Muscat Bay ​" at bounding box center [351, 254] width 215 height 35
click at [326, 263] on input "[GEOGRAPHIC_DATA]" at bounding box center [339, 255] width 176 height 22
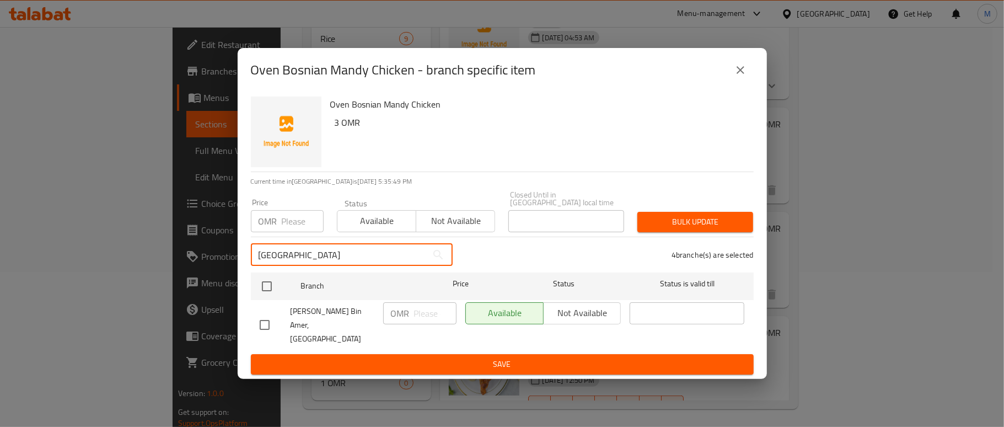
click at [326, 263] on input "[GEOGRAPHIC_DATA]" at bounding box center [339, 255] width 176 height 22
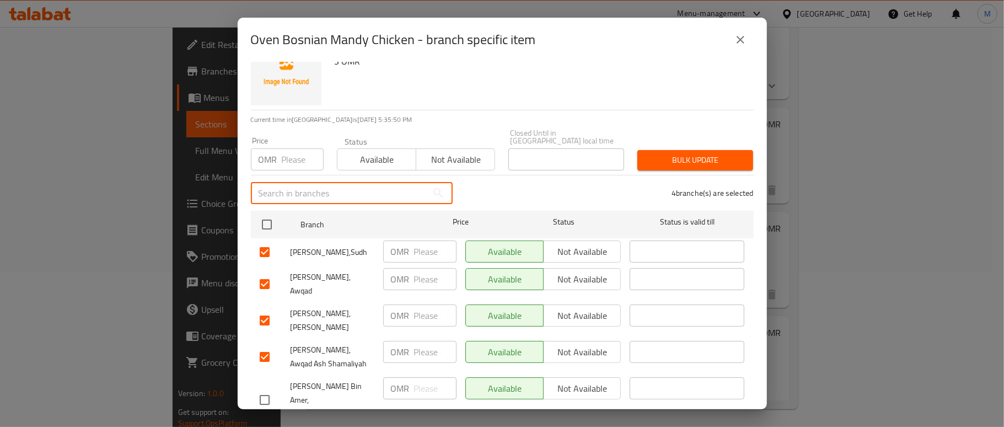
scroll to position [45, 0]
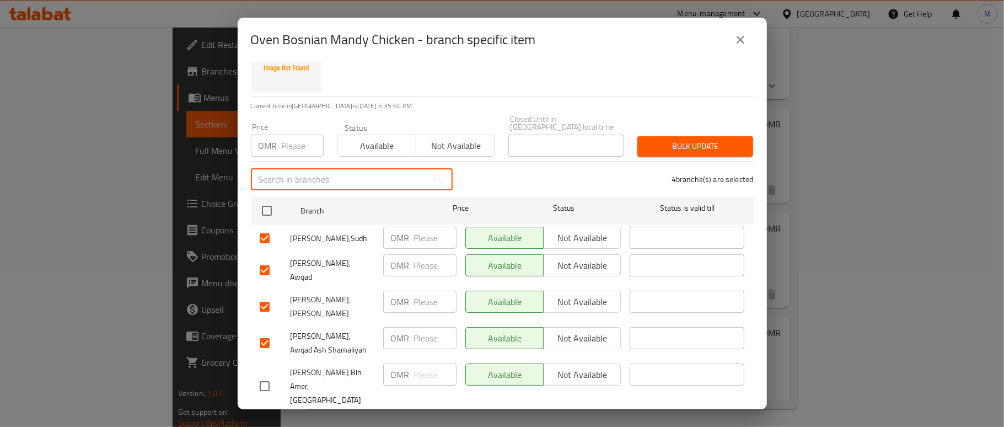
click at [485, 419] on span "Save" at bounding box center [502, 426] width 485 height 14
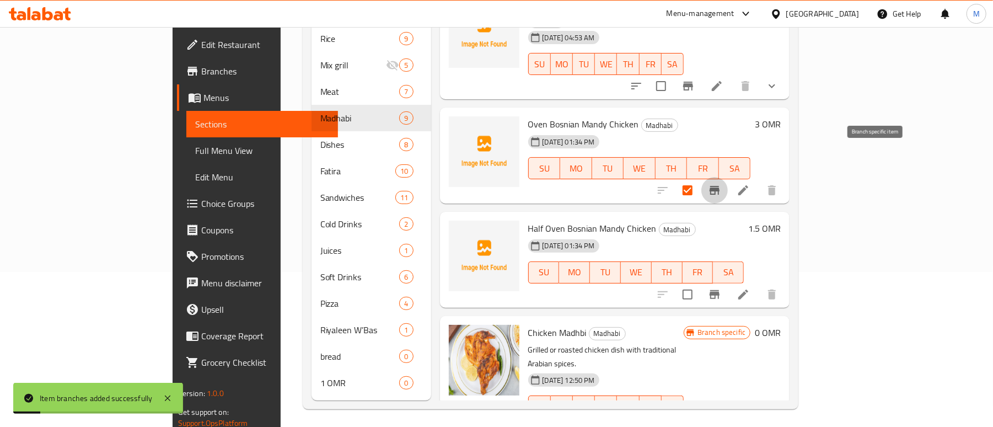
click at [720, 186] on icon "Branch-specific-item" at bounding box center [715, 190] width 10 height 9
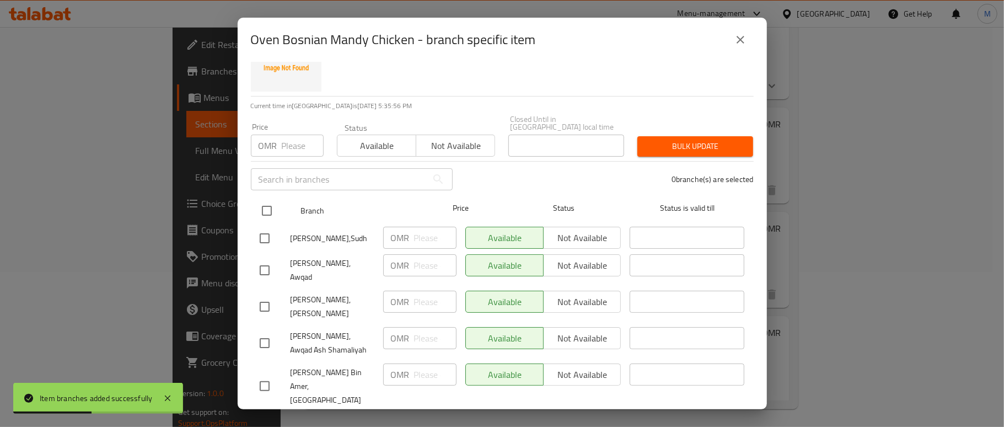
click at [270, 204] on input "checkbox" at bounding box center [266, 210] width 23 height 23
checkbox input "true"
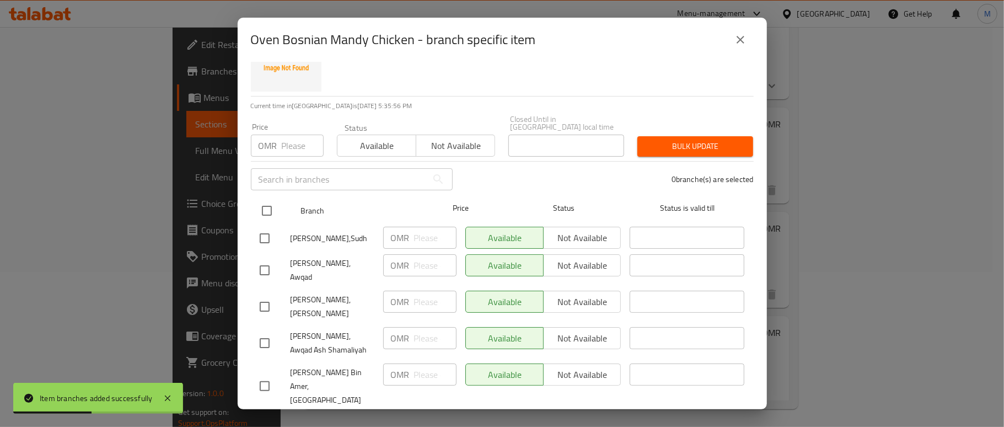
checkbox input "true"
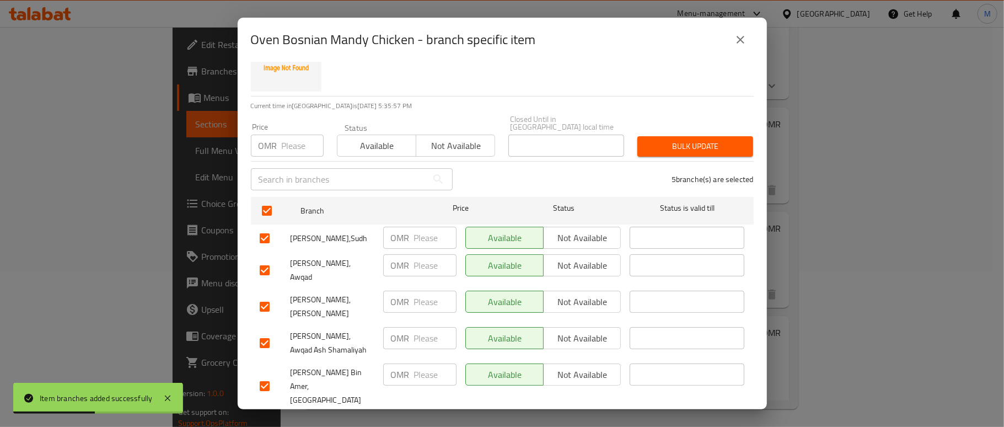
click at [298, 170] on input "text" at bounding box center [339, 179] width 176 height 22
paste input "[GEOGRAPHIC_DATA]"
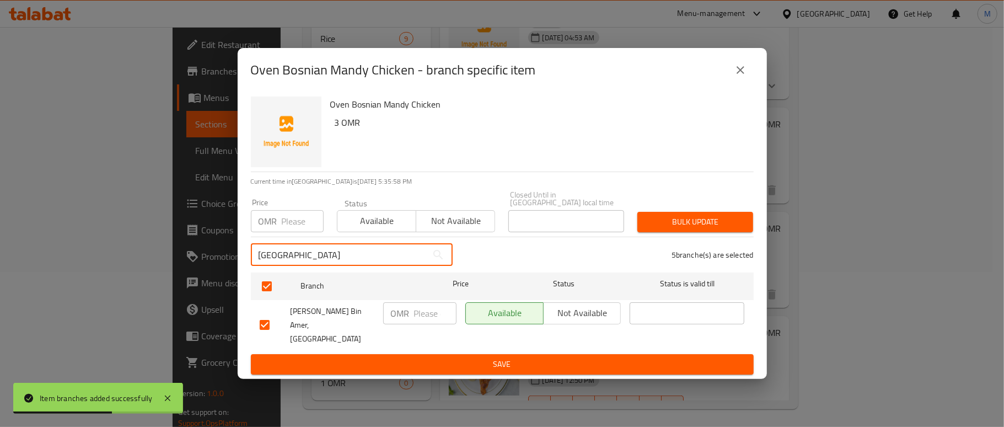
type input "[GEOGRAPHIC_DATA]"
click at [268, 329] on input "checkbox" at bounding box center [264, 324] width 23 height 23
checkbox input "false"
click at [322, 255] on input "[GEOGRAPHIC_DATA]" at bounding box center [339, 255] width 176 height 22
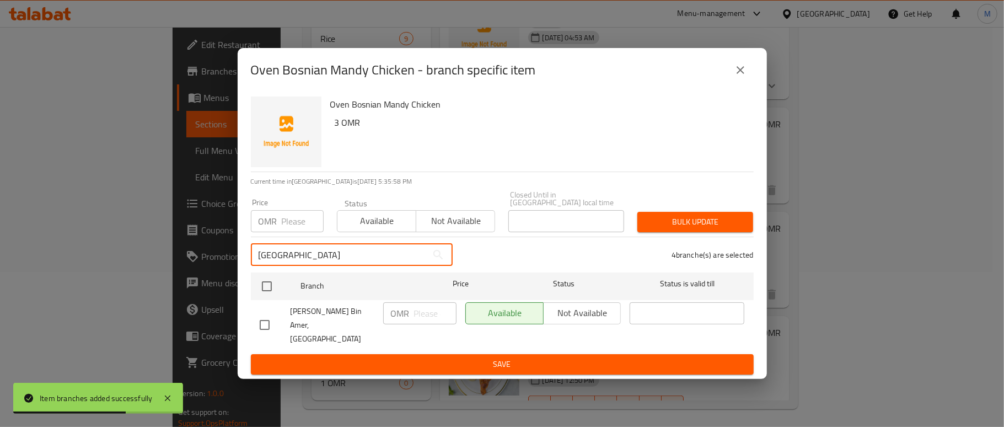
click at [322, 255] on input "[GEOGRAPHIC_DATA]" at bounding box center [339, 255] width 176 height 22
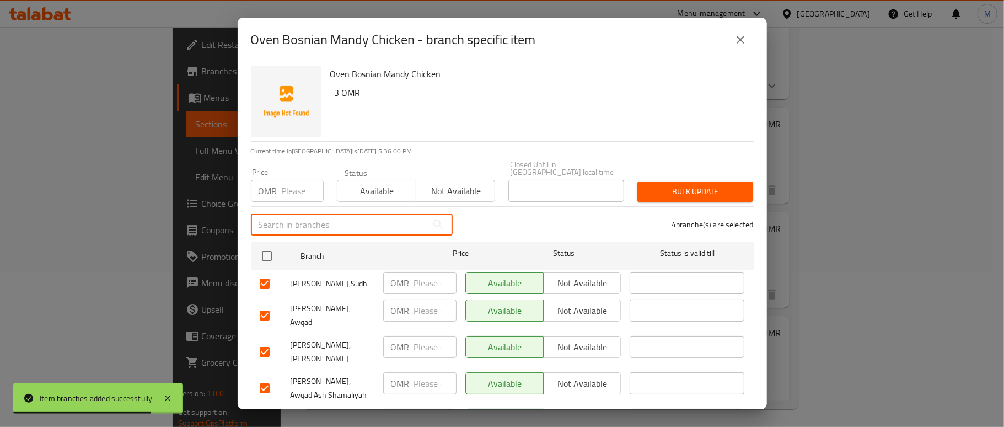
click at [567, 275] on span "Not available" at bounding box center [582, 283] width 69 height 16
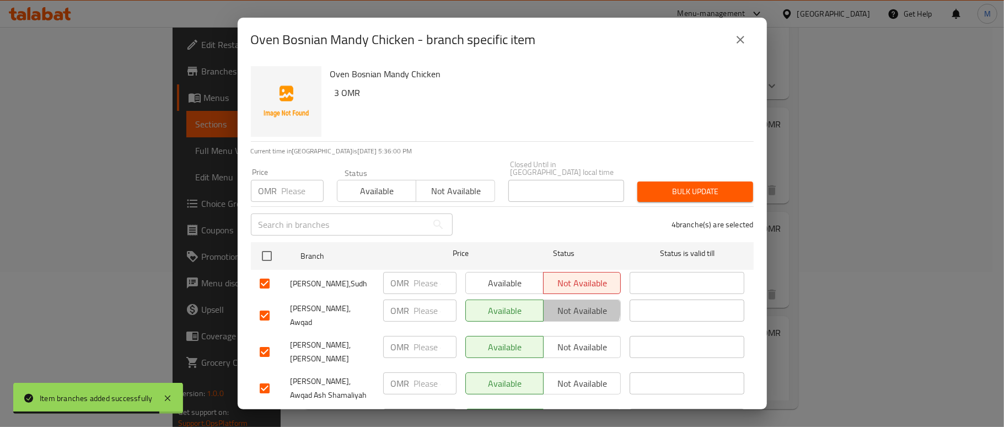
click at [566, 303] on span "Not available" at bounding box center [582, 311] width 69 height 16
click at [574, 339] on span "Not available" at bounding box center [582, 347] width 69 height 16
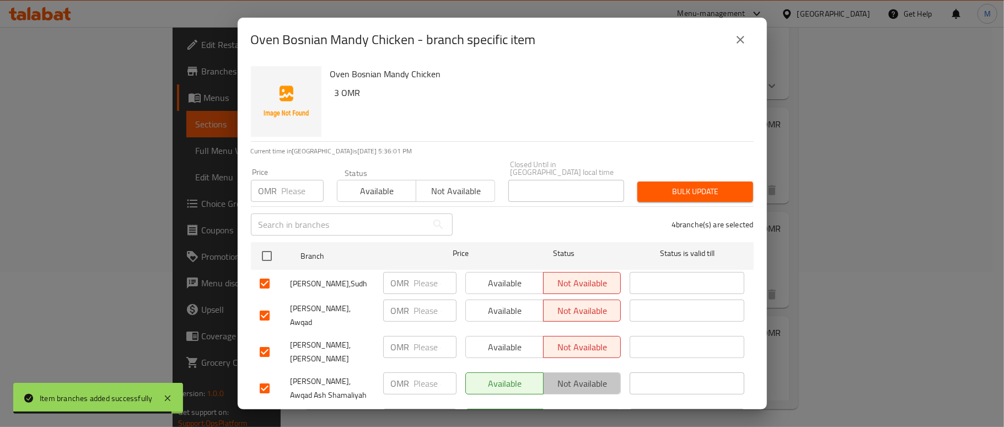
click at [576, 376] on span "Not available" at bounding box center [582, 384] width 69 height 16
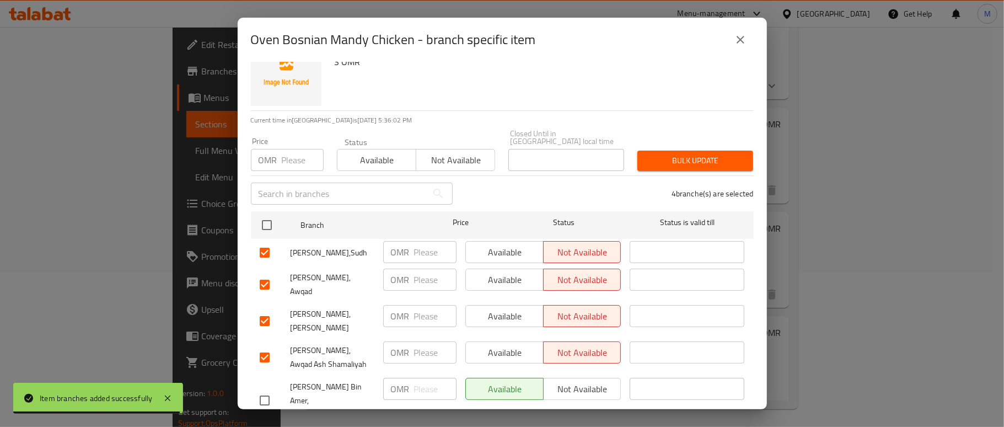
scroll to position [45, 0]
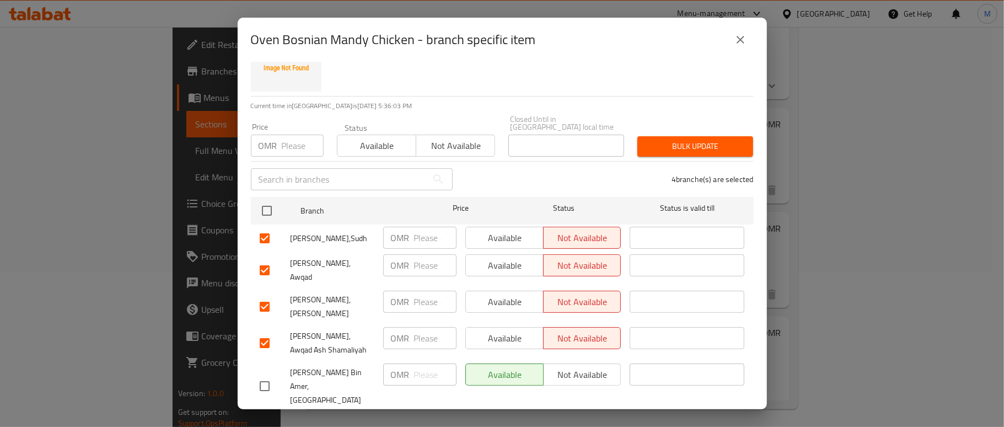
click at [677, 142] on span "Bulk update" at bounding box center [695, 147] width 98 height 14
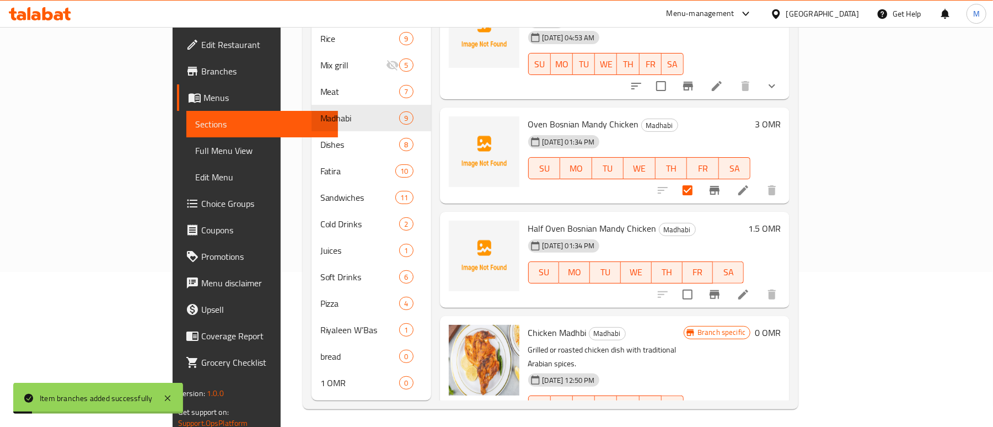
click at [785, 177] on div at bounding box center [718, 190] width 136 height 26
click at [720, 186] on icon "Branch-specific-item" at bounding box center [715, 190] width 10 height 9
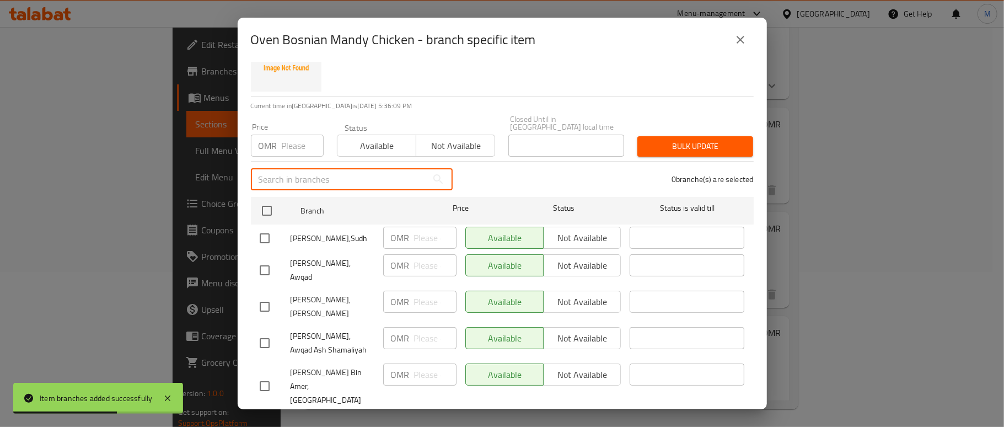
click at [314, 173] on input "text" at bounding box center [339, 179] width 176 height 22
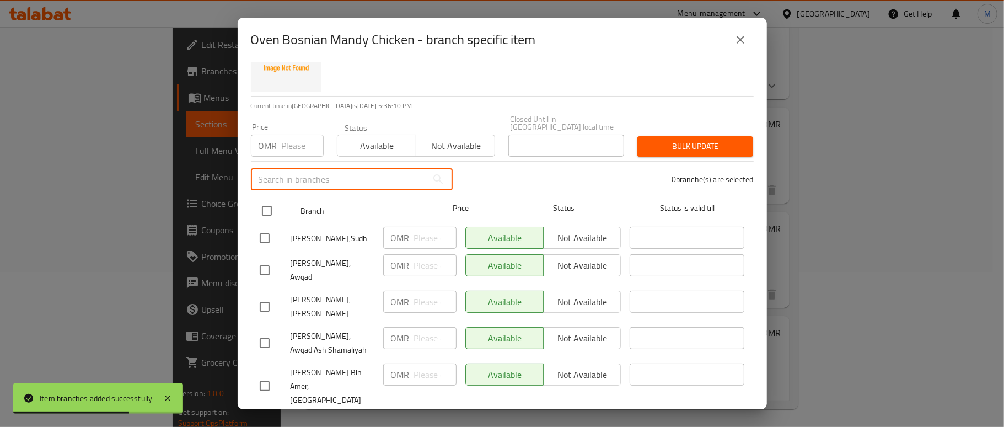
click at [287, 200] on div at bounding box center [275, 211] width 41 height 32
drag, startPoint x: 285, startPoint y: 195, endPoint x: 272, endPoint y: 206, distance: 16.4
click at [283, 199] on div at bounding box center [275, 211] width 41 height 32
click at [270, 207] on input "checkbox" at bounding box center [266, 210] width 23 height 23
checkbox input "true"
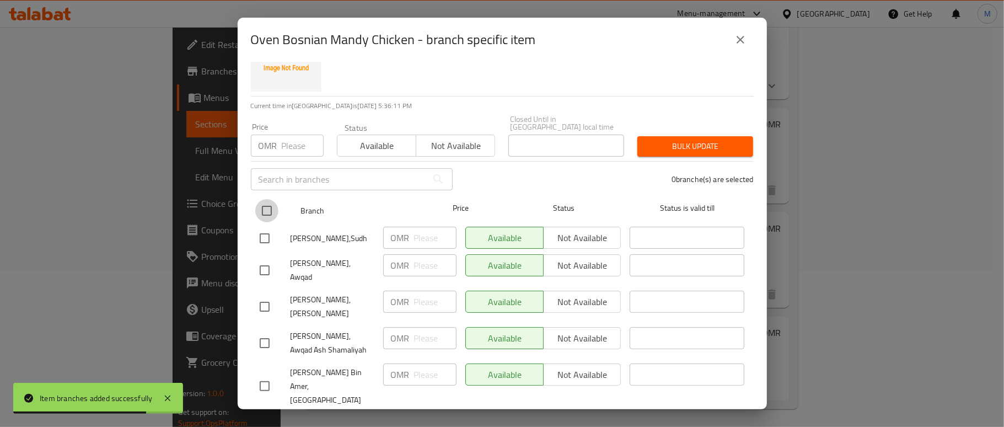
checkbox input "true"
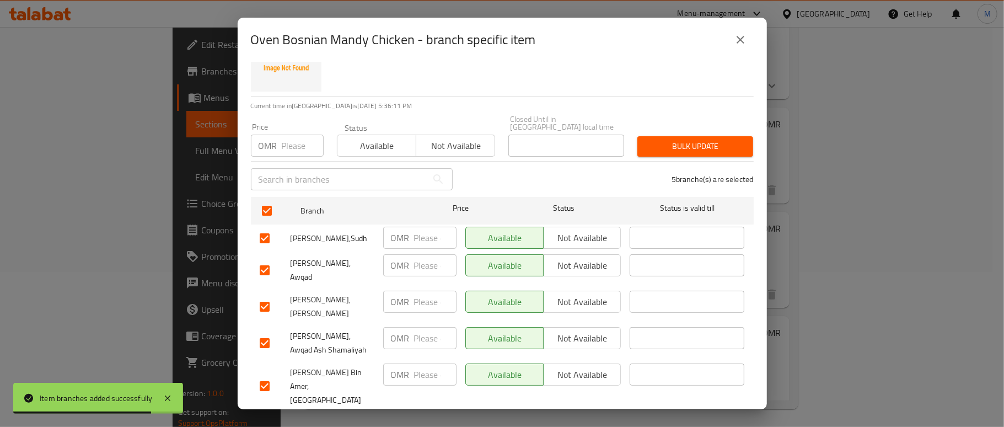
click at [358, 168] on input "text" at bounding box center [339, 179] width 176 height 22
paste input "[GEOGRAPHIC_DATA]"
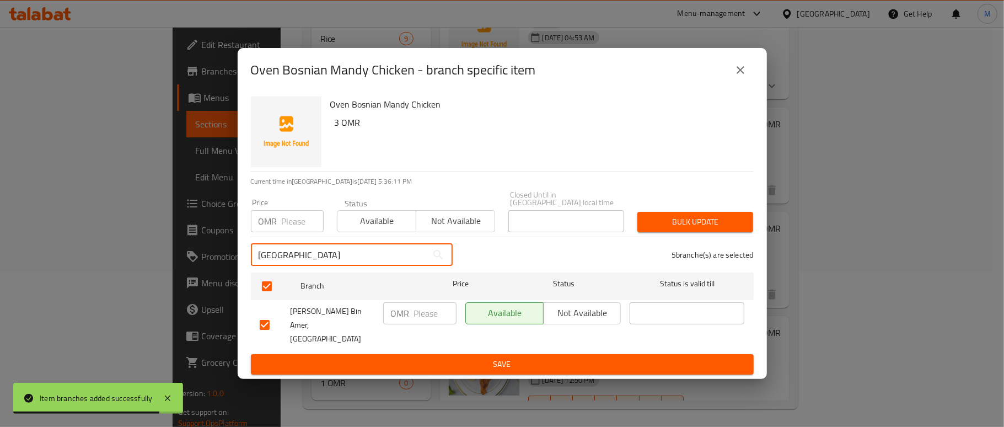
scroll to position [0, 0]
type input "[GEOGRAPHIC_DATA]"
click at [272, 319] on input "checkbox" at bounding box center [264, 324] width 23 height 23
checkbox input "false"
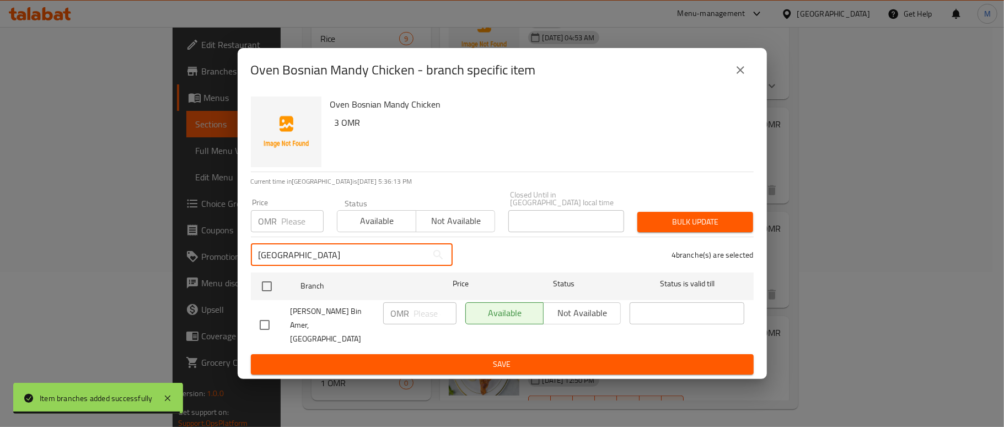
click at [331, 256] on input "[GEOGRAPHIC_DATA]" at bounding box center [339, 255] width 176 height 22
click at [331, 255] on input "[GEOGRAPHIC_DATA]" at bounding box center [339, 255] width 176 height 22
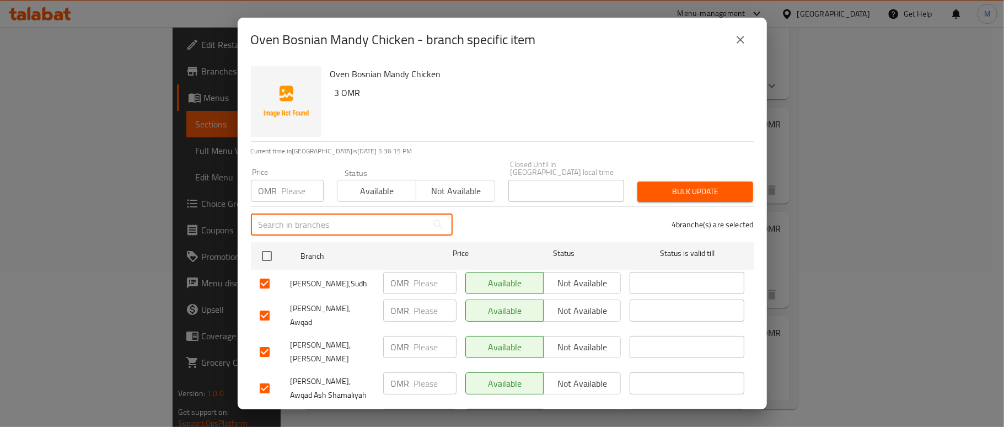
click at [435, 188] on span "Not available" at bounding box center [456, 191] width 70 height 16
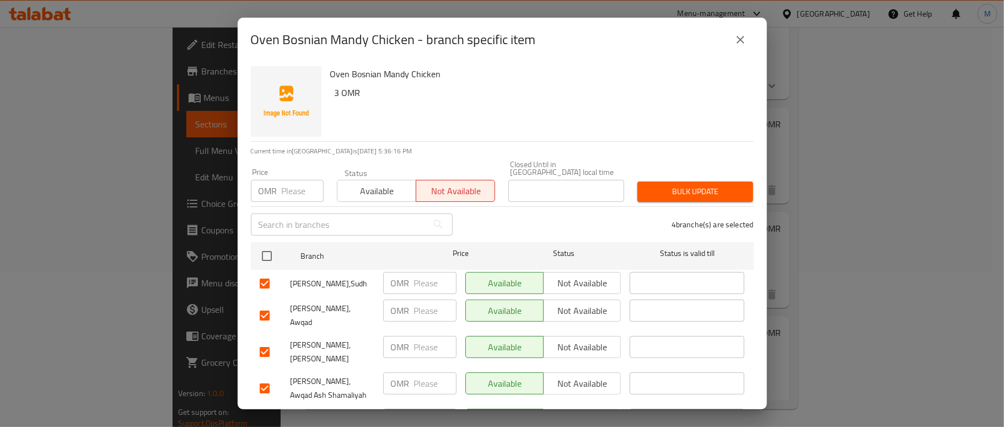
click at [692, 185] on span "Bulk update" at bounding box center [695, 192] width 98 height 14
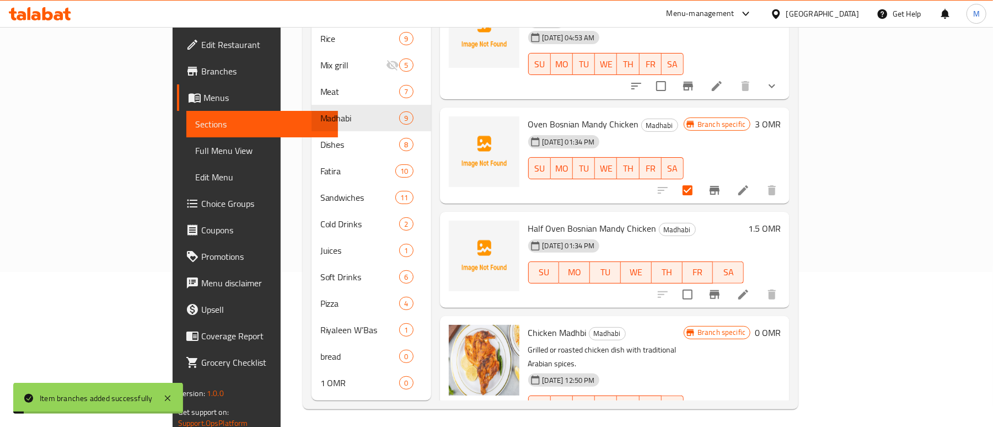
click at [699, 179] on input "checkbox" at bounding box center [687, 190] width 23 height 23
checkbox input "false"
click at [720, 186] on icon "Branch-specific-item" at bounding box center [715, 190] width 10 height 9
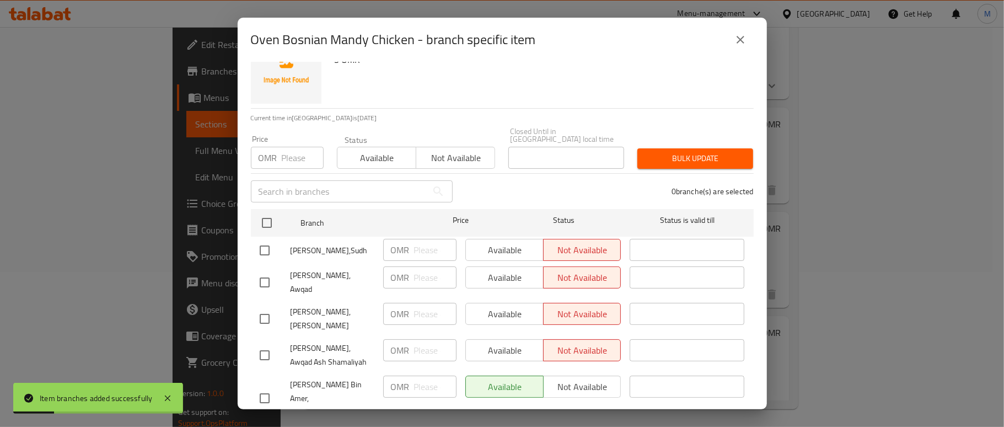
scroll to position [45, 0]
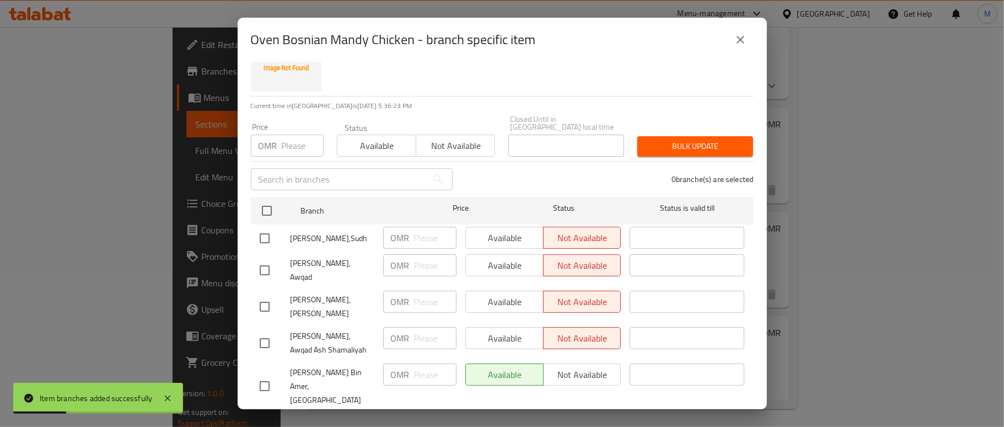
click at [362, 179] on input "text" at bounding box center [339, 179] width 176 height 22
paste input "[GEOGRAPHIC_DATA]"
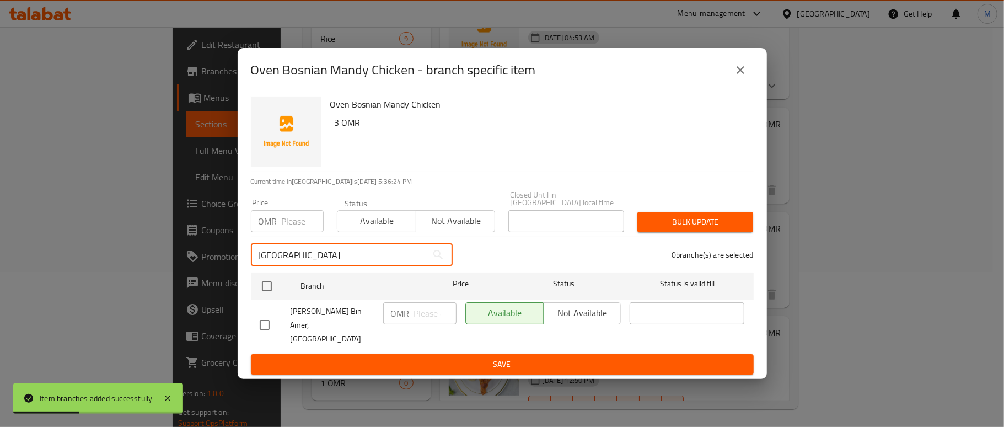
scroll to position [0, 0]
type input "[GEOGRAPHIC_DATA]"
click at [743, 74] on icon "close" at bounding box center [740, 69] width 13 height 13
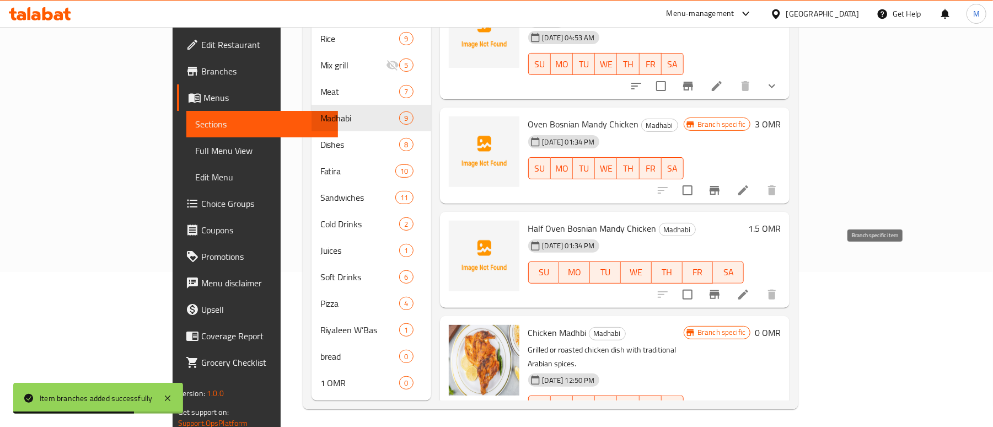
click at [721, 288] on icon "Branch-specific-item" at bounding box center [714, 294] width 13 height 13
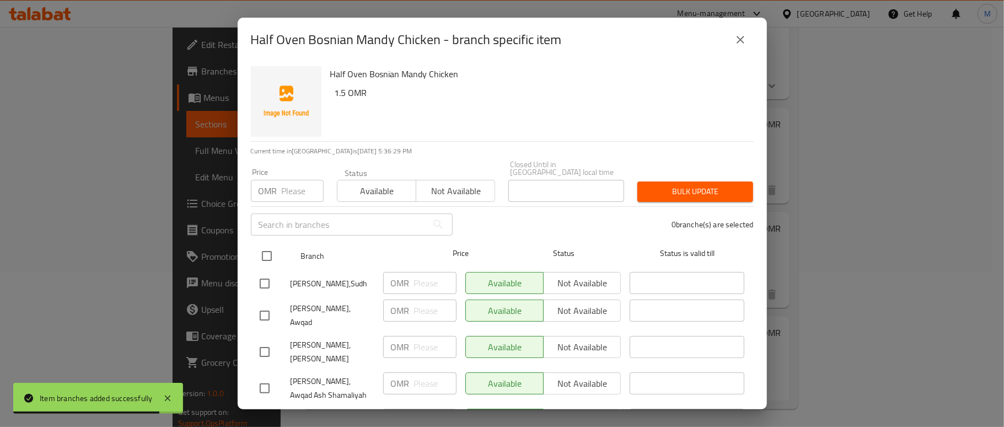
click at [267, 244] on input "checkbox" at bounding box center [266, 255] width 23 height 23
checkbox input "true"
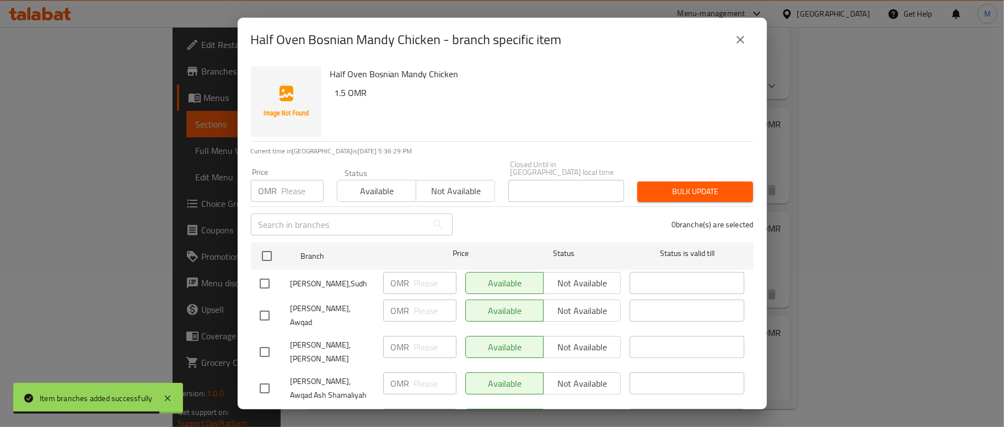
checkbox input "true"
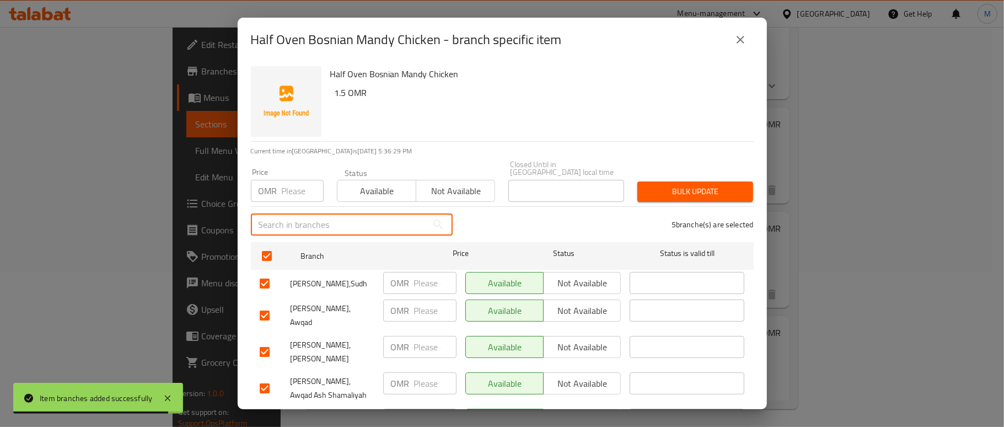
click at [293, 217] on input "text" at bounding box center [339, 224] width 176 height 22
paste input "[GEOGRAPHIC_DATA]"
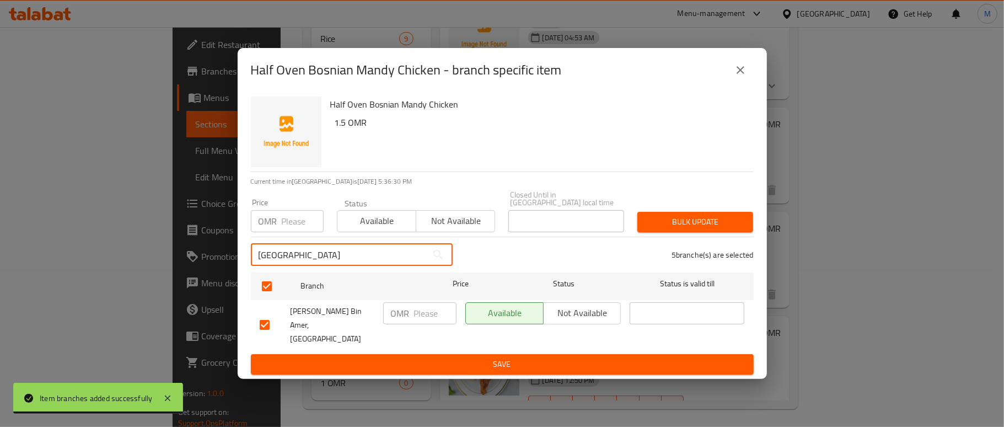
type input "[GEOGRAPHIC_DATA]"
click at [265, 320] on input "checkbox" at bounding box center [264, 324] width 23 height 23
checkbox input "false"
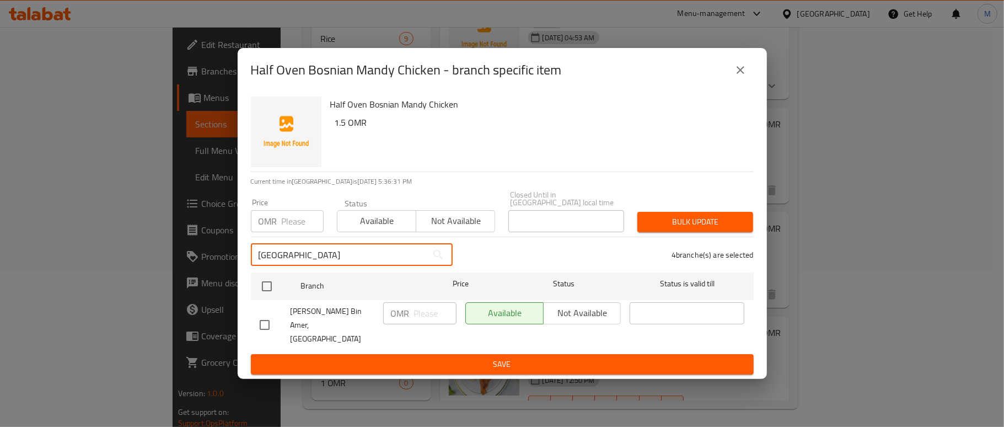
click at [301, 261] on input "[GEOGRAPHIC_DATA]" at bounding box center [339, 255] width 176 height 22
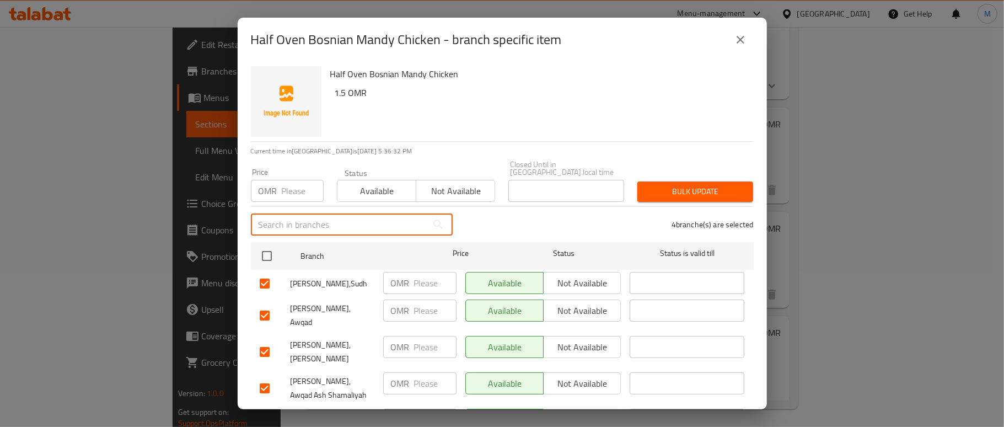
drag, startPoint x: 458, startPoint y: 188, endPoint x: 464, endPoint y: 190, distance: 6.8
click at [457, 188] on span "Not available" at bounding box center [456, 191] width 70 height 16
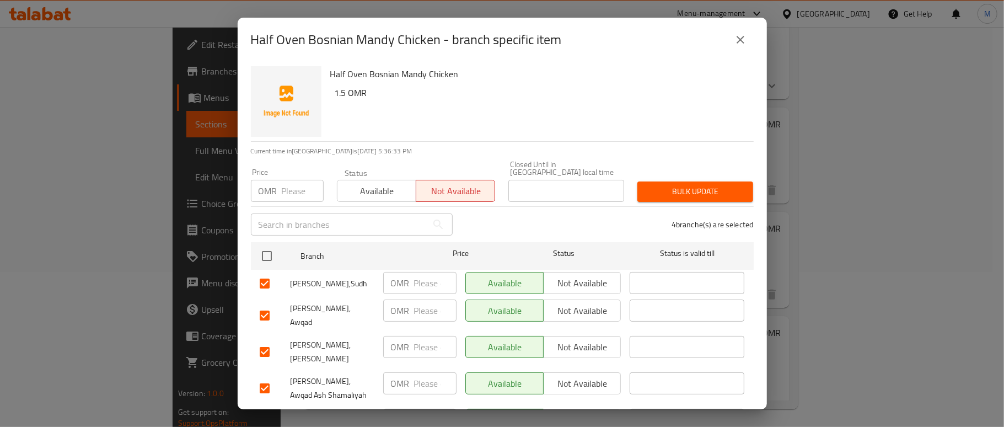
drag, startPoint x: 660, startPoint y: 190, endPoint x: 651, endPoint y: 201, distance: 14.5
click at [660, 189] on span "Bulk update" at bounding box center [695, 192] width 98 height 14
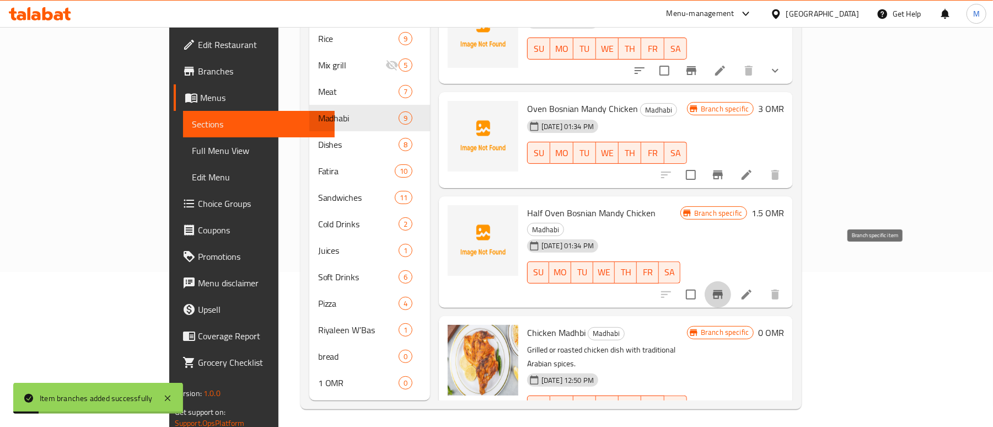
click at [723, 290] on icon "Branch-specific-item" at bounding box center [718, 294] width 10 height 9
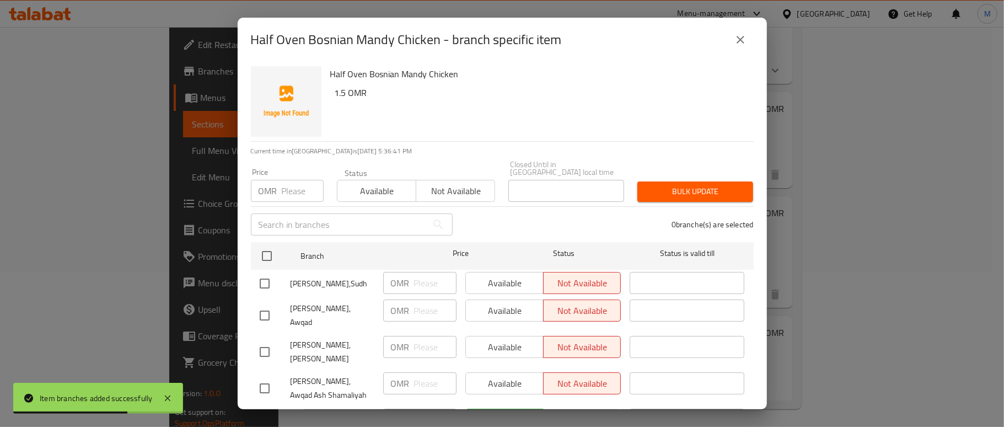
click at [735, 41] on icon "close" at bounding box center [740, 39] width 13 height 13
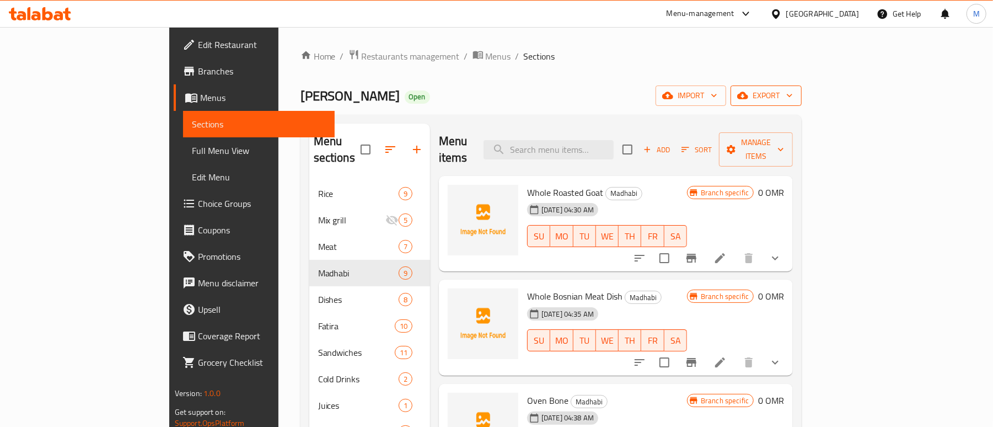
click at [793, 95] on span "export" at bounding box center [766, 96] width 53 height 14
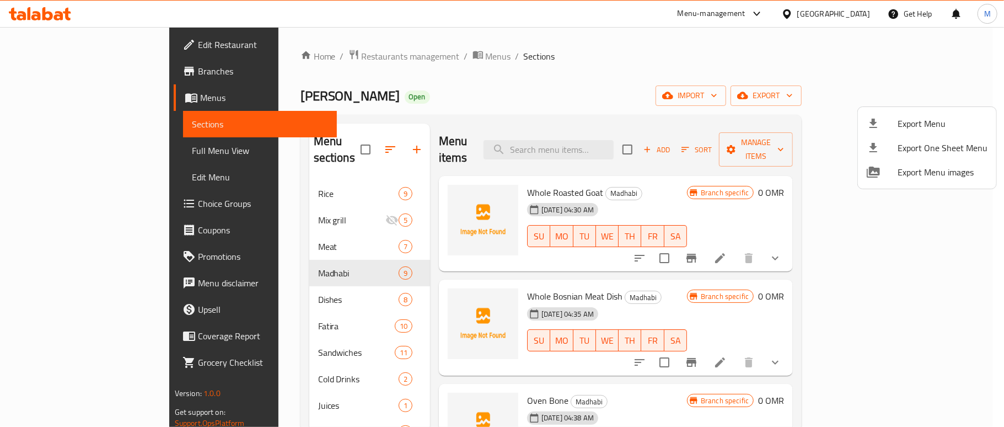
click at [885, 125] on div at bounding box center [882, 123] width 31 height 13
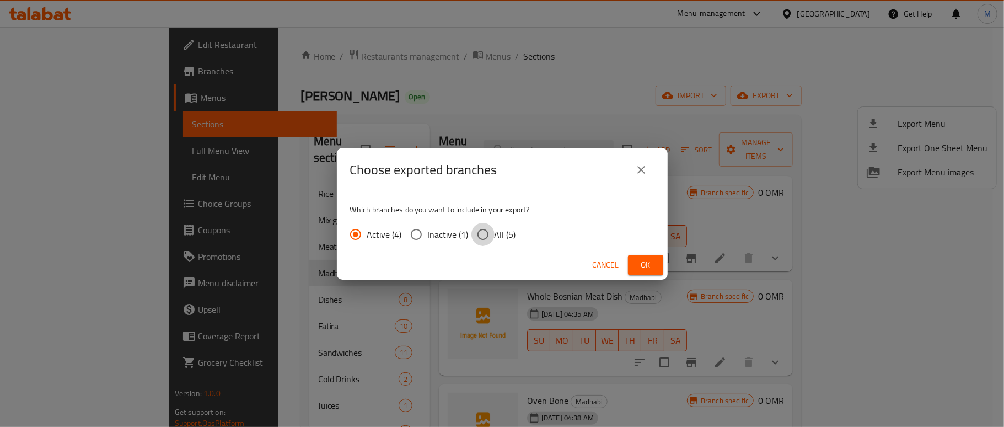
click at [479, 234] on input "All (5)" at bounding box center [483, 234] width 23 height 23
radio input "true"
click at [647, 258] on span "Ok" at bounding box center [646, 265] width 18 height 14
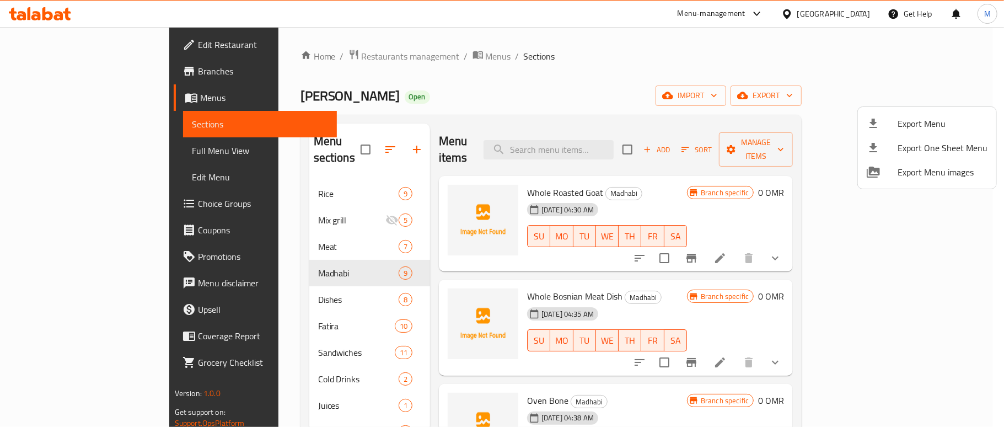
click at [667, 88] on div at bounding box center [502, 213] width 1004 height 427
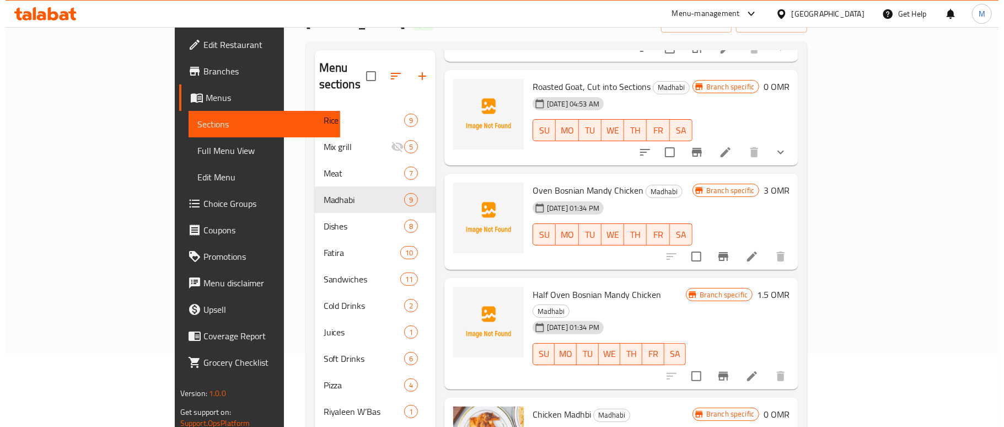
scroll to position [147, 0]
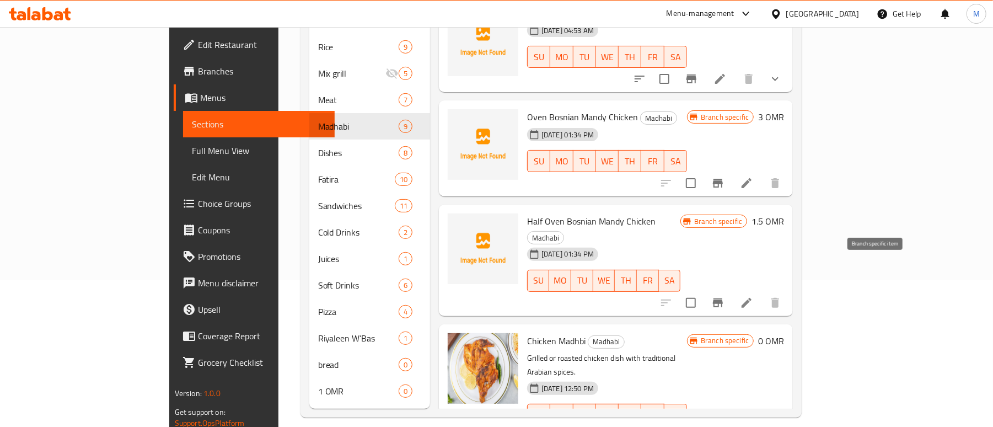
click at [725, 296] on icon "Branch-specific-item" at bounding box center [717, 302] width 13 height 13
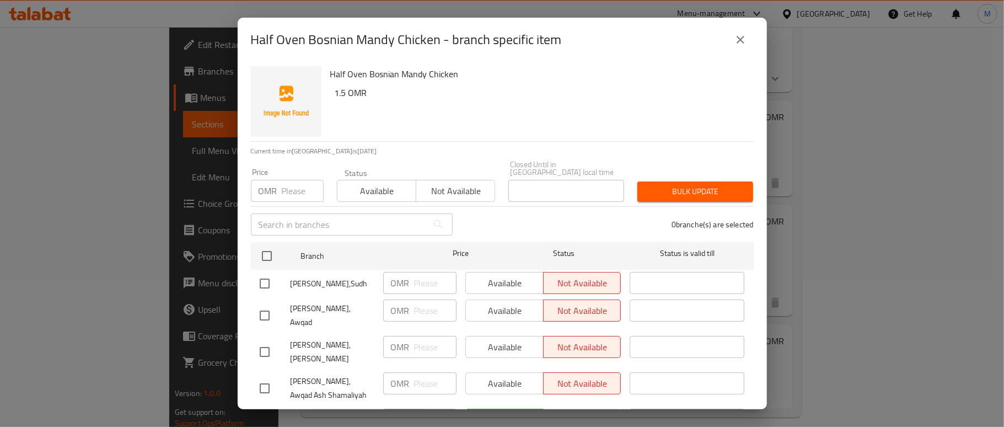
scroll to position [45, 0]
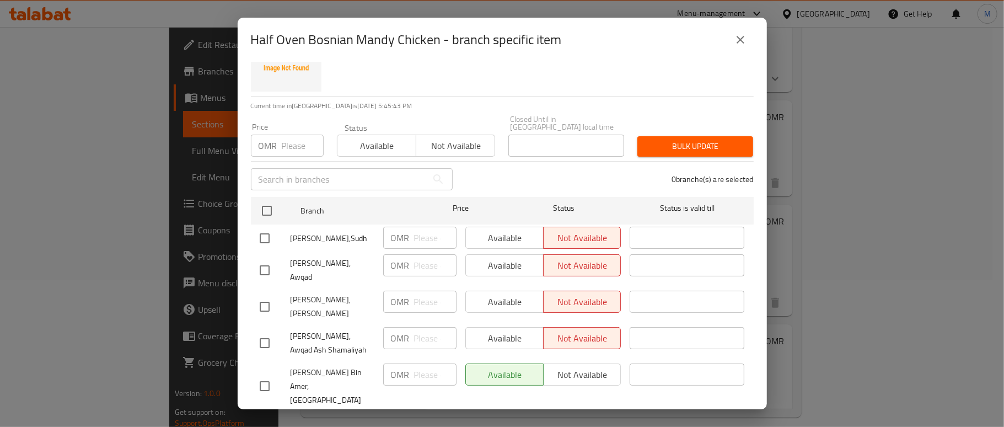
click at [739, 40] on icon "close" at bounding box center [741, 40] width 8 height 8
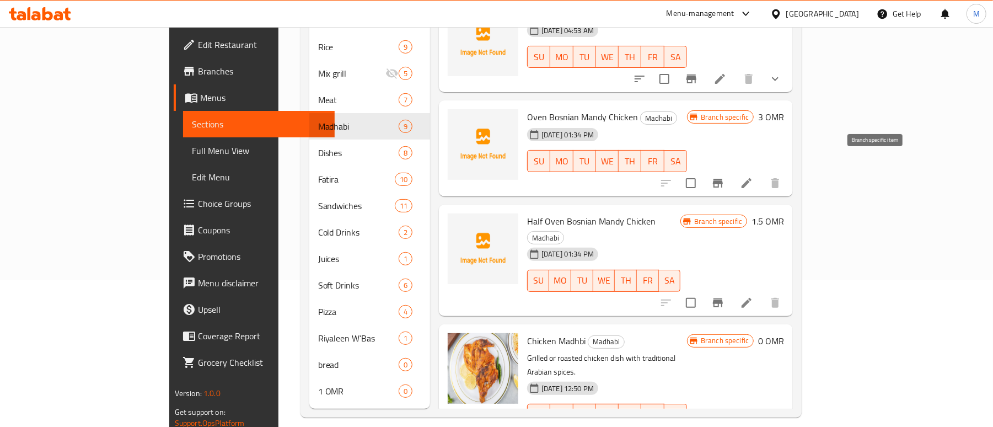
click at [725, 176] on icon "Branch-specific-item" at bounding box center [717, 182] width 13 height 13
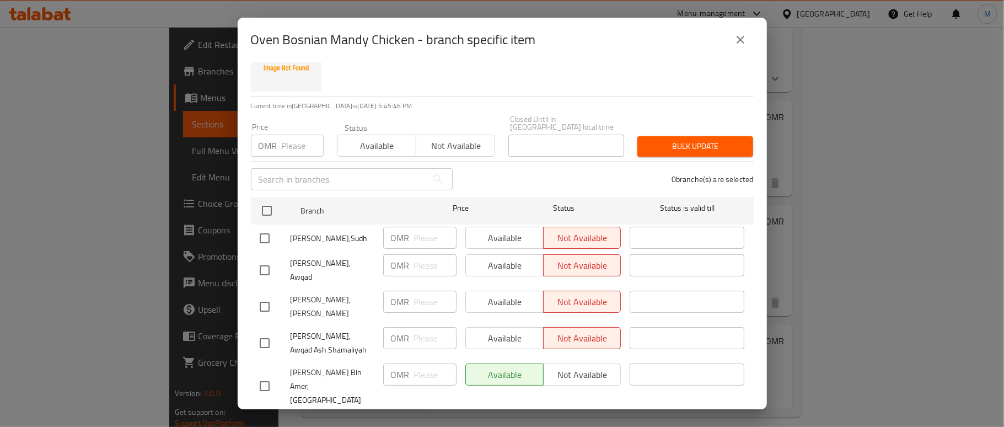
click at [733, 40] on button "close" at bounding box center [740, 39] width 26 height 26
